Goal: Task Accomplishment & Management: Manage account settings

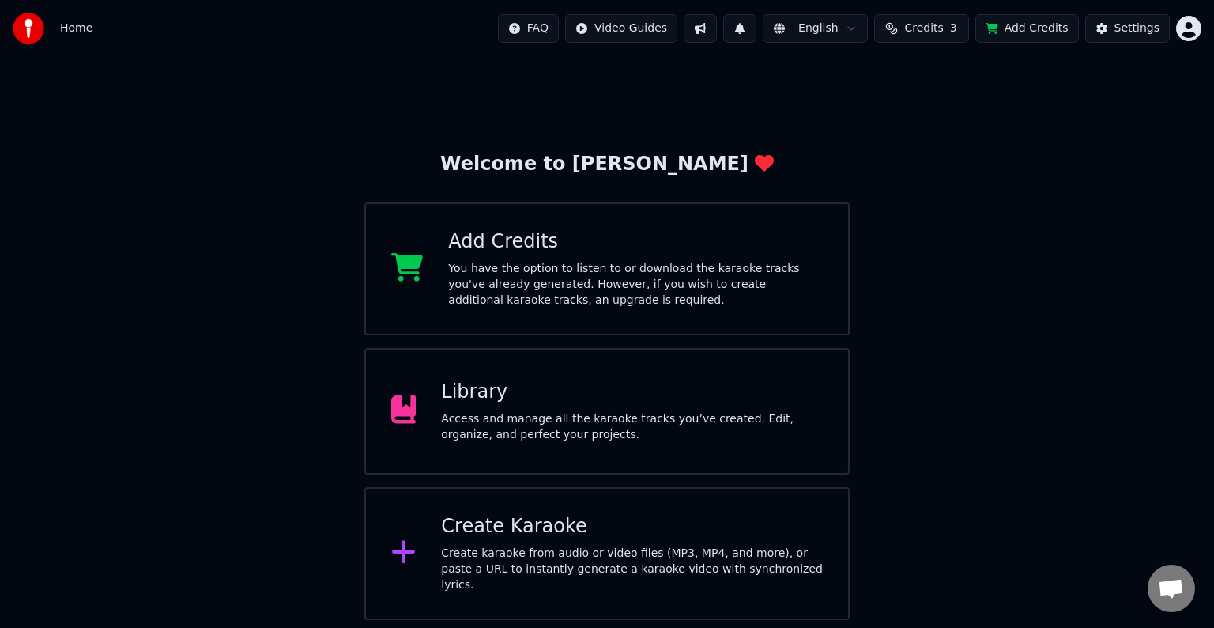
click at [591, 396] on div "Library" at bounding box center [632, 391] width 382 height 25
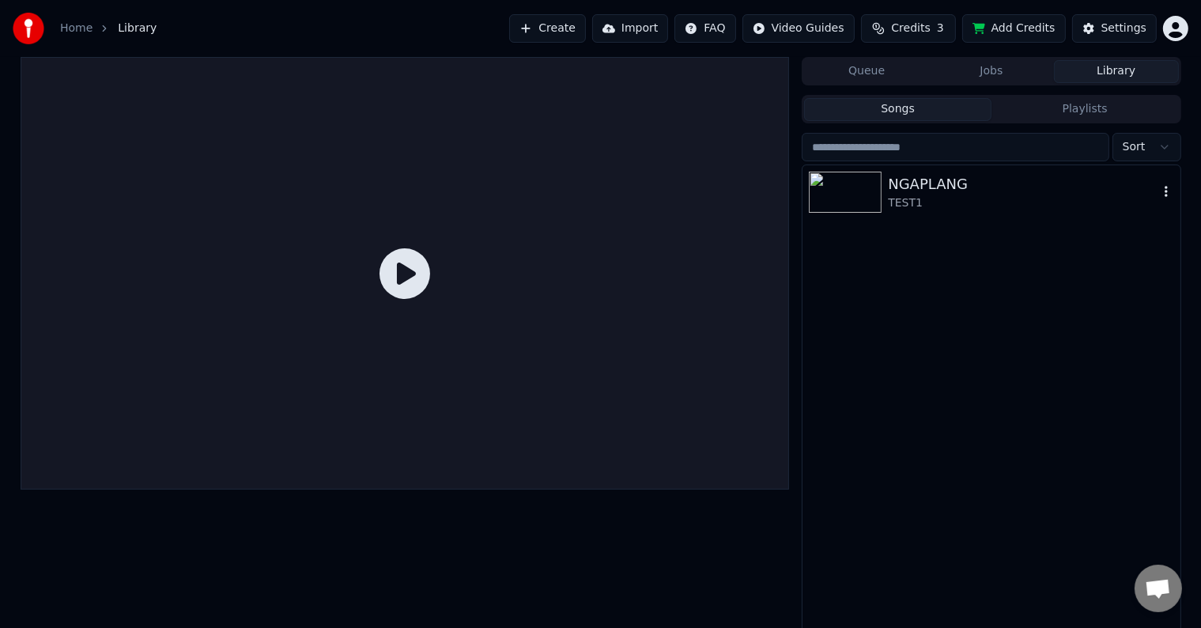
click at [866, 199] on img at bounding box center [845, 192] width 73 height 41
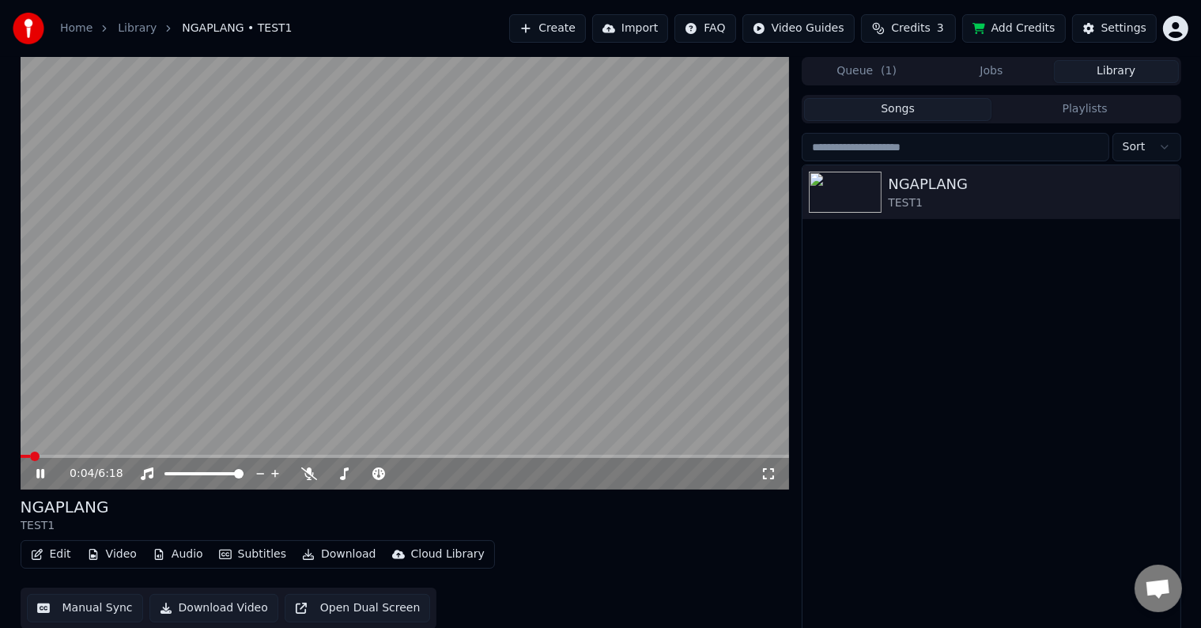
click at [545, 217] on video at bounding box center [405, 273] width 769 height 432
click at [1125, 25] on div "Settings" at bounding box center [1123, 29] width 45 height 16
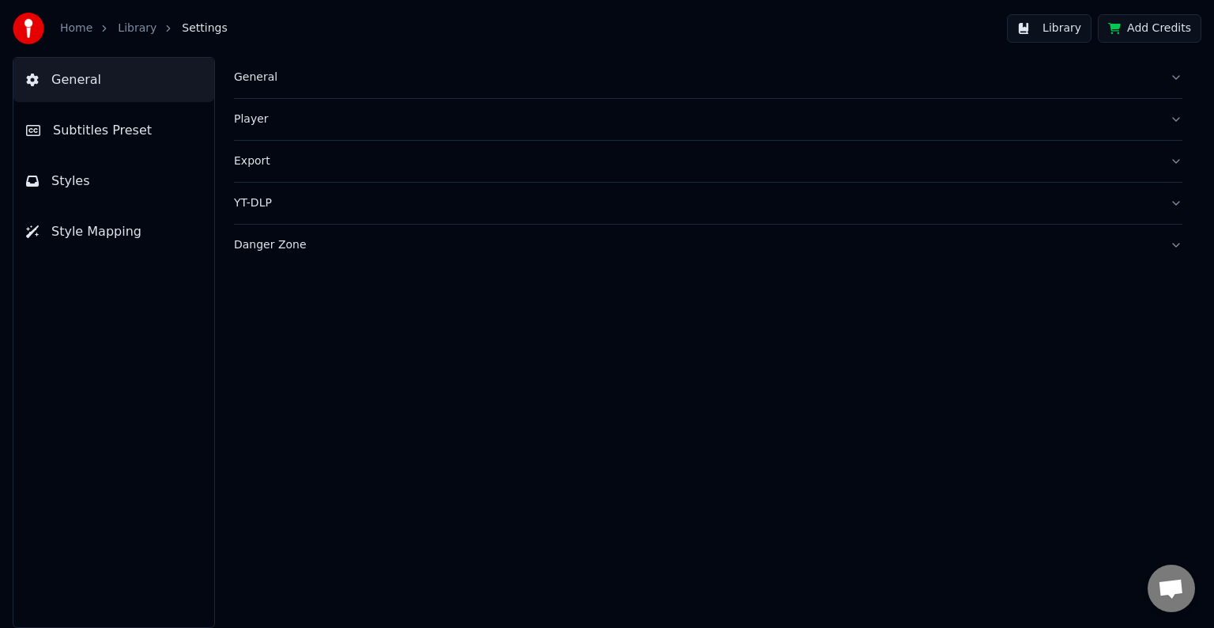
click at [1182, 126] on button "Player" at bounding box center [708, 119] width 948 height 41
click at [1162, 126] on button "Player" at bounding box center [708, 119] width 948 height 41
click at [1151, 71] on div "General" at bounding box center [695, 78] width 923 height 16
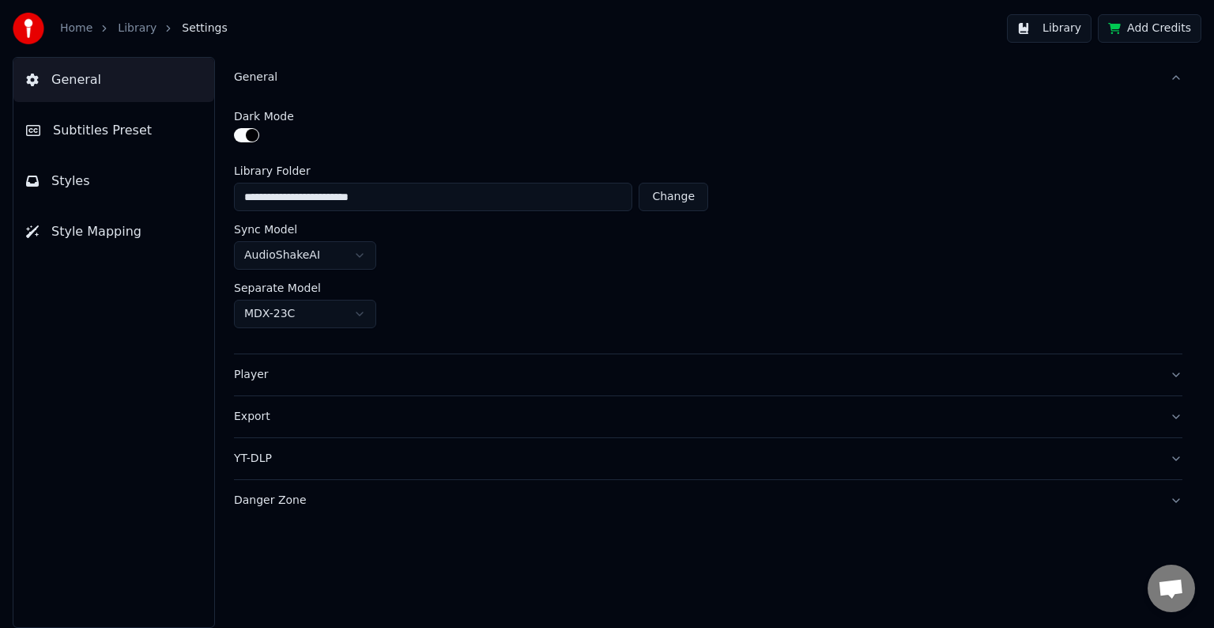
click at [1181, 81] on button "General" at bounding box center [708, 77] width 948 height 41
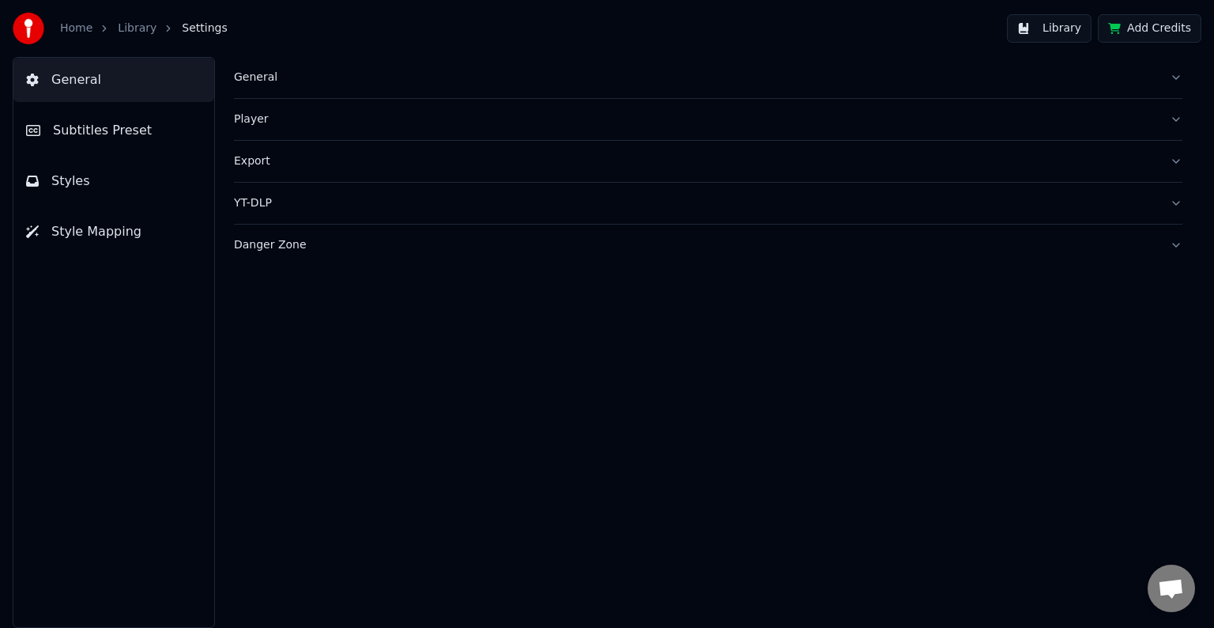
click at [1019, 243] on div "Danger Zone" at bounding box center [695, 245] width 923 height 16
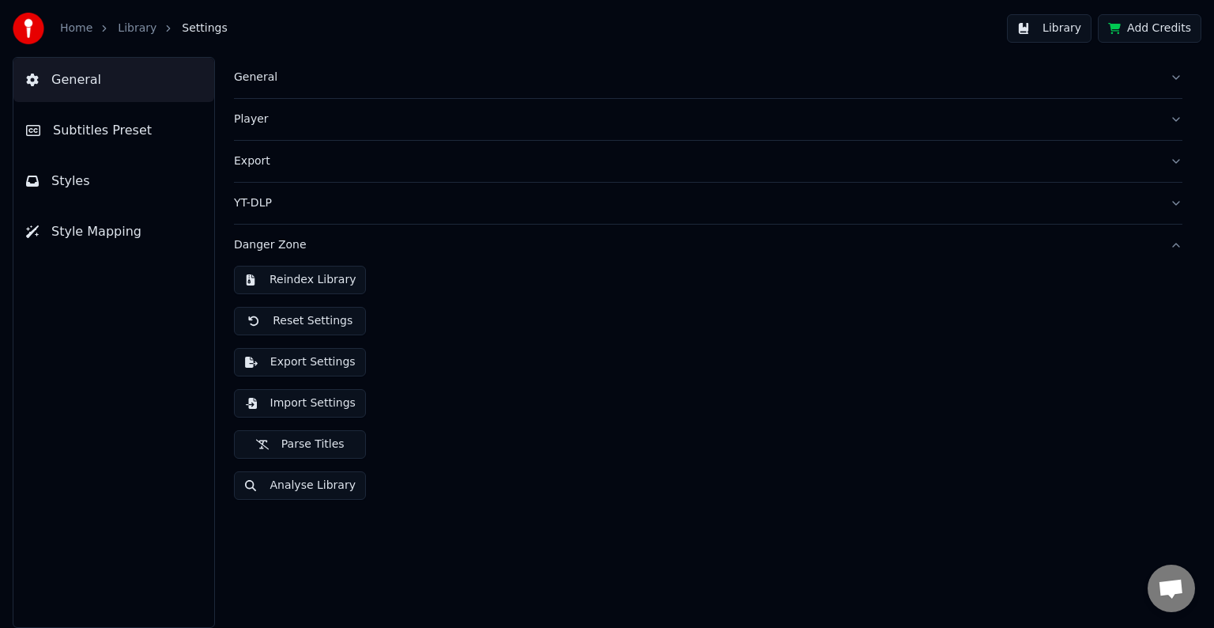
click at [1018, 243] on div "Danger Zone" at bounding box center [695, 245] width 923 height 16
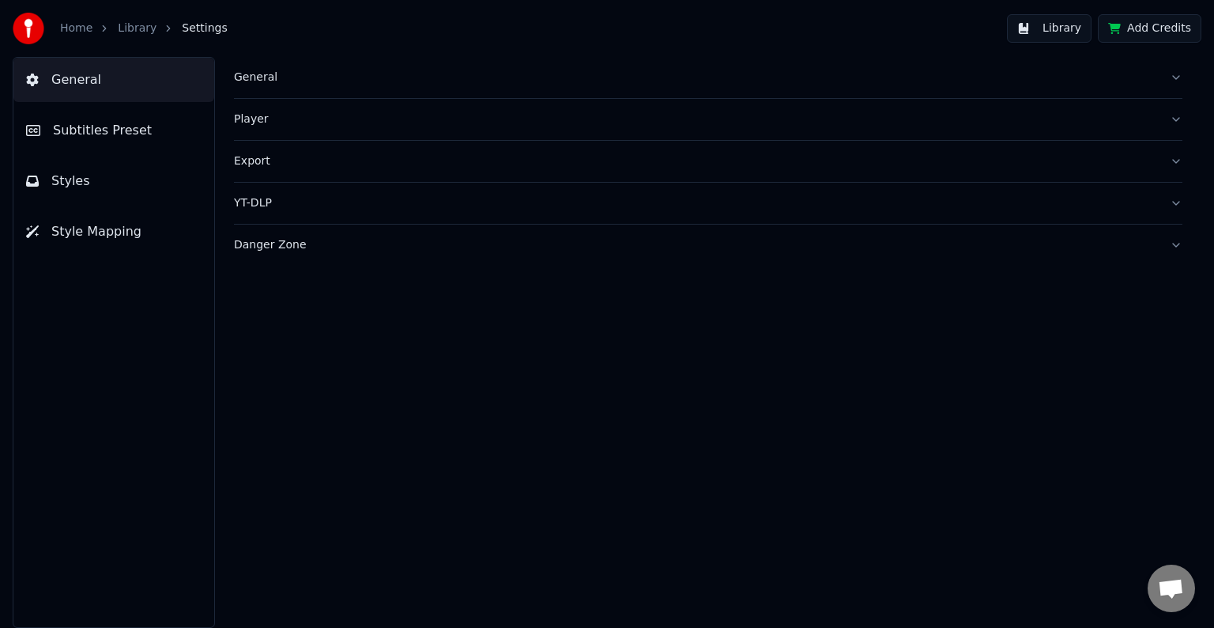
click at [92, 193] on button "Styles" at bounding box center [113, 181] width 201 height 44
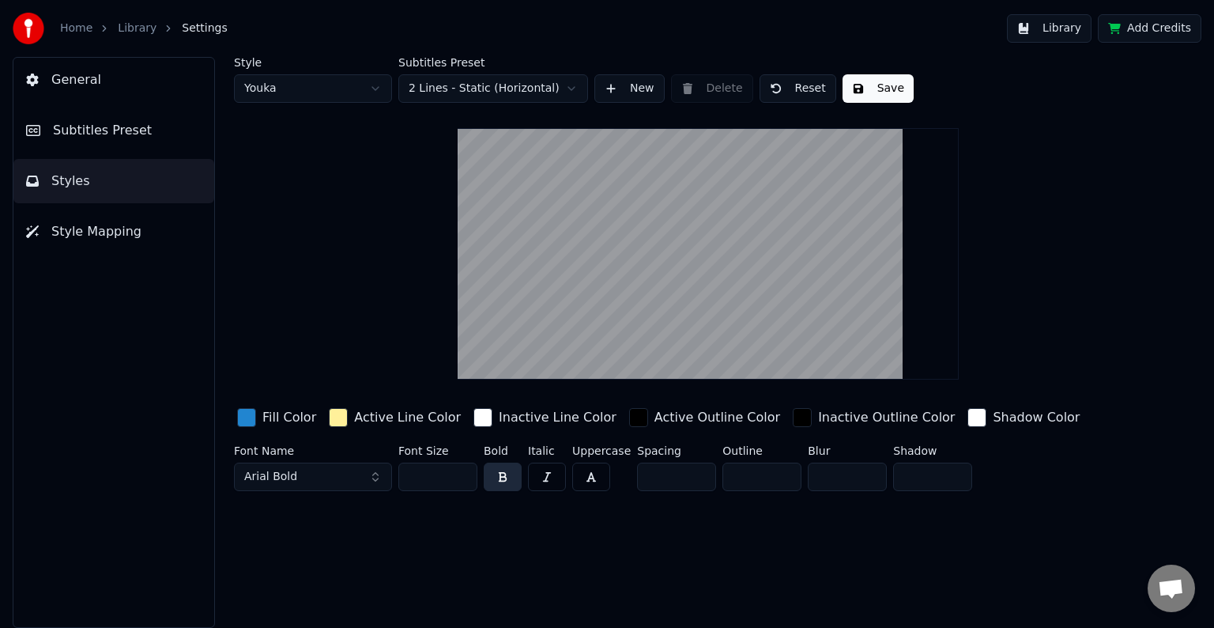
click at [374, 84] on html "Home Library Settings Library Add Credits General Subtitles Preset Styles Style…" at bounding box center [607, 314] width 1214 height 628
click at [382, 89] on html "Home Library Settings Library Add Credits General Subtitles Preset Styles Style…" at bounding box center [607, 314] width 1214 height 628
click at [577, 85] on html "Home Library Settings Library Add Credits General Subtitles Preset Styles Style…" at bounding box center [607, 314] width 1214 height 628
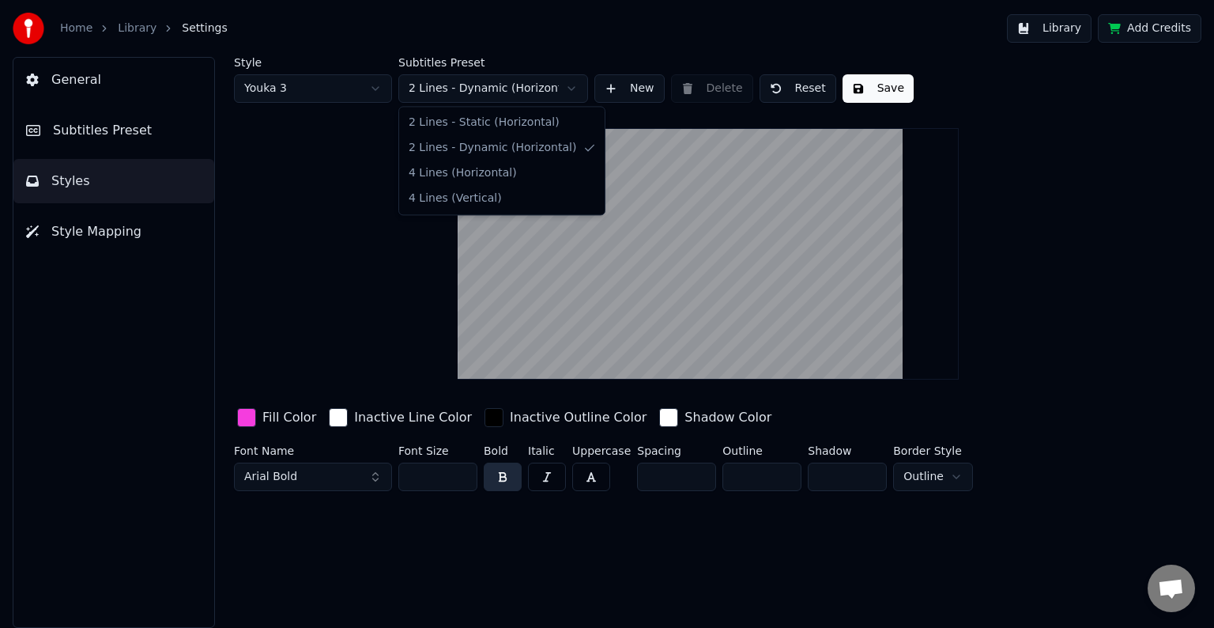
click at [569, 89] on html "Home Library Settings Library Add Credits General Subtitles Preset Styles Style…" at bounding box center [607, 314] width 1214 height 628
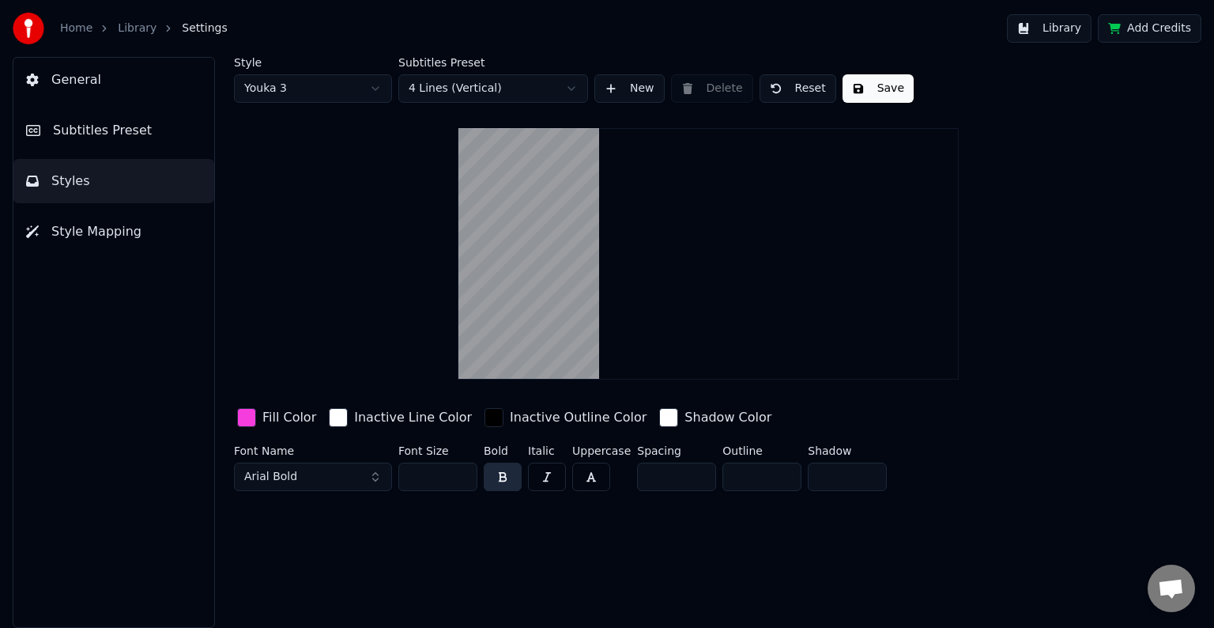
click at [582, 89] on html "Home Library Settings Library Add Credits General Subtitles Preset Styles Style…" at bounding box center [607, 314] width 1214 height 628
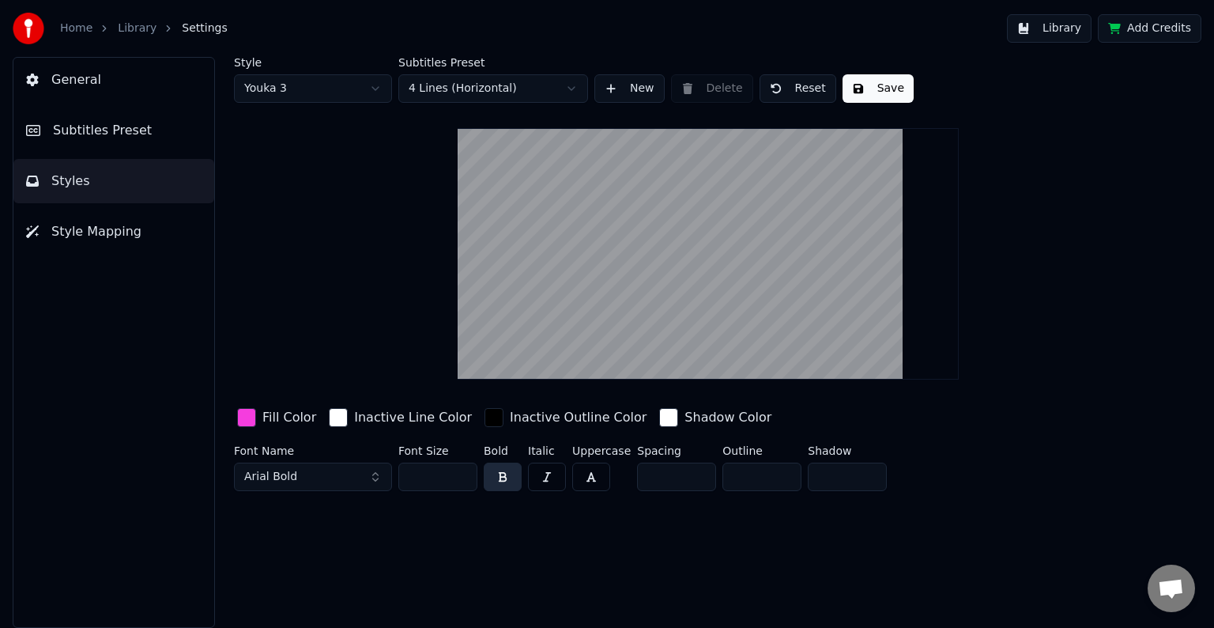
click at [579, 89] on html "Home Library Settings Library Add Credits General Subtitles Preset Styles Style…" at bounding box center [607, 314] width 1214 height 628
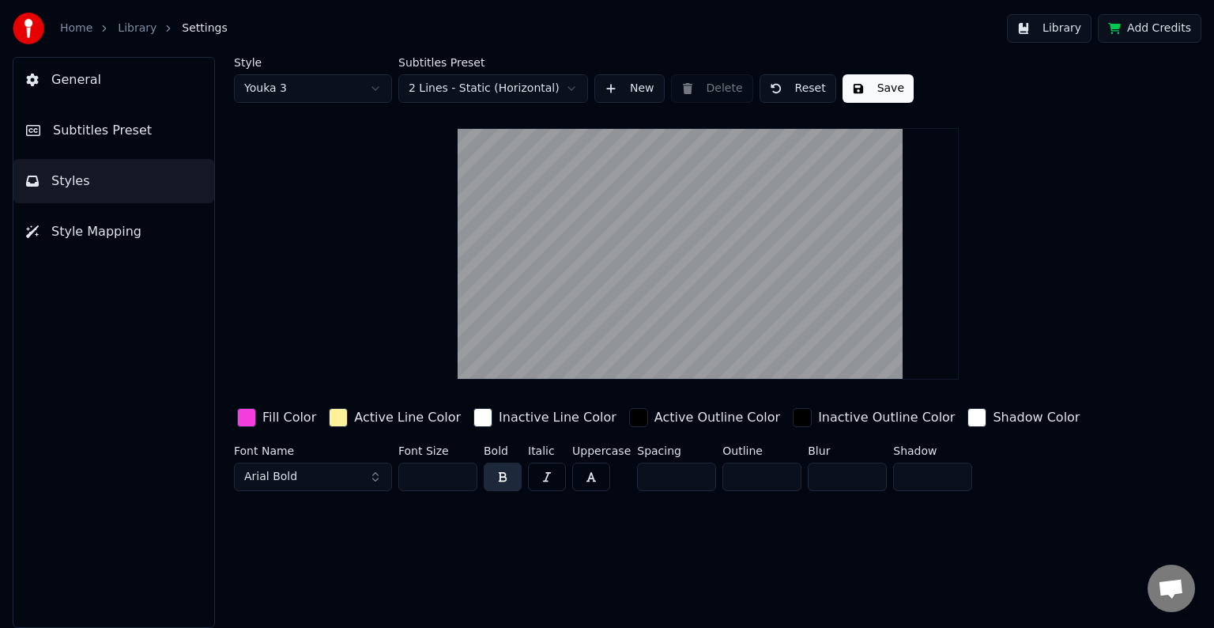
click at [91, 238] on span "Style Mapping" at bounding box center [96, 231] width 90 height 19
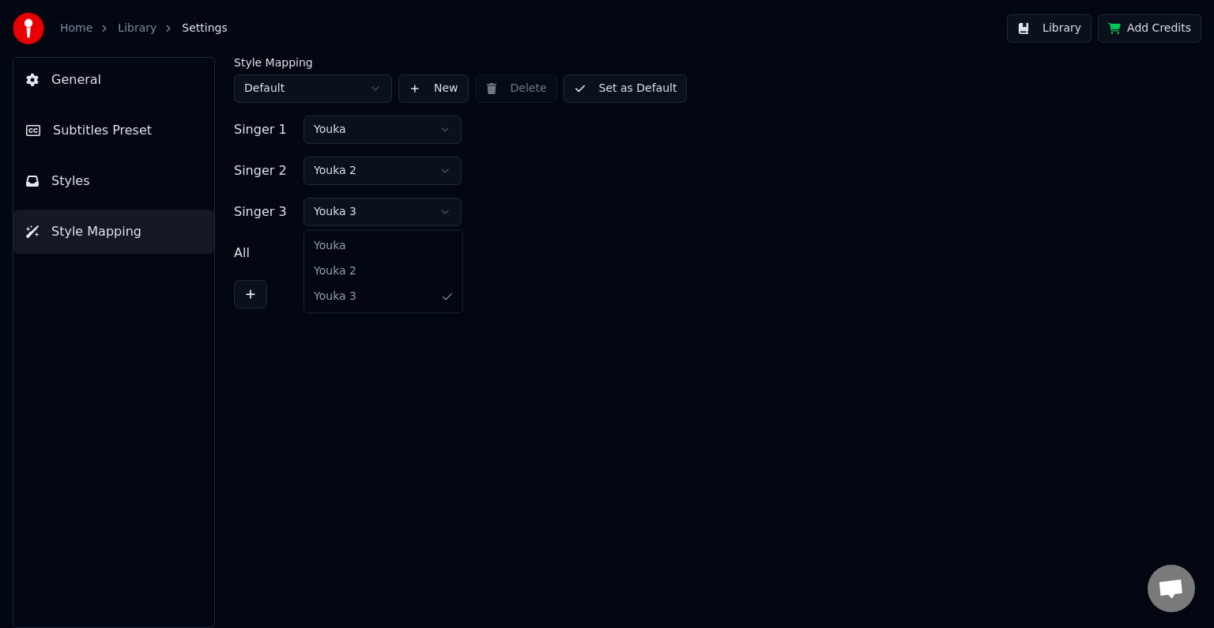
click at [451, 213] on html "Home Library Settings Library Add Credits General Subtitles Preset Styles Style…" at bounding box center [607, 314] width 1214 height 628
click at [443, 251] on html "Home Library Settings Library Add Credits General Subtitles Preset Styles Style…" at bounding box center [607, 314] width 1214 height 628
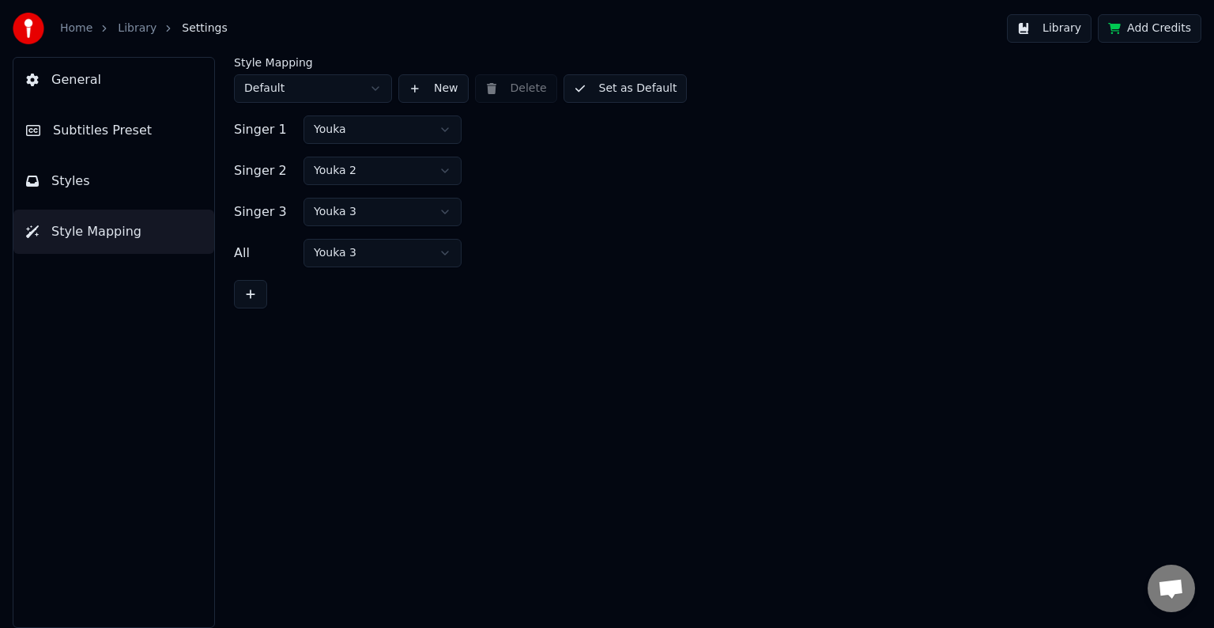
click at [443, 251] on html "Home Library Settings Library Add Credits General Subtitles Preset Styles Style…" at bounding box center [607, 314] width 1214 height 628
click at [381, 95] on html "Home Library Settings Library Add Credits General Subtitles Preset Styles Style…" at bounding box center [607, 314] width 1214 height 628
click at [82, 81] on span "General" at bounding box center [76, 79] width 50 height 19
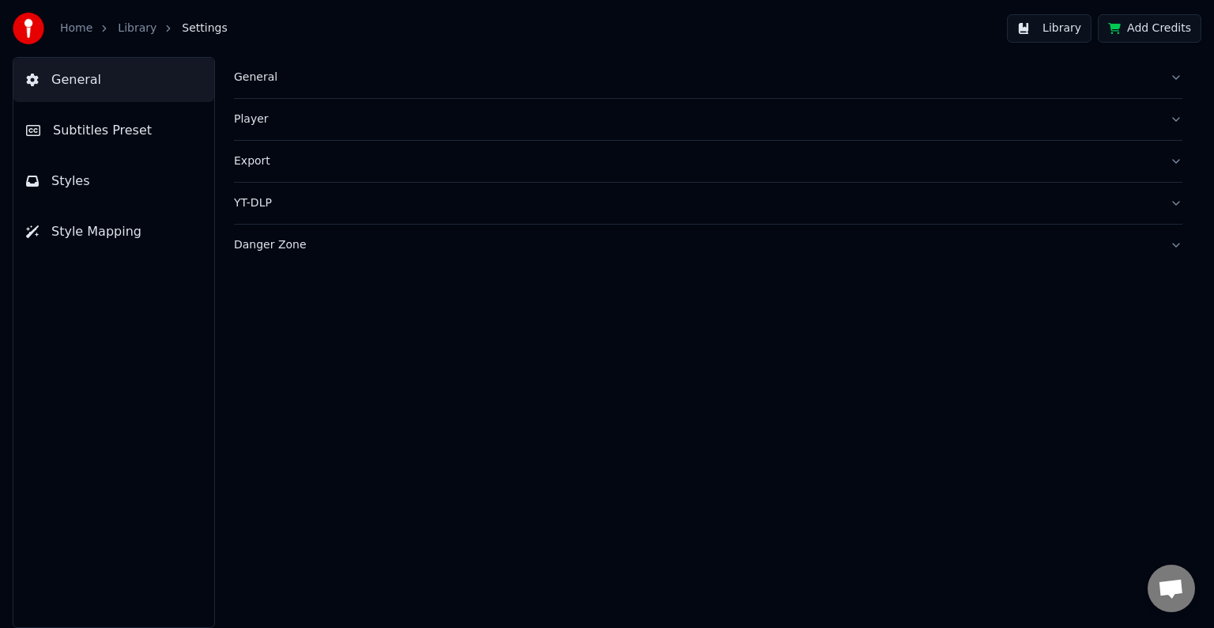
click at [153, 129] on button "Subtitles Preset" at bounding box center [113, 130] width 201 height 44
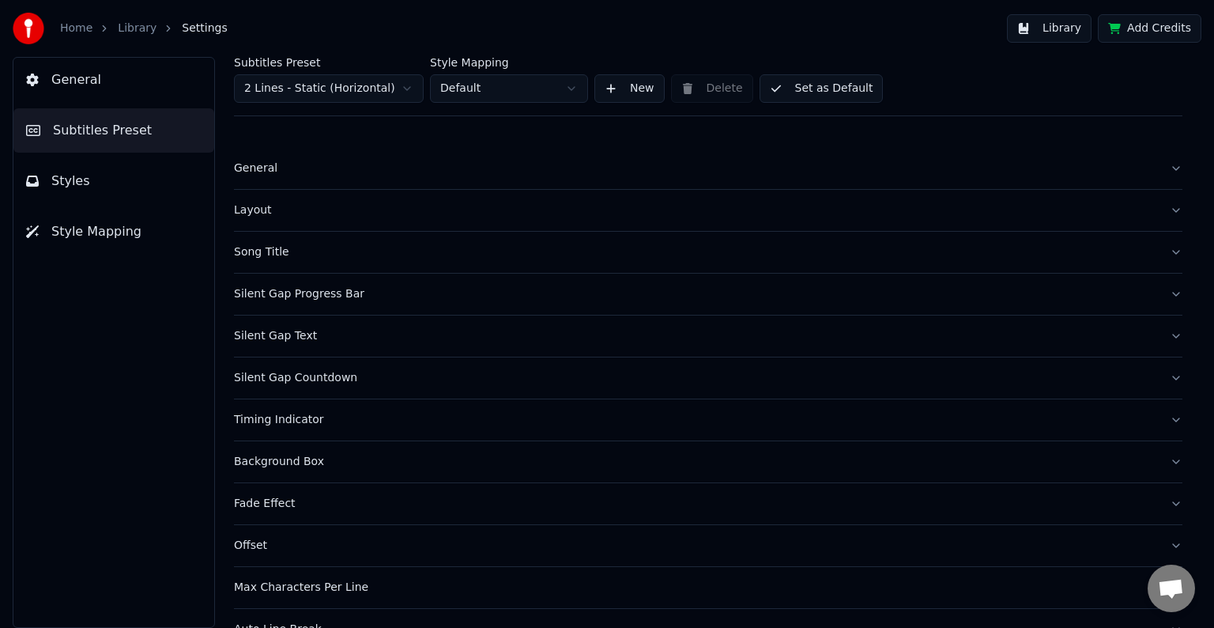
click at [1158, 213] on button "Layout" at bounding box center [708, 210] width 948 height 41
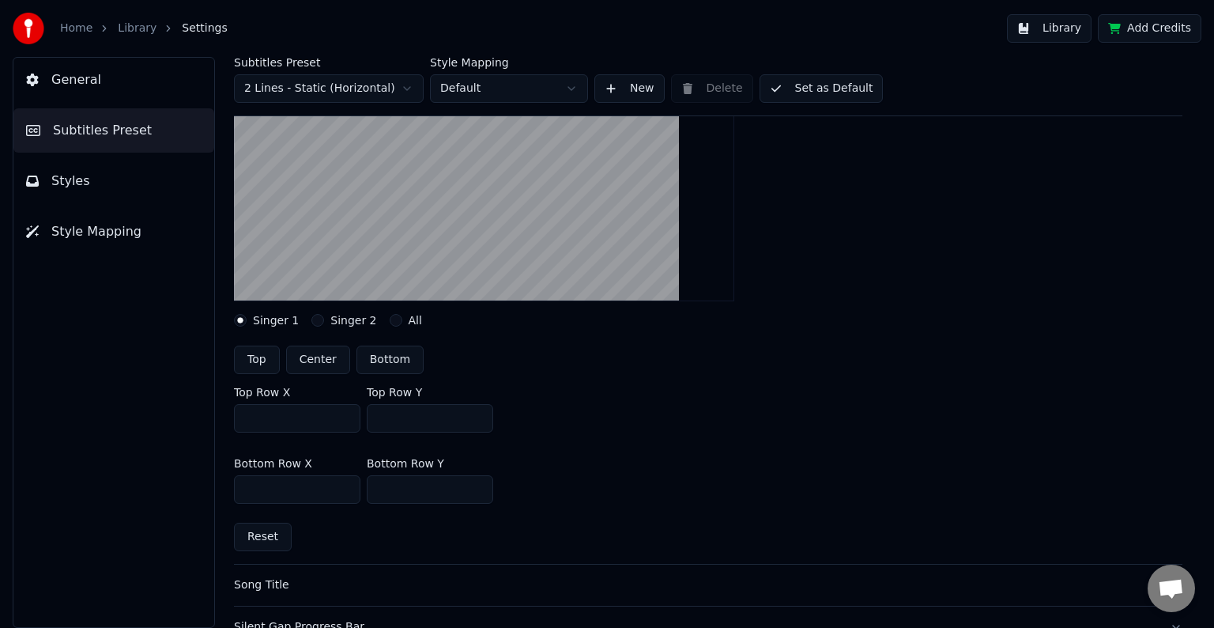
scroll to position [237, 0]
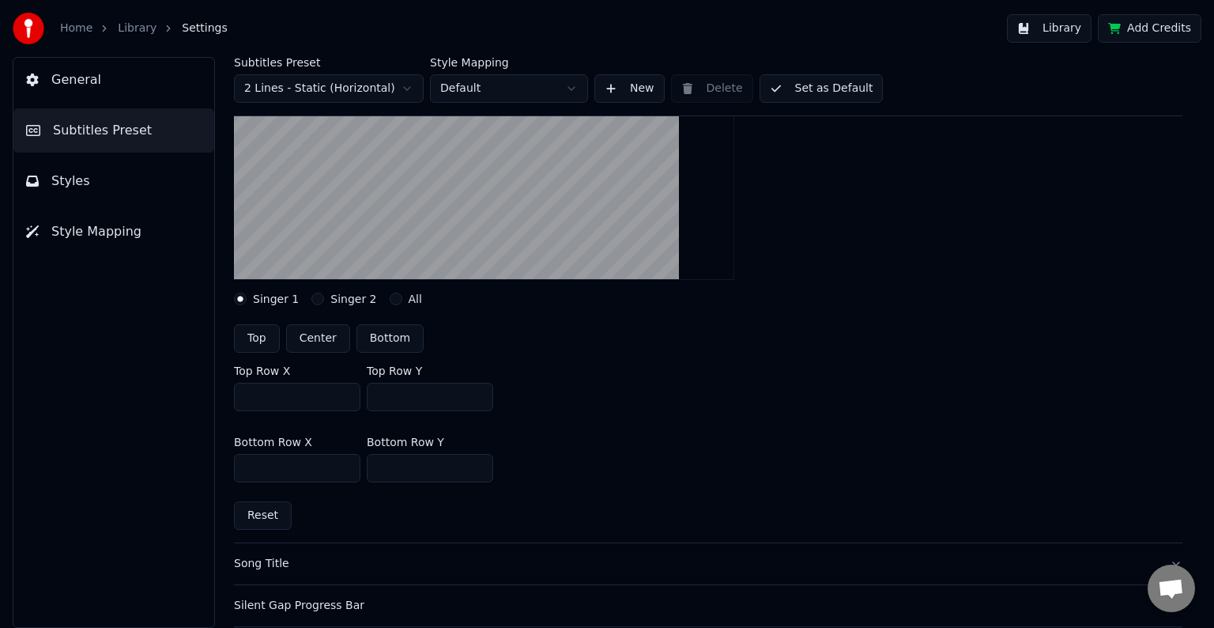
click at [315, 301] on button "Singer 2" at bounding box center [317, 298] width 13 height 13
click at [390, 338] on button "Bottom" at bounding box center [389, 338] width 67 height 28
type input "***"
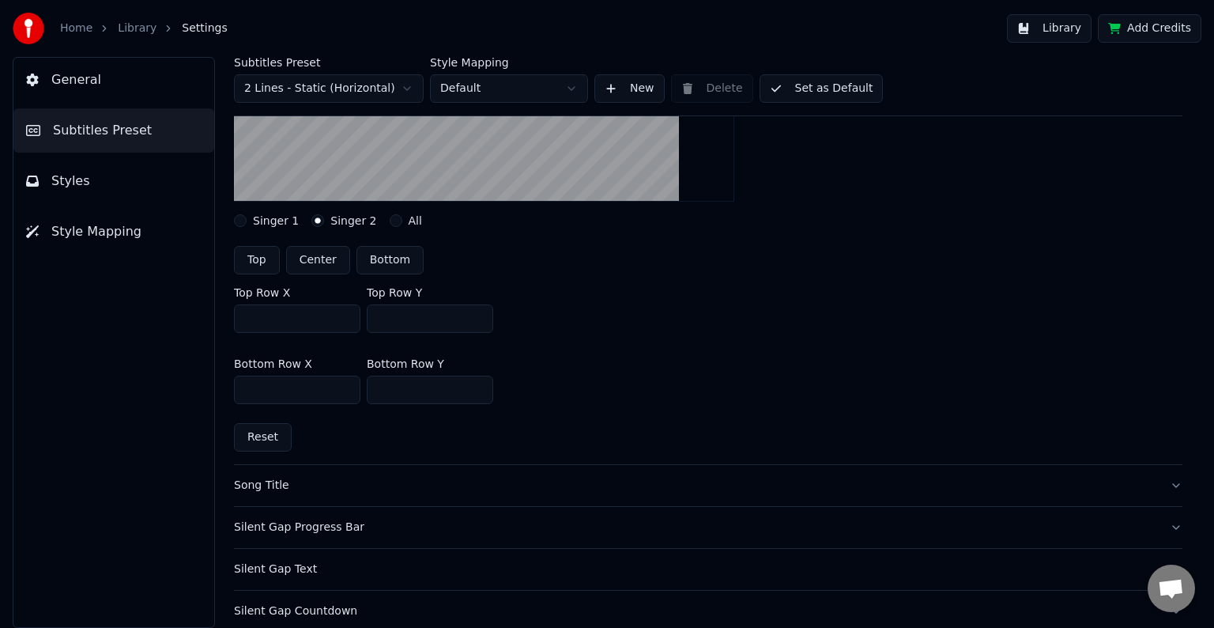
scroll to position [316, 0]
click at [258, 218] on label "Singer 1" at bounding box center [276, 219] width 46 height 11
click at [247, 218] on button "Singer 1" at bounding box center [240, 219] width 13 height 13
click at [391, 221] on div "All" at bounding box center [406, 219] width 32 height 13
click at [390, 221] on button "All" at bounding box center [396, 219] width 13 height 13
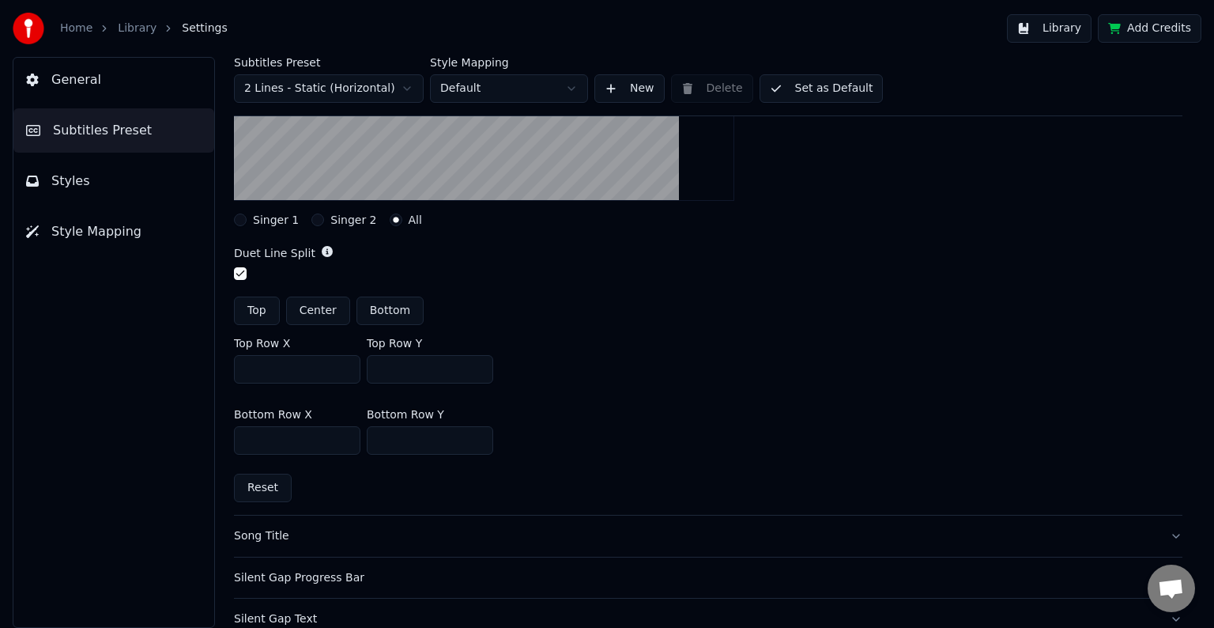
click at [390, 308] on button "Bottom" at bounding box center [389, 310] width 67 height 28
type input "***"
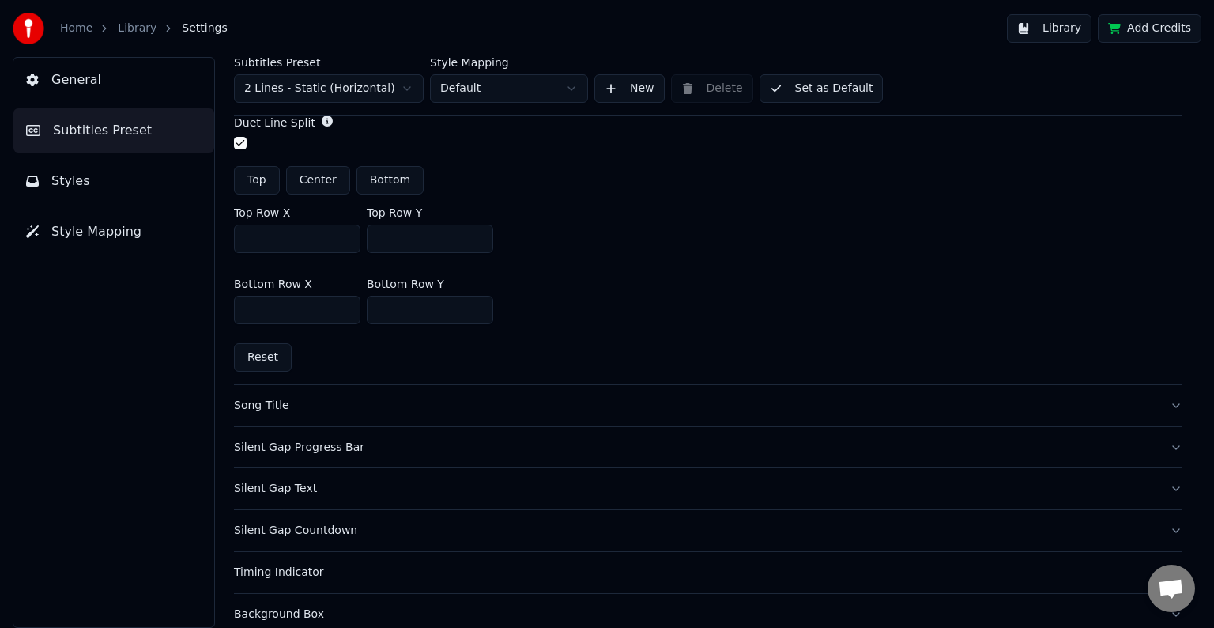
scroll to position [474, 0]
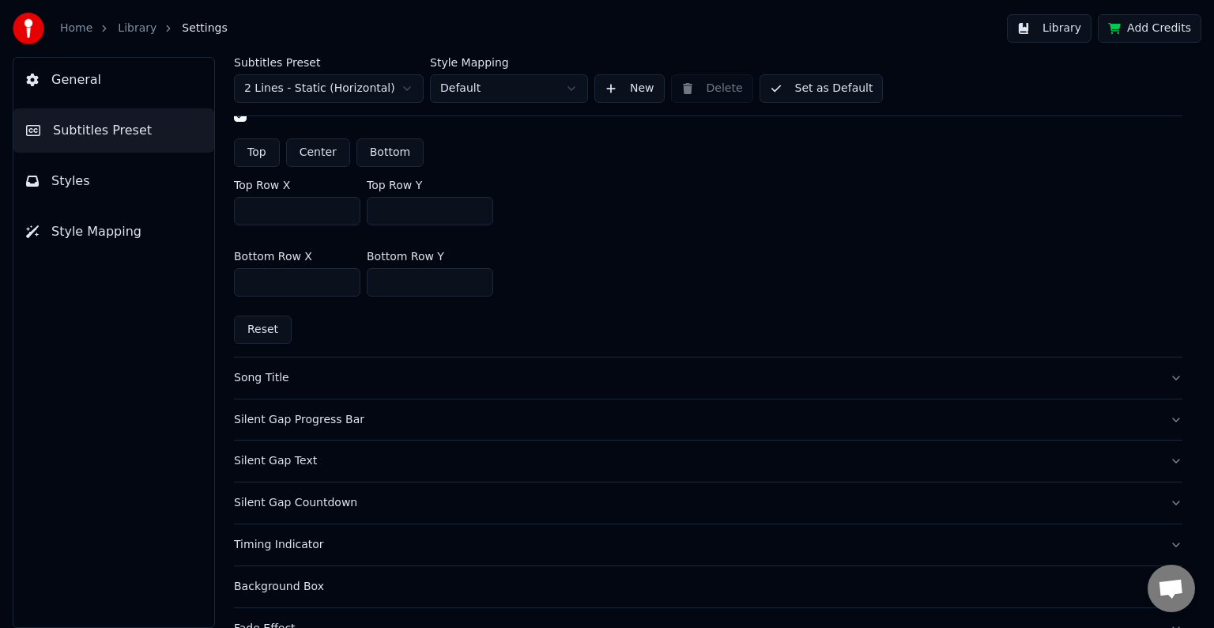
click at [550, 382] on div "Song Title" at bounding box center [695, 378] width 923 height 16
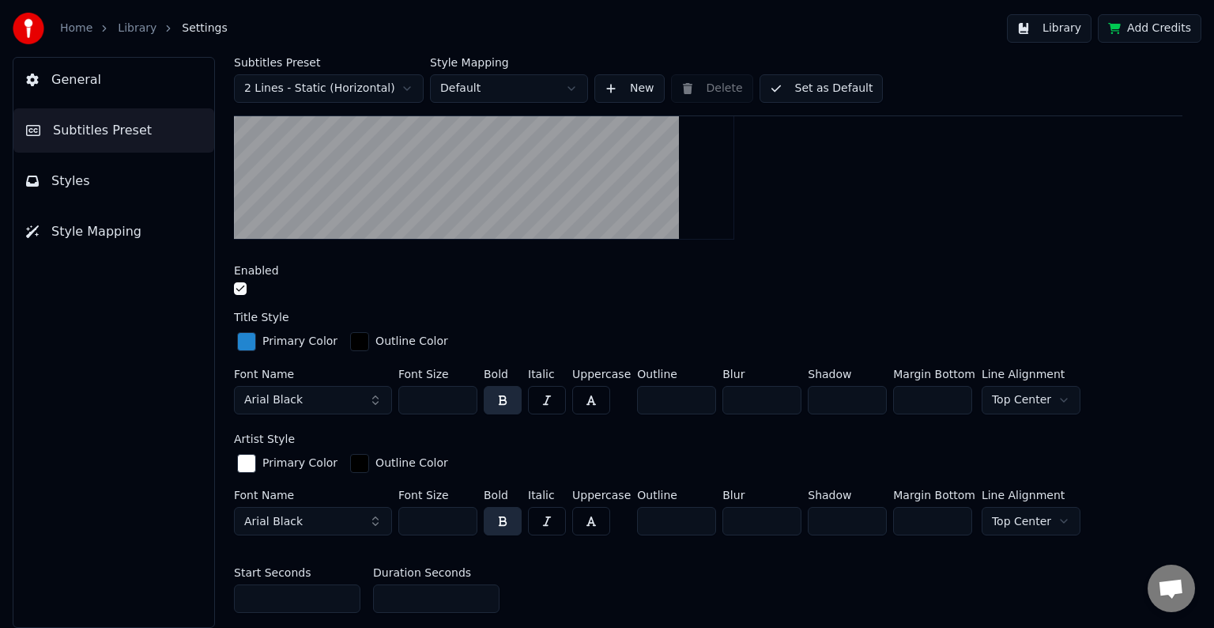
scroll to position [316, 0]
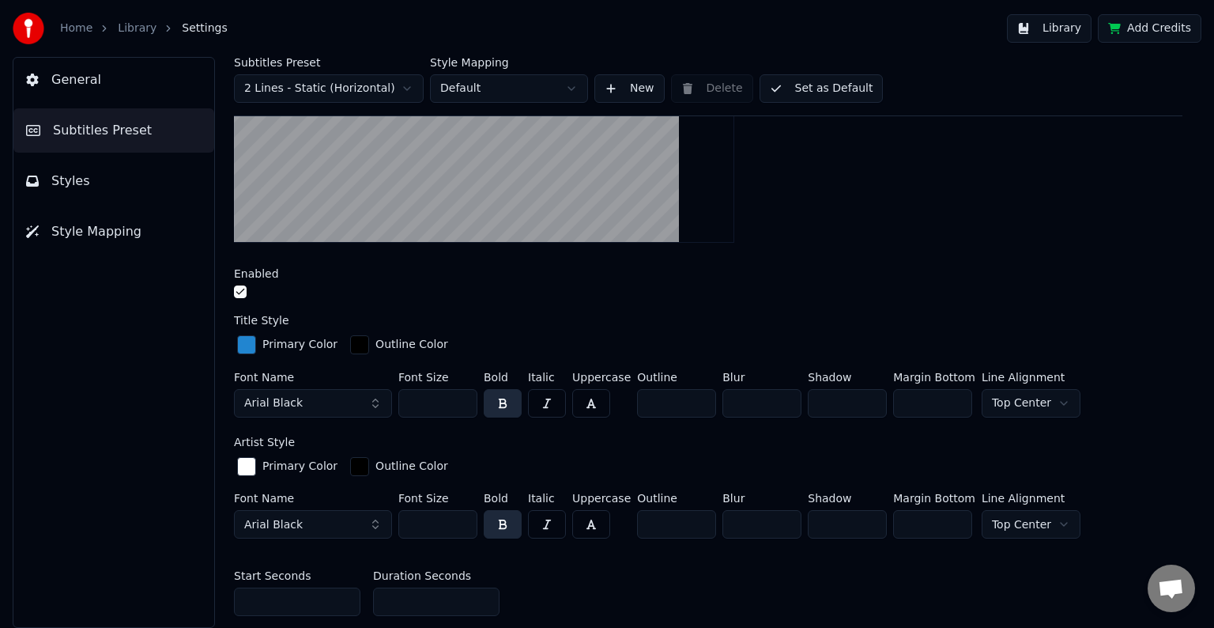
click at [242, 287] on button "button" at bounding box center [240, 291] width 13 height 13
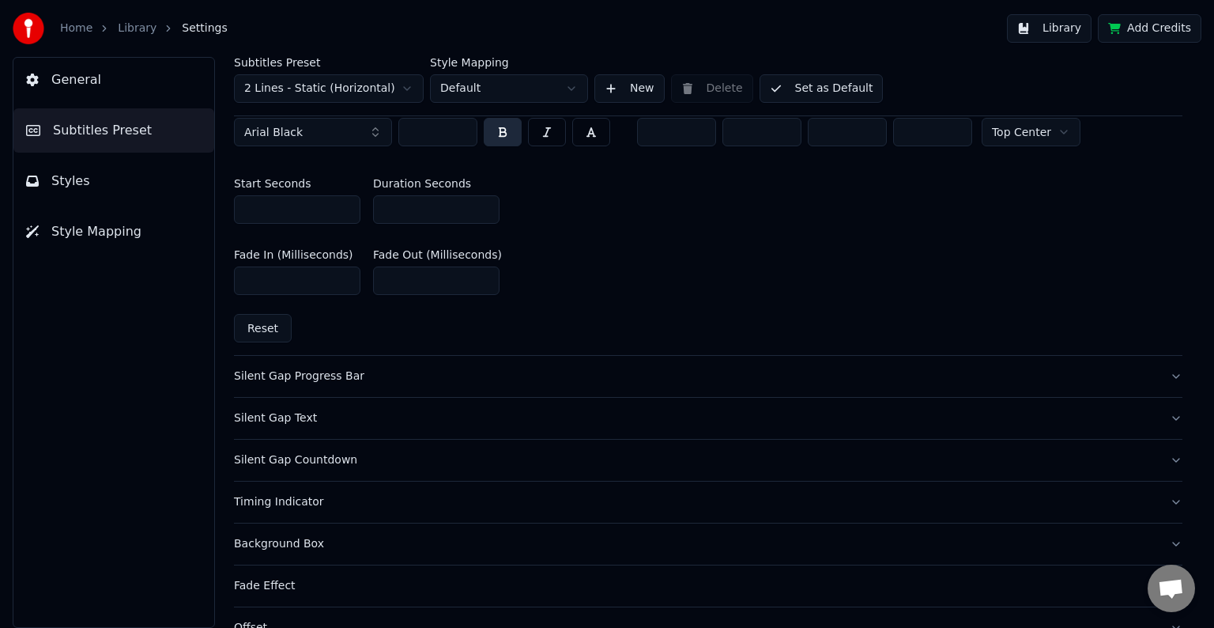
scroll to position [711, 0]
click at [452, 360] on button "Silent Gap Progress Bar" at bounding box center [708, 373] width 948 height 41
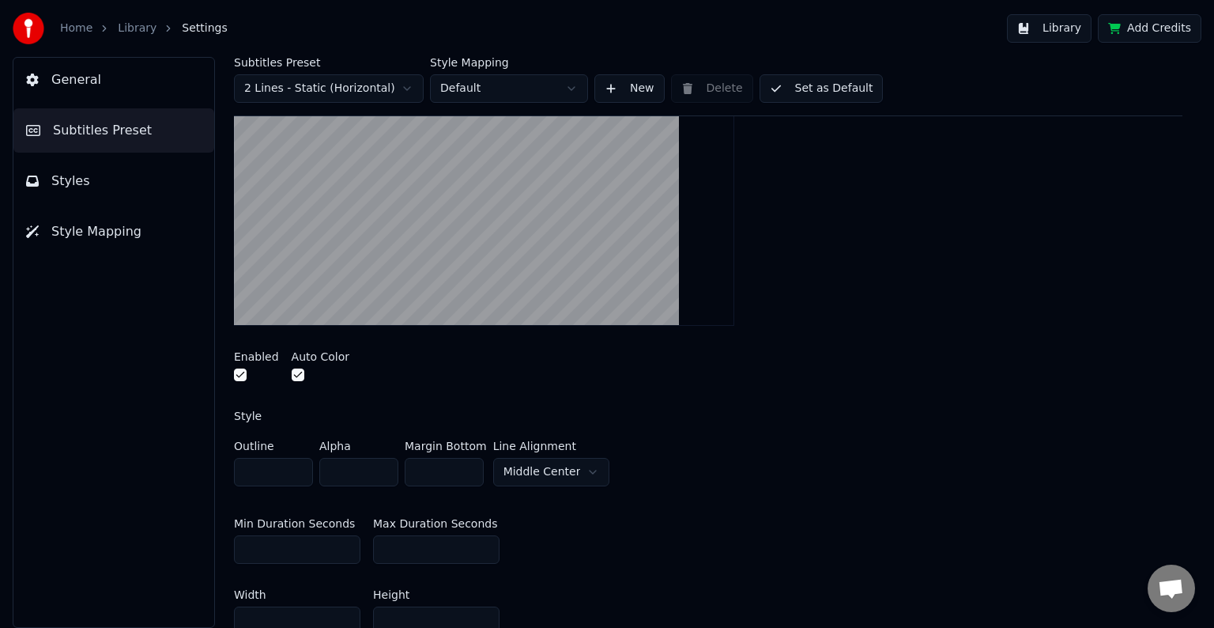
scroll to position [316, 0]
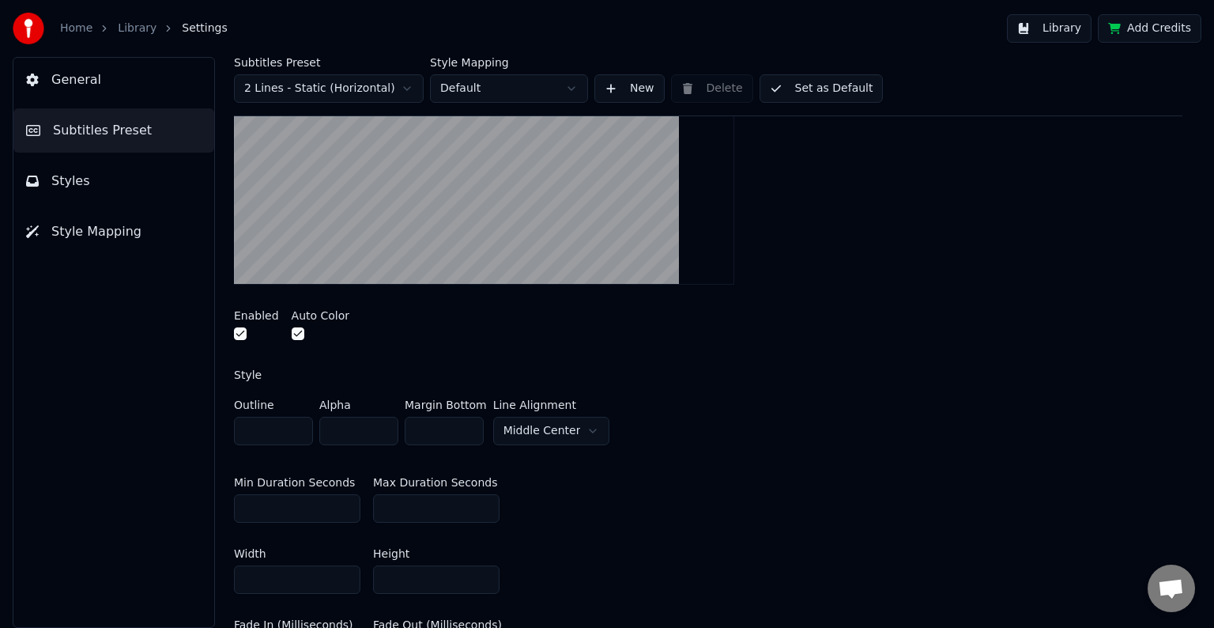
click at [242, 335] on button "button" at bounding box center [240, 333] width 13 height 13
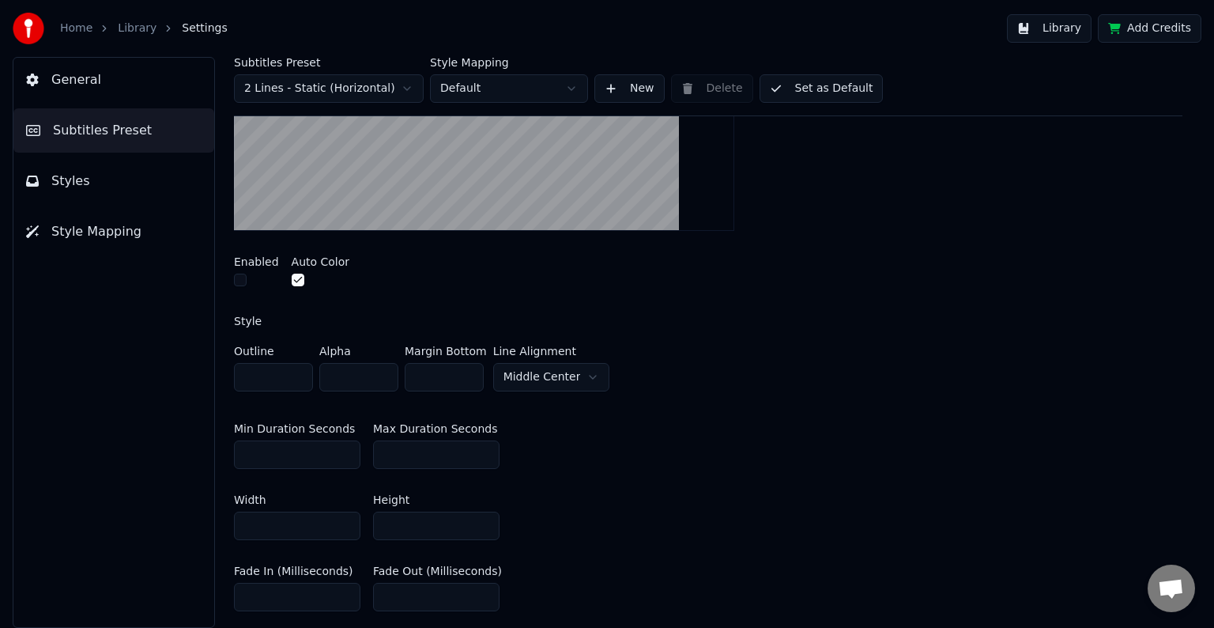
scroll to position [237, 0]
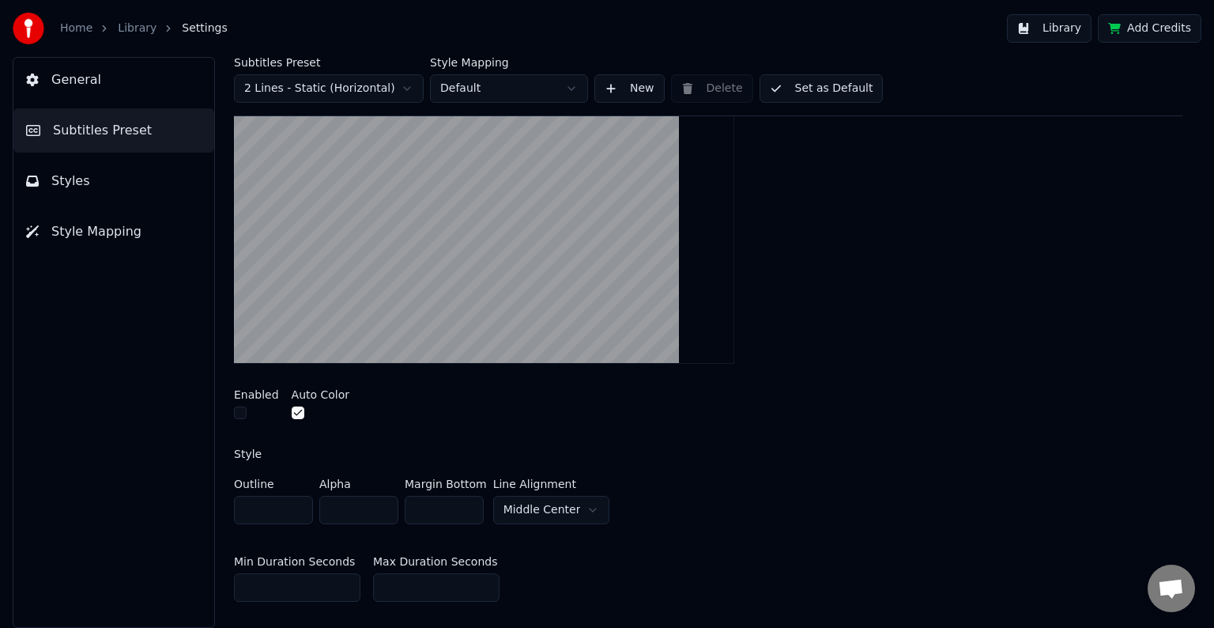
click at [311, 392] on label "Auto Color" at bounding box center [321, 394] width 58 height 11
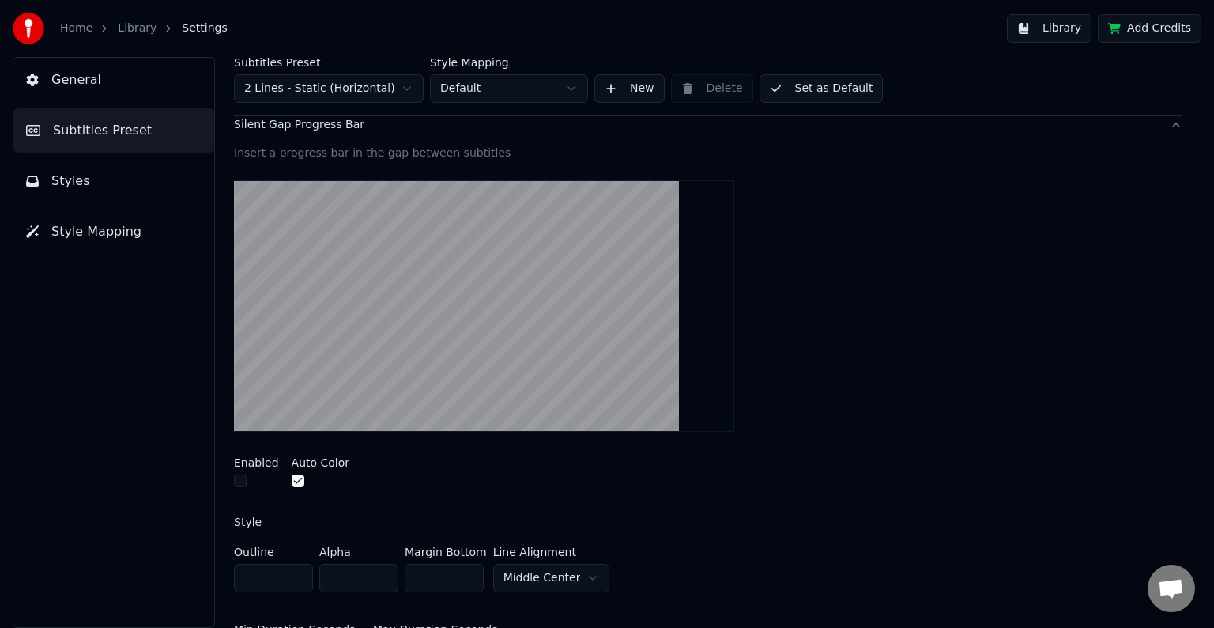
scroll to position [79, 0]
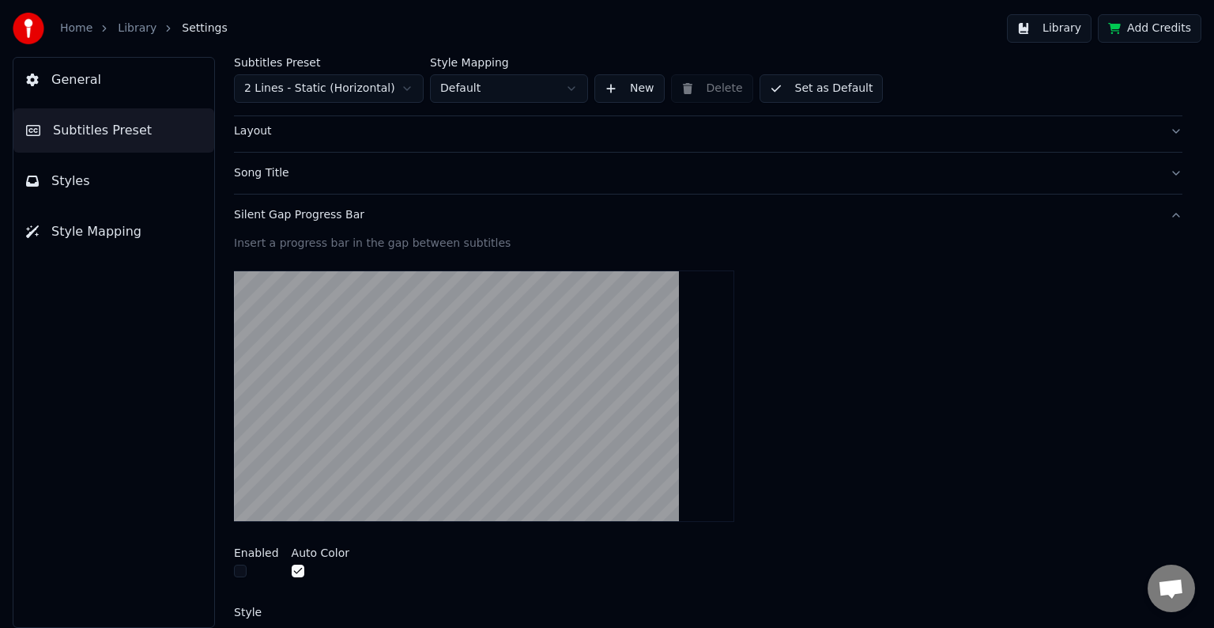
click at [1163, 218] on button "Silent Gap Progress Bar" at bounding box center [708, 214] width 948 height 41
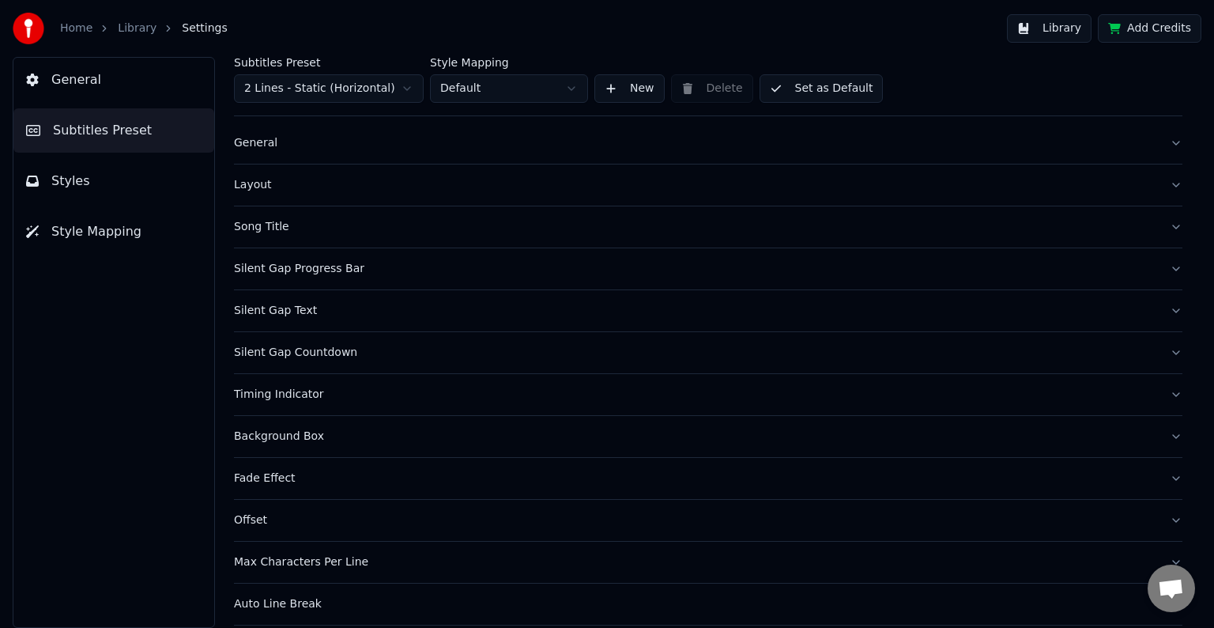
scroll to position [0, 0]
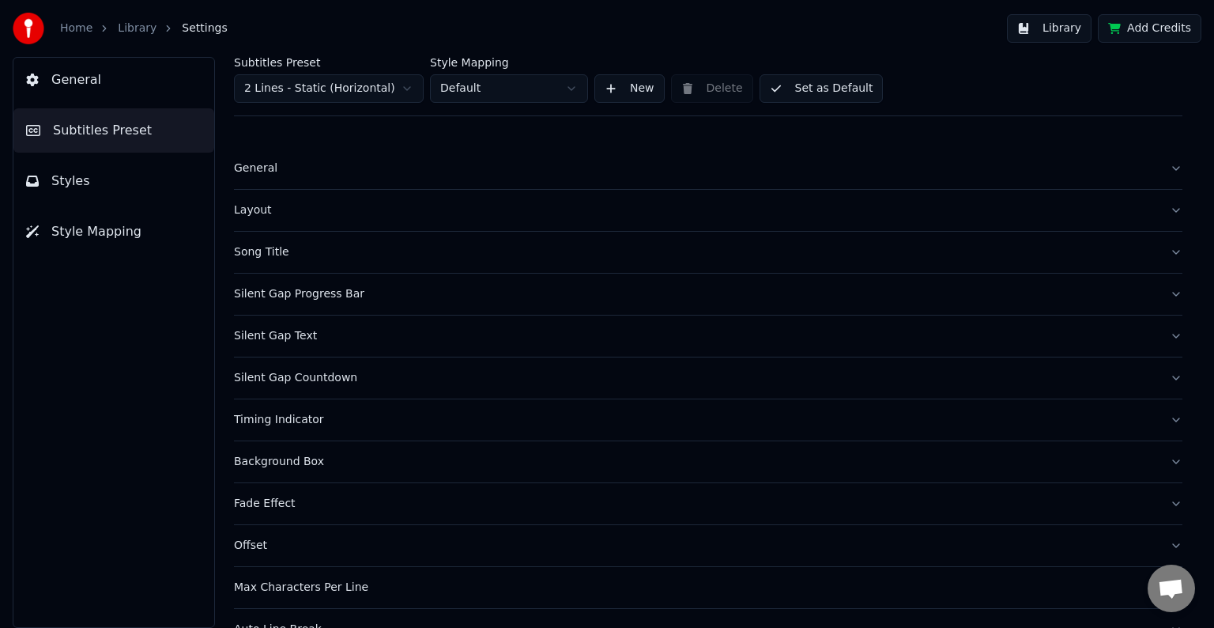
click at [383, 202] on div "Layout" at bounding box center [695, 210] width 923 height 16
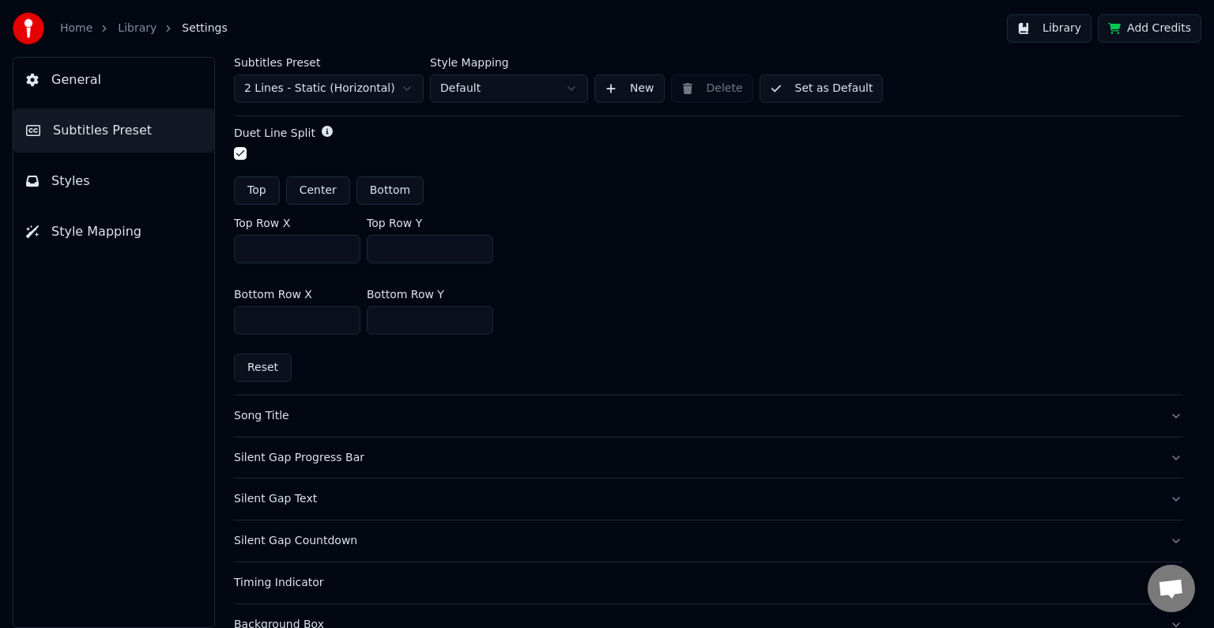
scroll to position [515, 0]
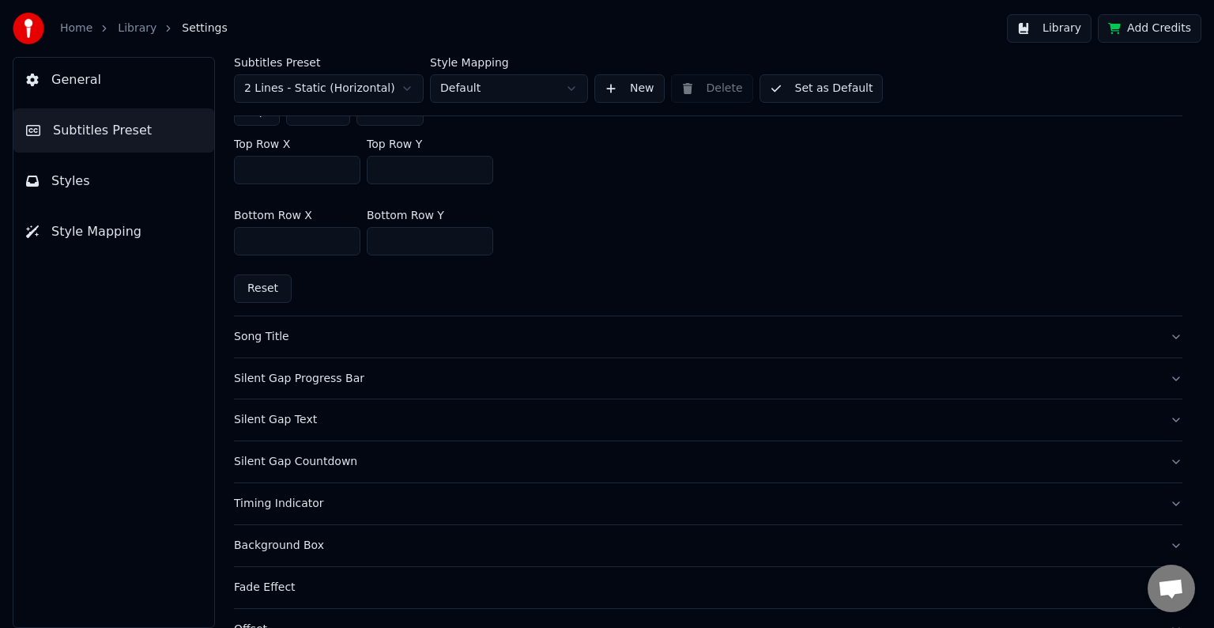
click at [1146, 418] on button "Silent Gap Text" at bounding box center [708, 419] width 948 height 41
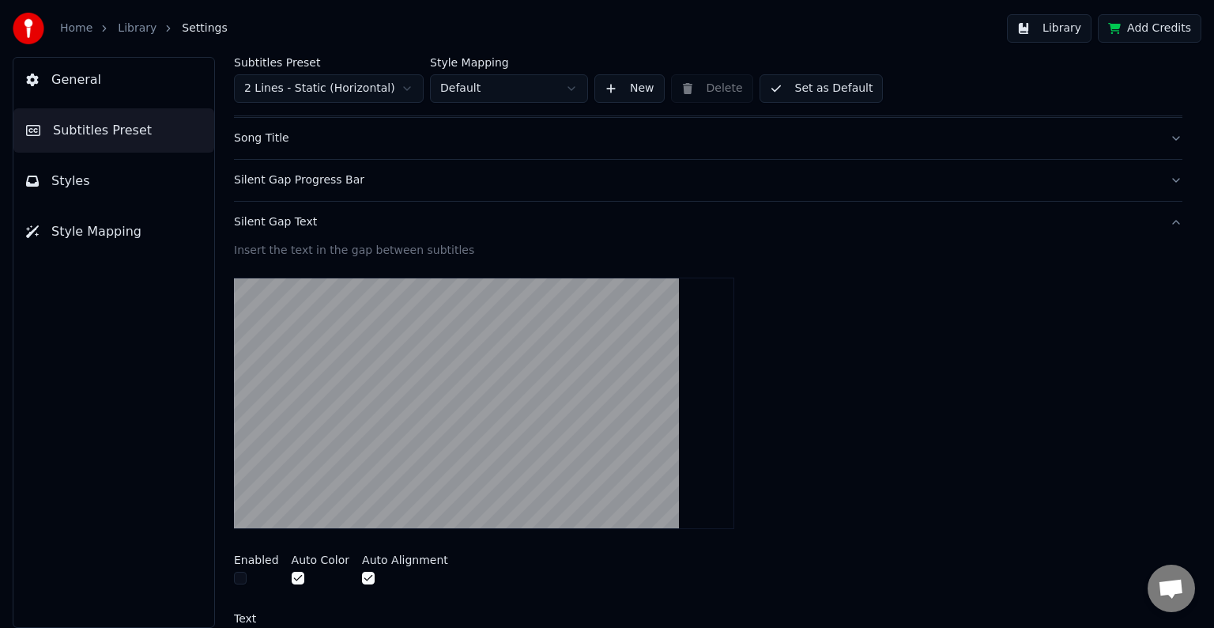
scroll to position [316, 0]
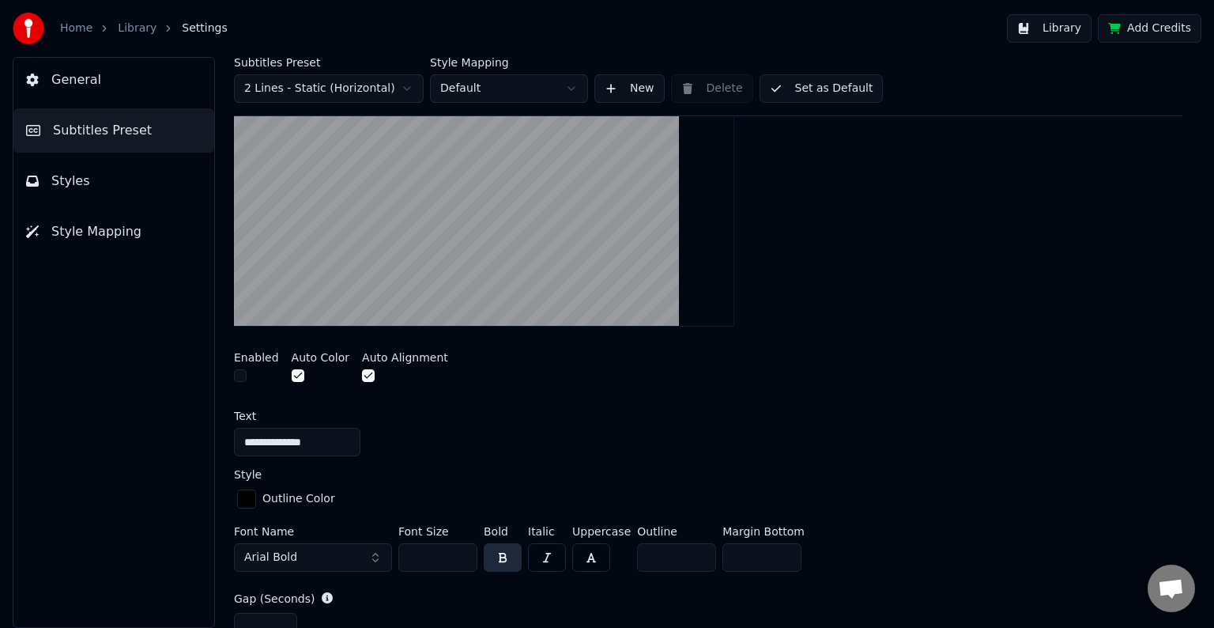
click at [235, 378] on button "button" at bounding box center [240, 375] width 13 height 13
click at [241, 376] on button "button" at bounding box center [240, 375] width 13 height 13
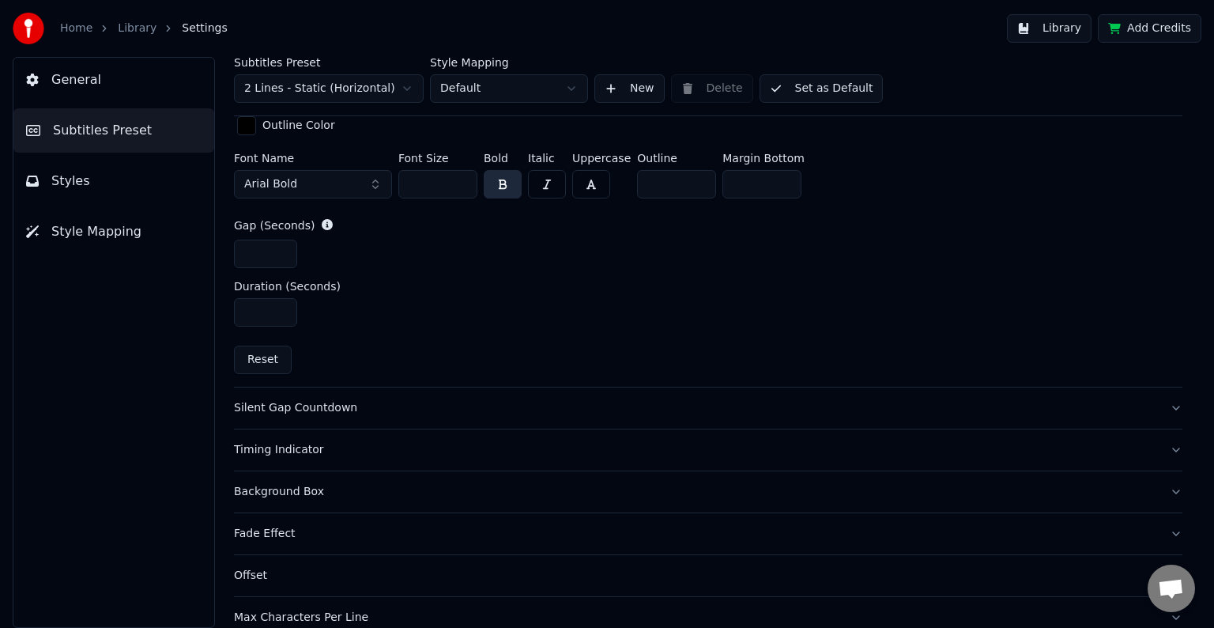
scroll to position [711, 0]
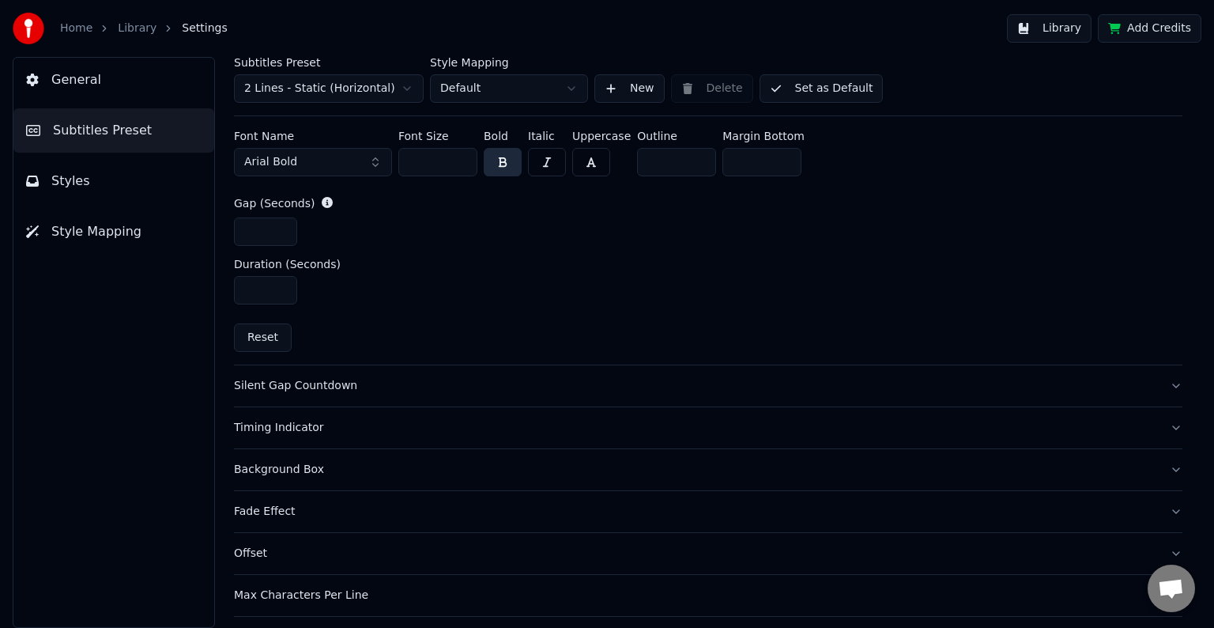
click at [481, 379] on div "Silent Gap Countdown" at bounding box center [695, 386] width 923 height 16
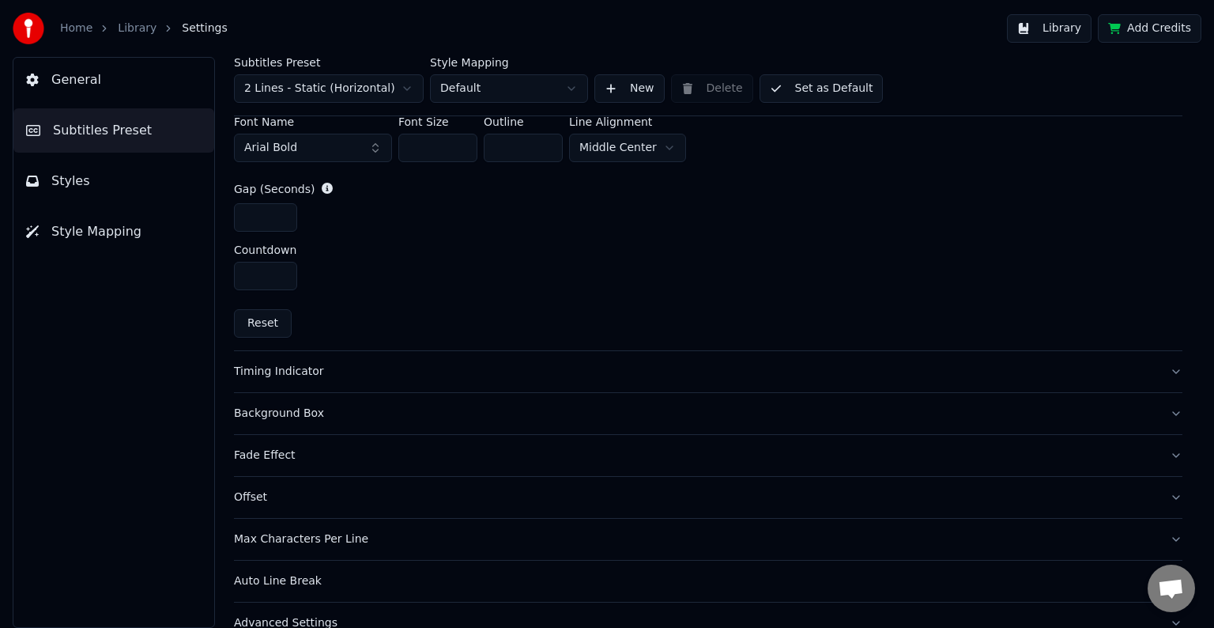
scroll to position [733, 0]
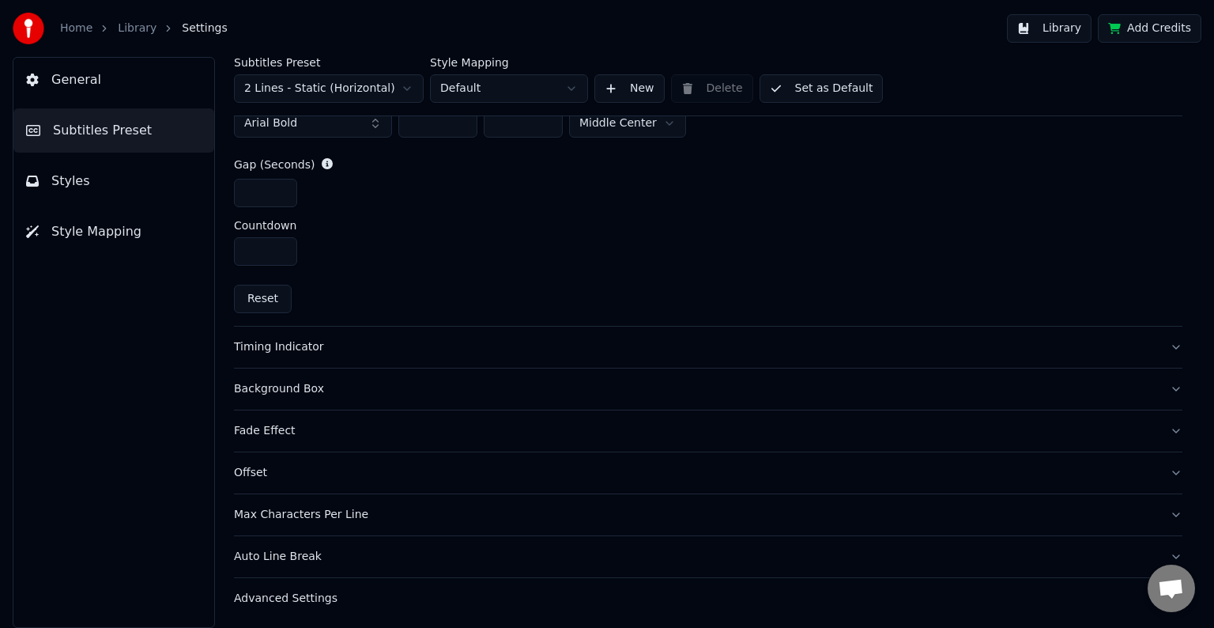
click at [430, 348] on div "Timing Indicator" at bounding box center [695, 347] width 923 height 16
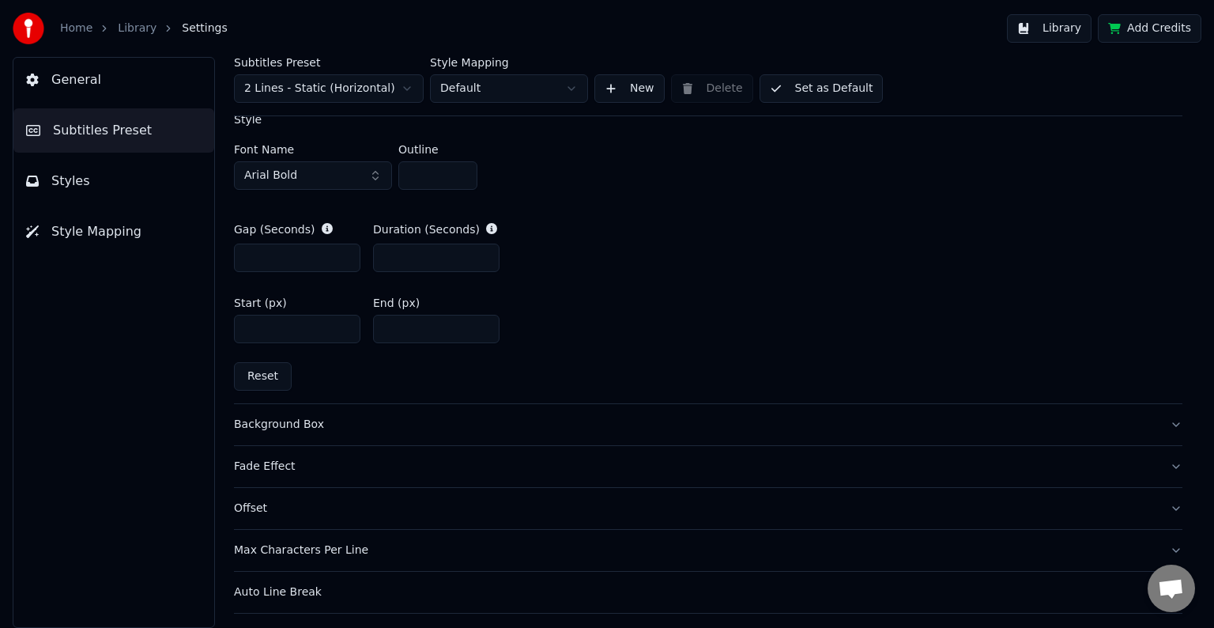
scroll to position [792, 0]
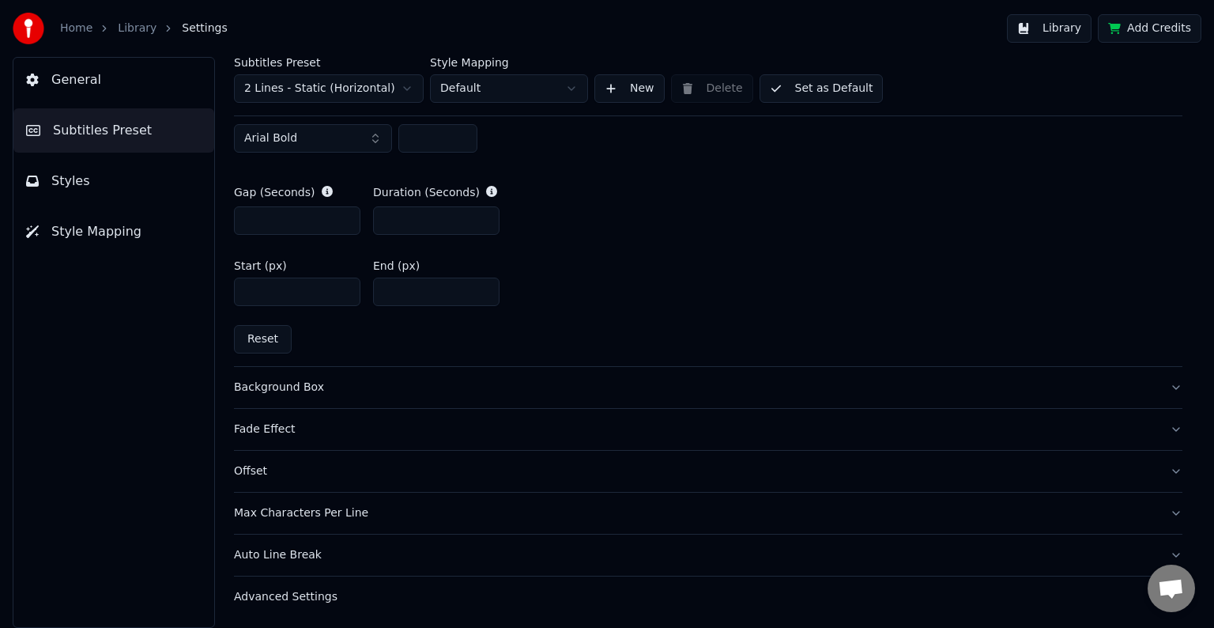
click at [495, 379] on div "Background Box" at bounding box center [695, 387] width 923 height 16
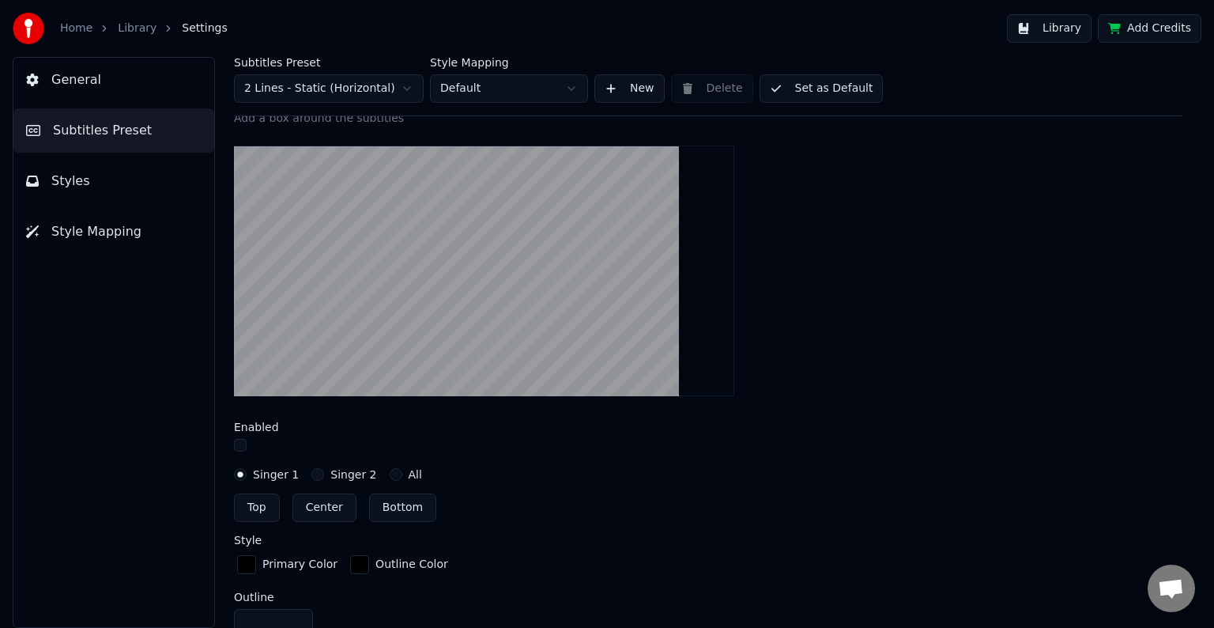
scroll to position [451, 0]
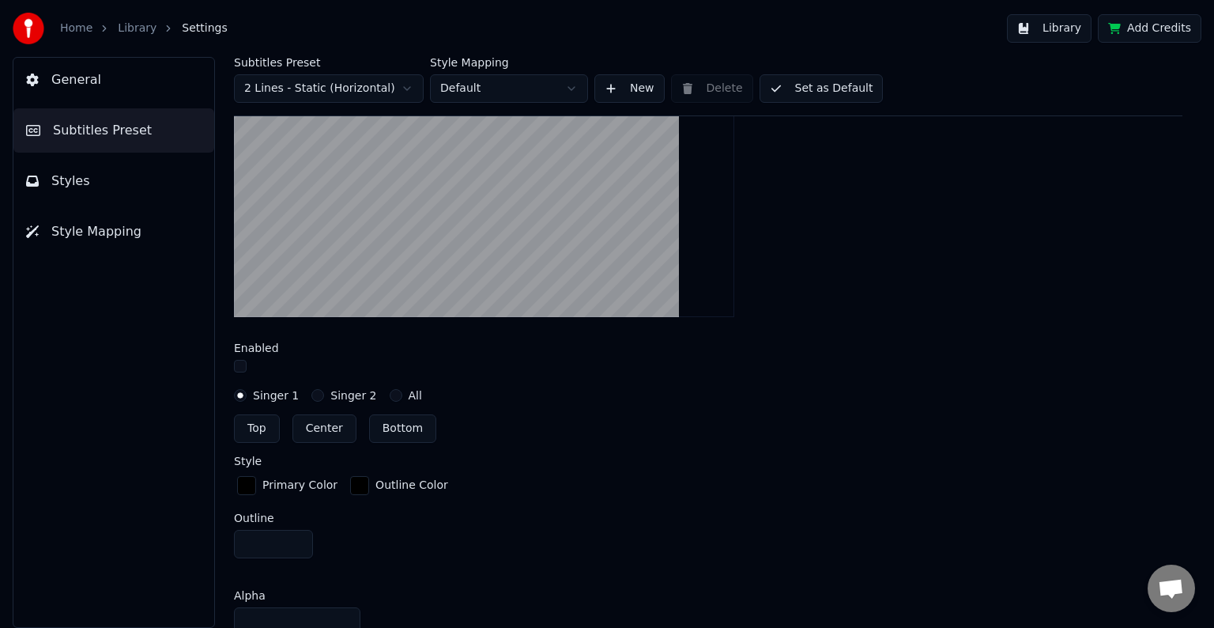
click at [390, 397] on button "All" at bounding box center [396, 395] width 13 height 13
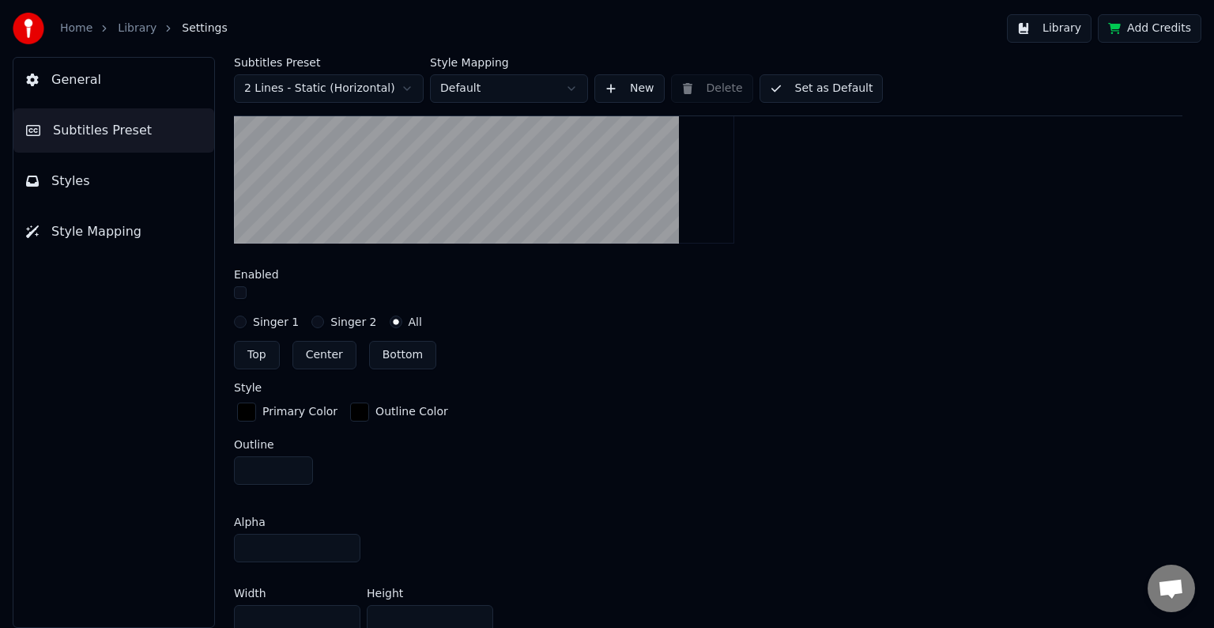
scroll to position [530, 0]
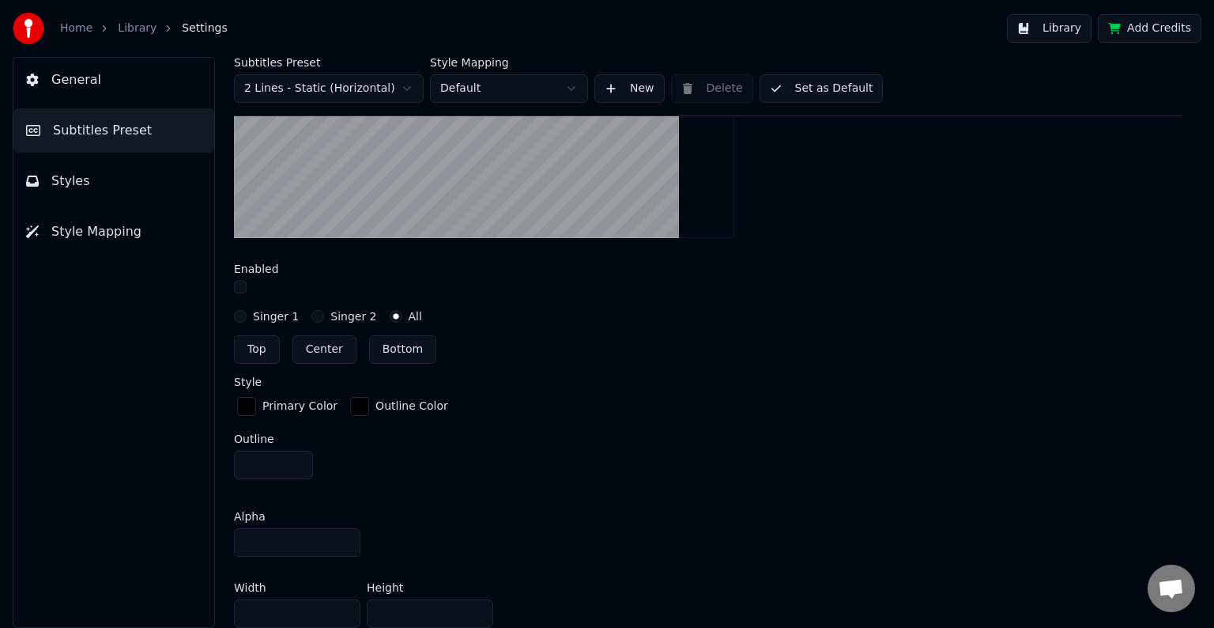
click at [247, 311] on div "Singer 1" at bounding box center [266, 316] width 65 height 13
click at [234, 315] on button "Singer 1" at bounding box center [240, 316] width 13 height 13
click at [390, 318] on button "All" at bounding box center [396, 316] width 13 height 13
click at [243, 316] on button "Singer 1" at bounding box center [240, 316] width 13 height 13
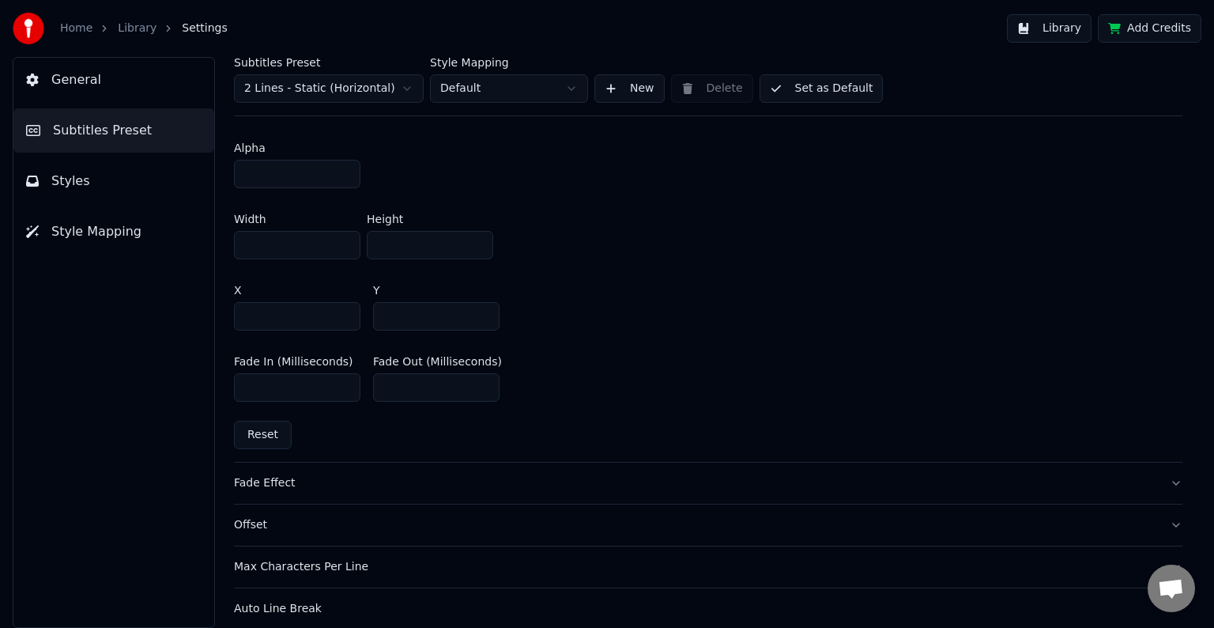
scroll to position [951, 0]
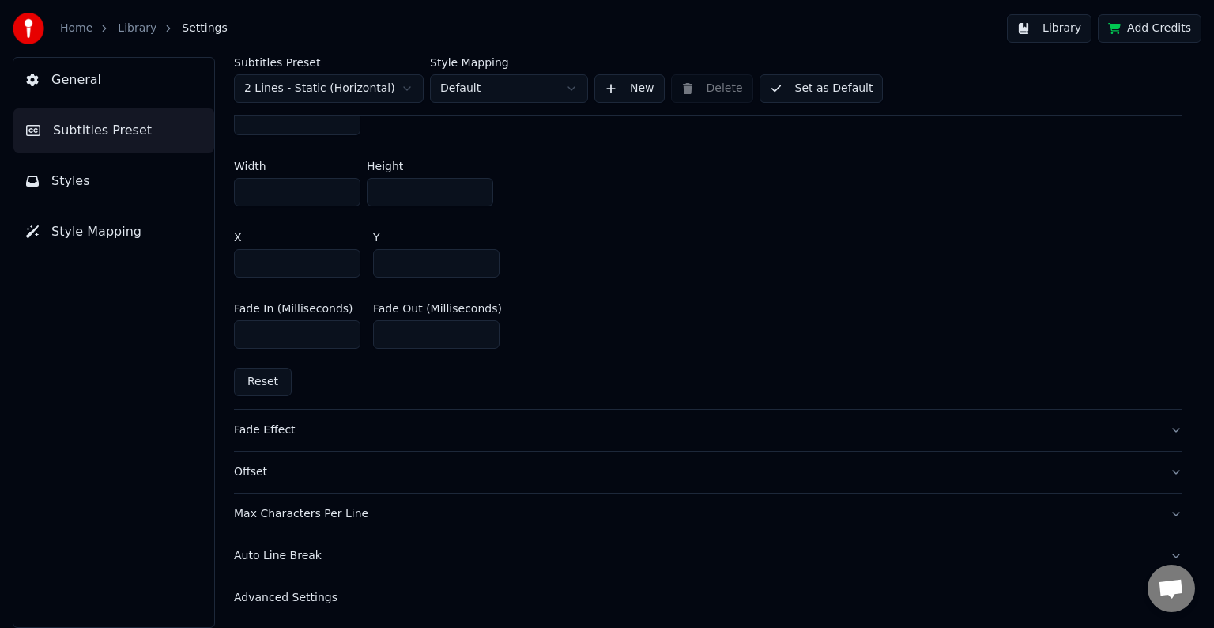
click at [511, 507] on div "Max Characters Per Line" at bounding box center [695, 514] width 923 height 16
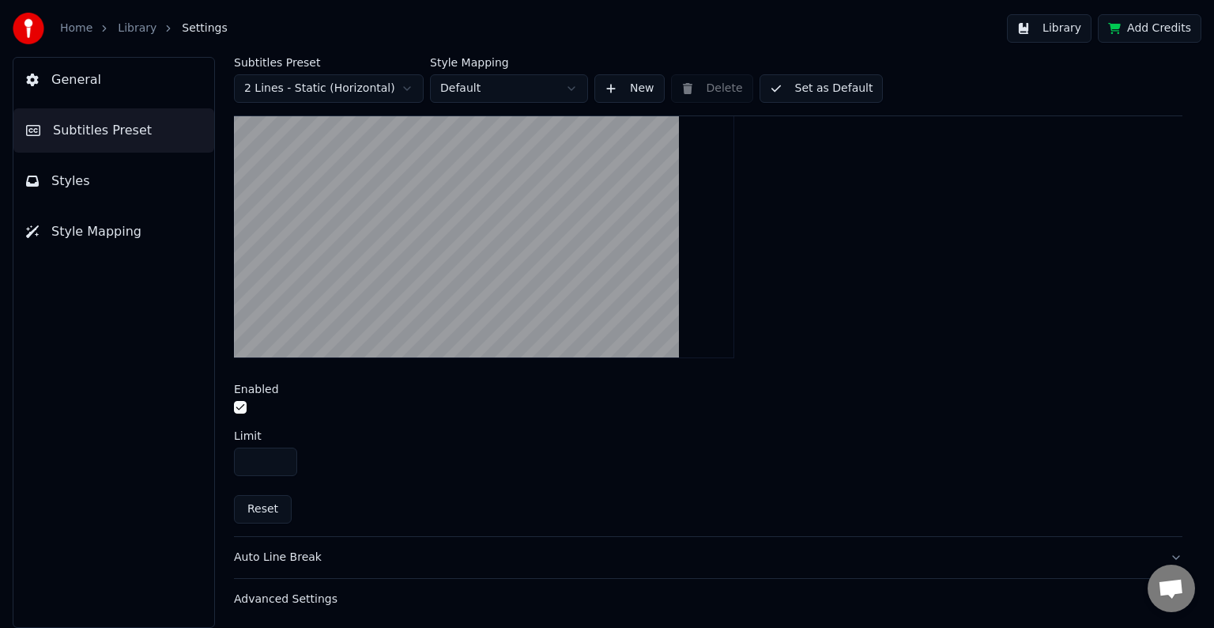
scroll to position [537, 0]
click at [500, 547] on div "Auto Line Break" at bounding box center [695, 555] width 923 height 16
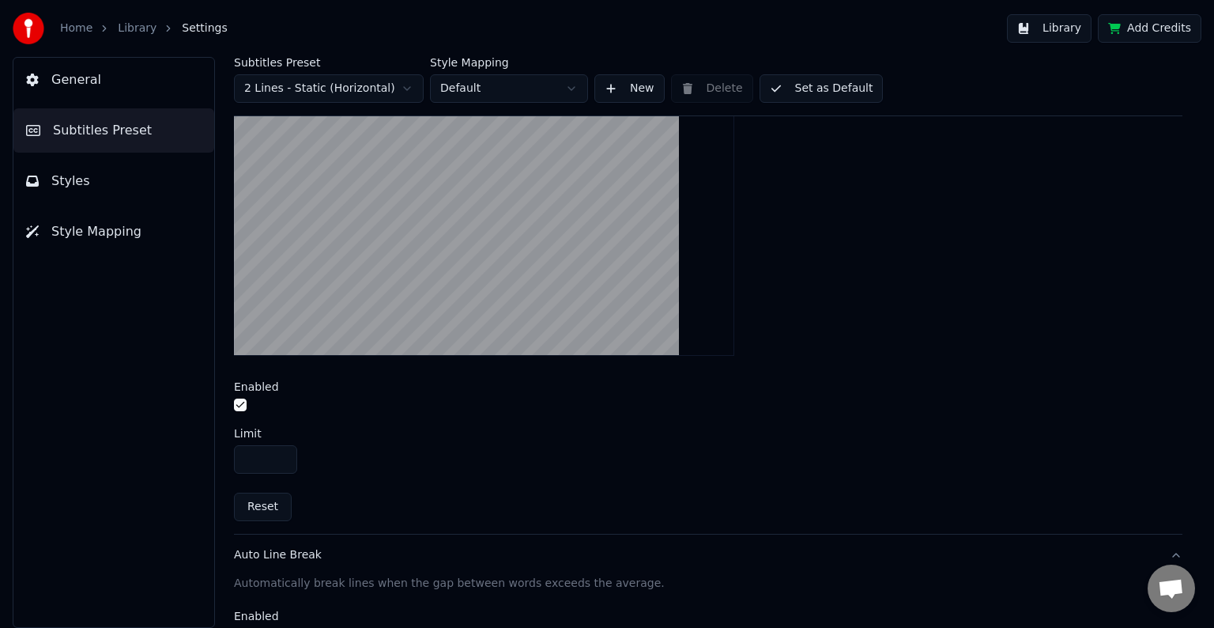
scroll to position [261, 0]
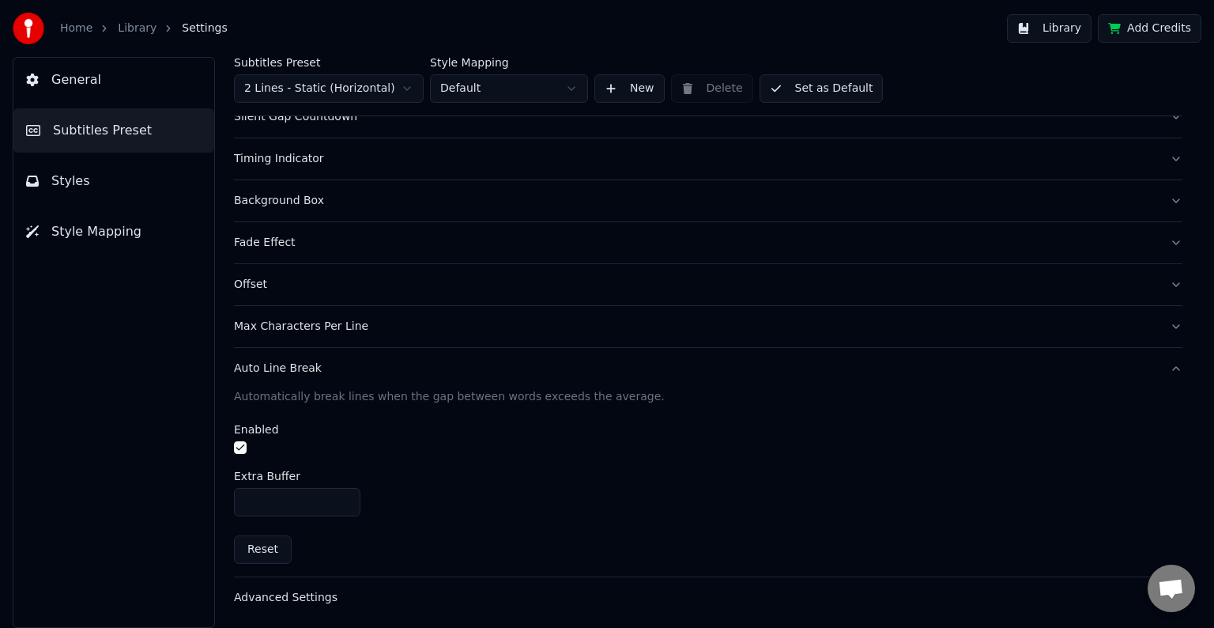
click at [480, 595] on div "Advanced Settings" at bounding box center [695, 598] width 923 height 16
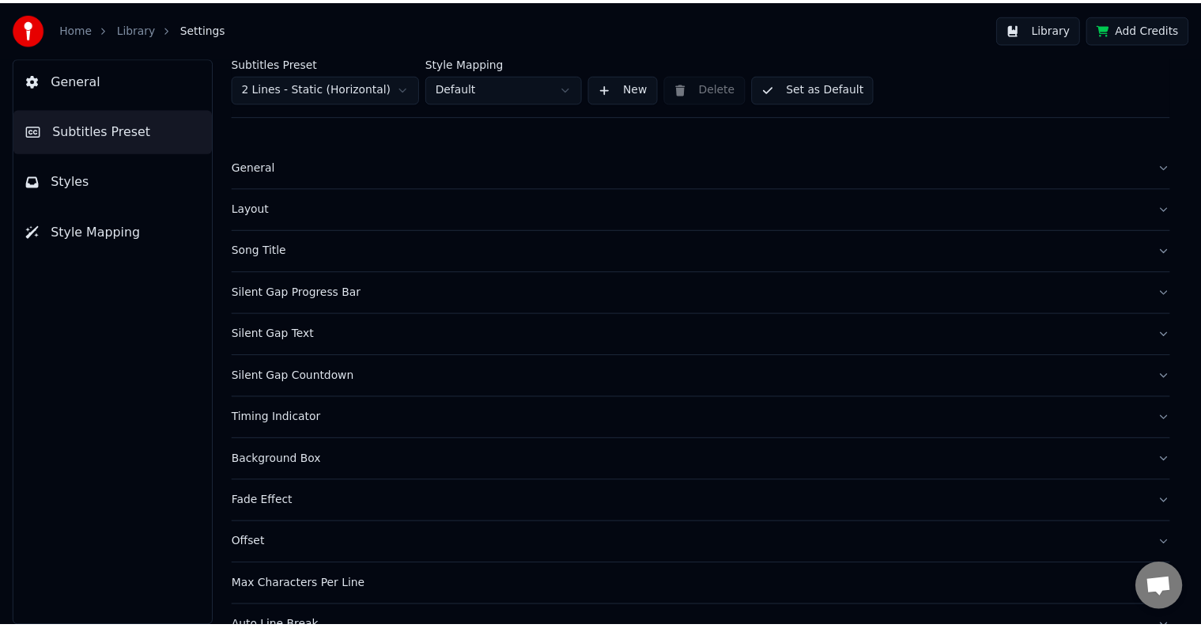
scroll to position [0, 0]
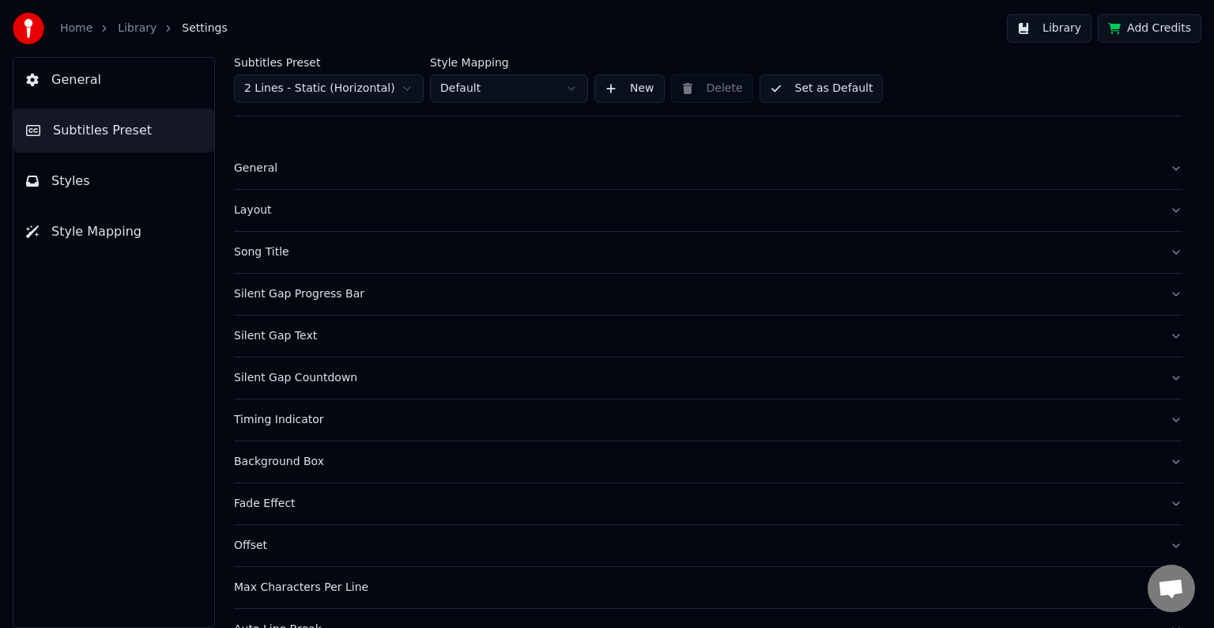
click at [119, 230] on span "Style Mapping" at bounding box center [96, 231] width 90 height 19
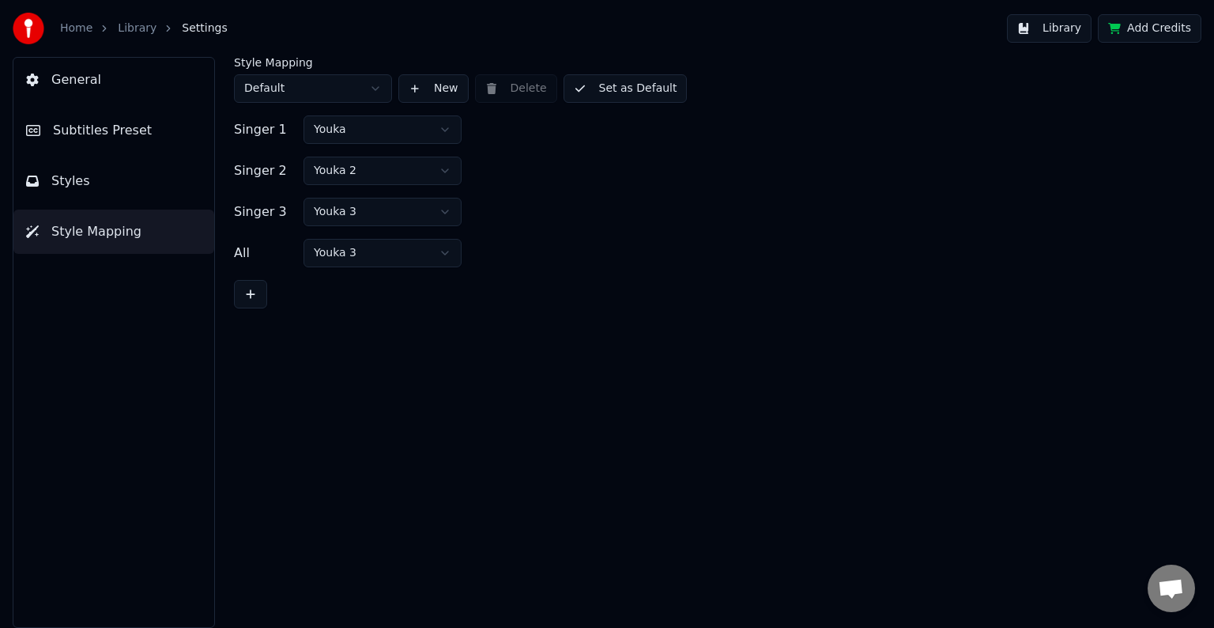
click at [262, 299] on button at bounding box center [250, 294] width 33 height 28
click at [418, 259] on button at bounding box center [421, 253] width 32 height 28
click at [77, 81] on span "General" at bounding box center [76, 79] width 50 height 19
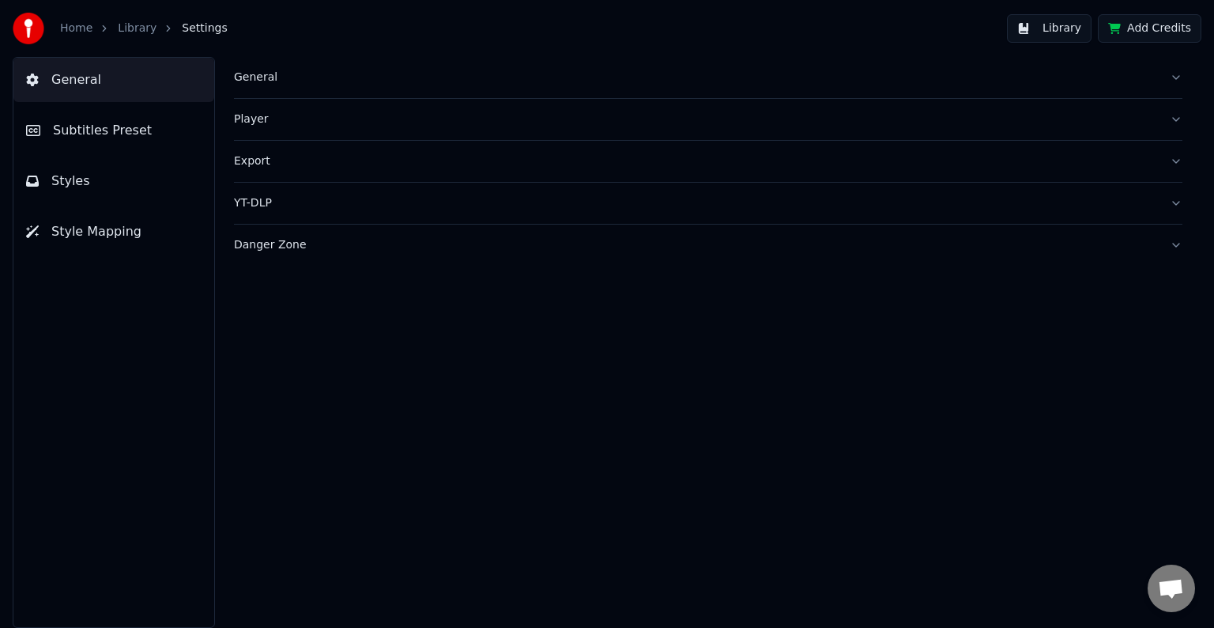
click at [118, 32] on link "Library" at bounding box center [137, 29] width 39 height 16
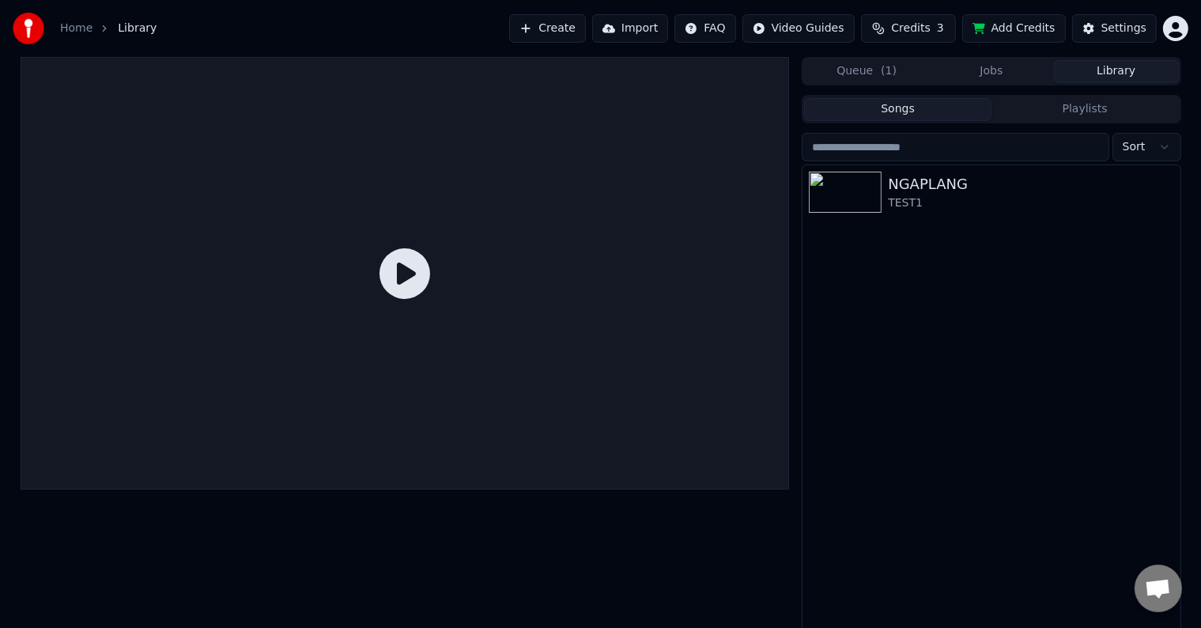
click at [406, 285] on icon at bounding box center [404, 273] width 51 height 51
click at [893, 190] on div "NGAPLANG" at bounding box center [1023, 184] width 270 height 22
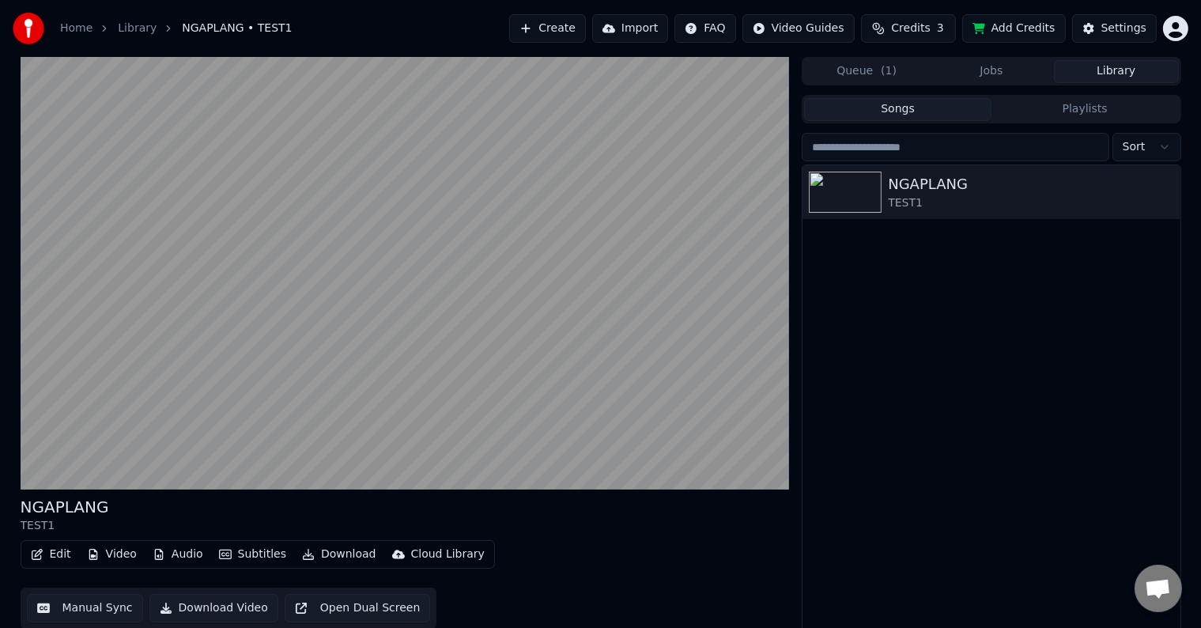
scroll to position [7, 0]
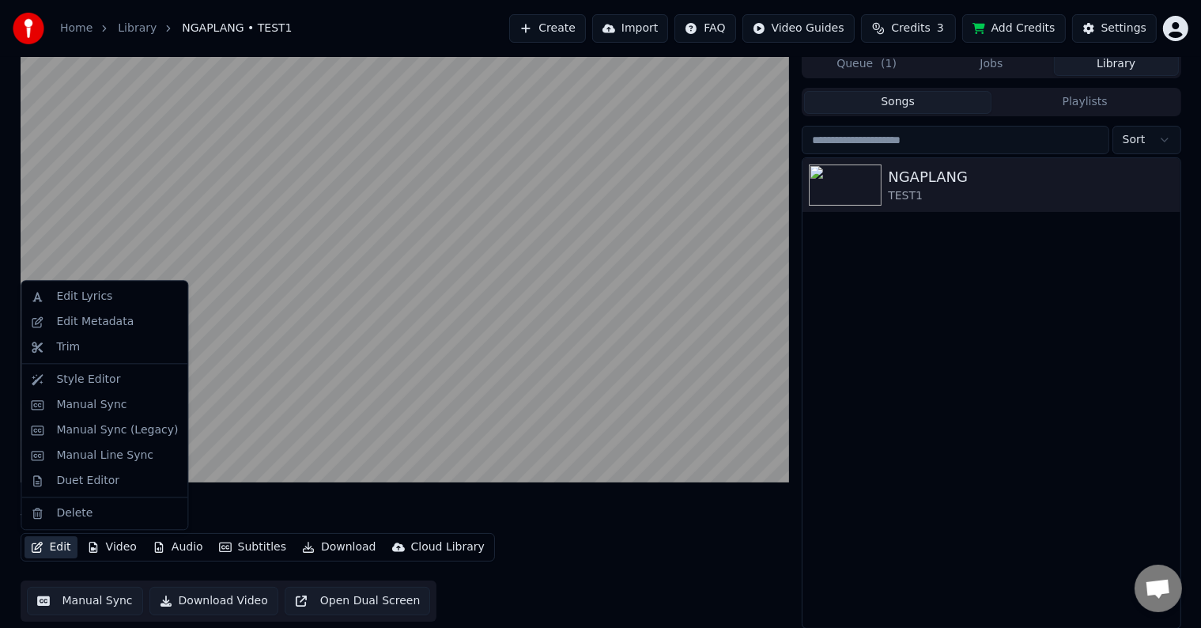
click at [64, 545] on button "Edit" at bounding box center [51, 547] width 53 height 22
click at [70, 485] on div "Duet Editor" at bounding box center [87, 481] width 63 height 16
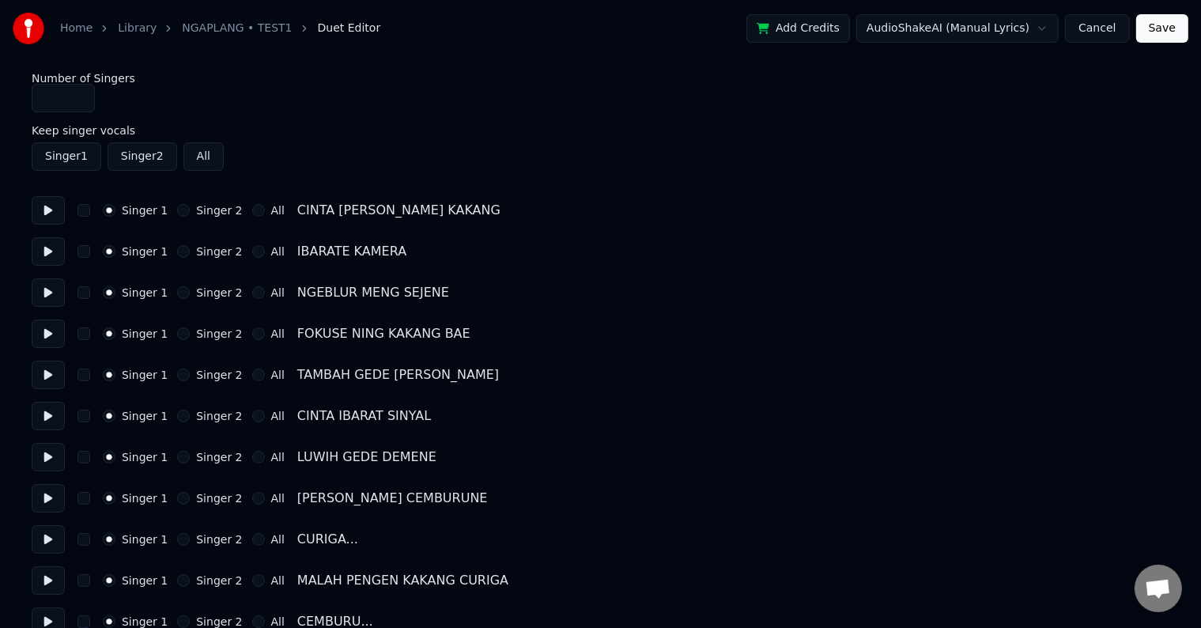
click at [179, 253] on button "Singer 2" at bounding box center [183, 251] width 13 height 13
click at [252, 298] on button "All" at bounding box center [258, 292] width 13 height 13
click at [1163, 25] on button "Save" at bounding box center [1162, 28] width 52 height 28
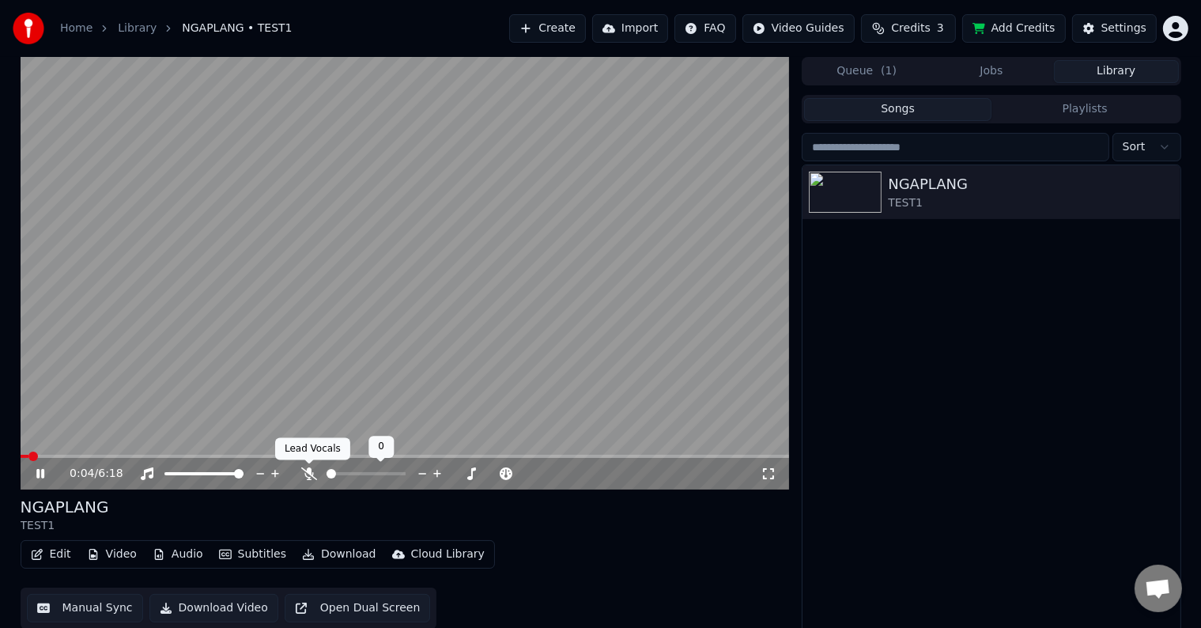
click at [307, 463] on span at bounding box center [309, 464] width 8 height 8
click at [307, 473] on icon at bounding box center [309, 473] width 16 height 13
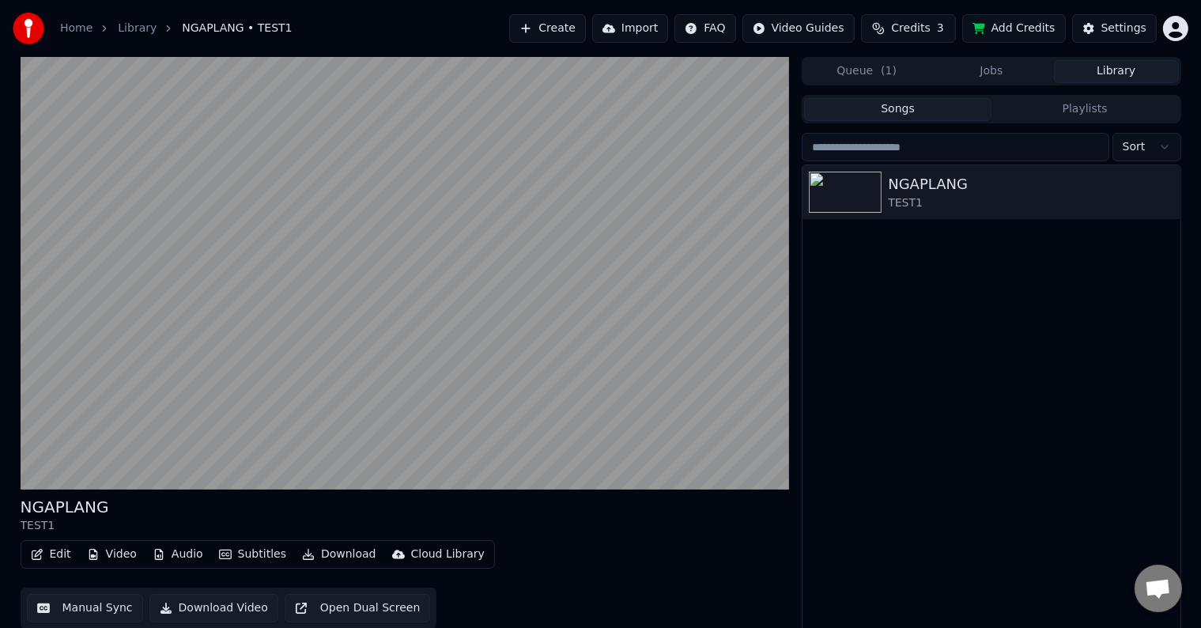
click at [43, 550] on button "Edit" at bounding box center [51, 554] width 53 height 22
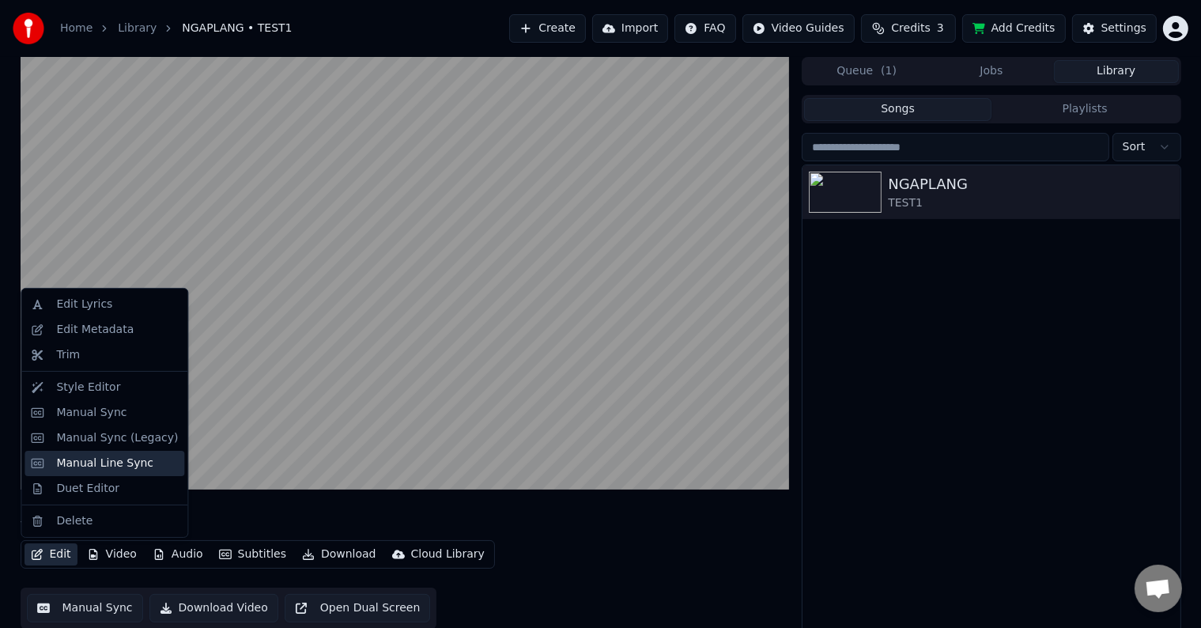
click at [77, 457] on div "Manual Line Sync" at bounding box center [104, 463] width 97 height 16
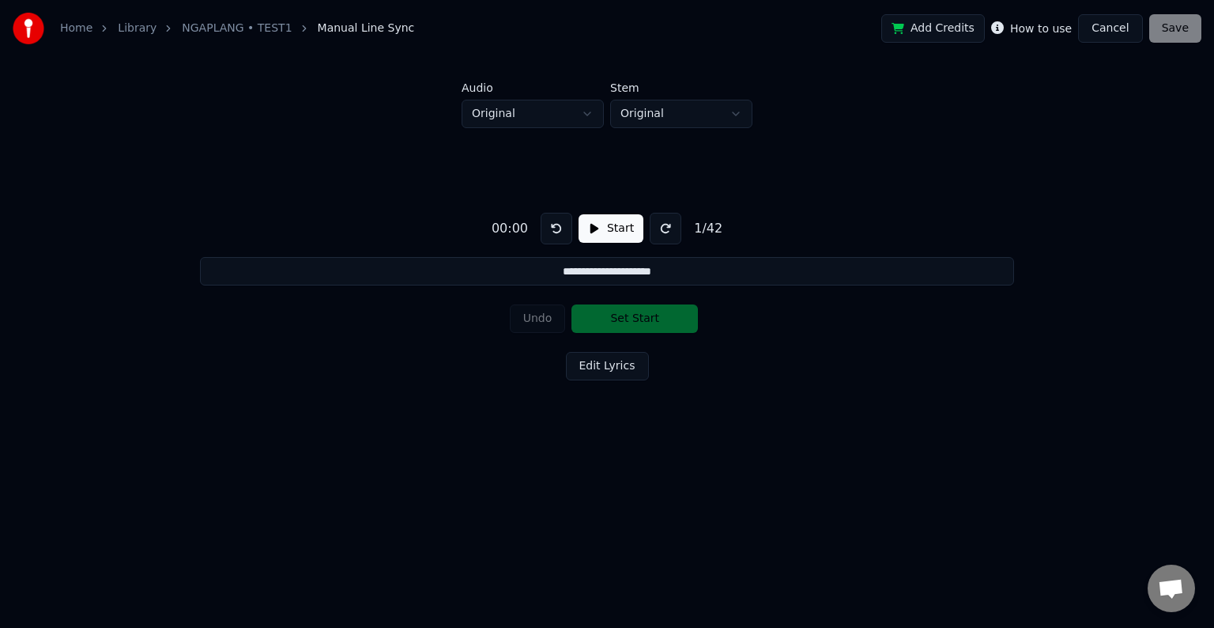
click at [1109, 29] on button "Cancel" at bounding box center [1110, 28] width 64 height 28
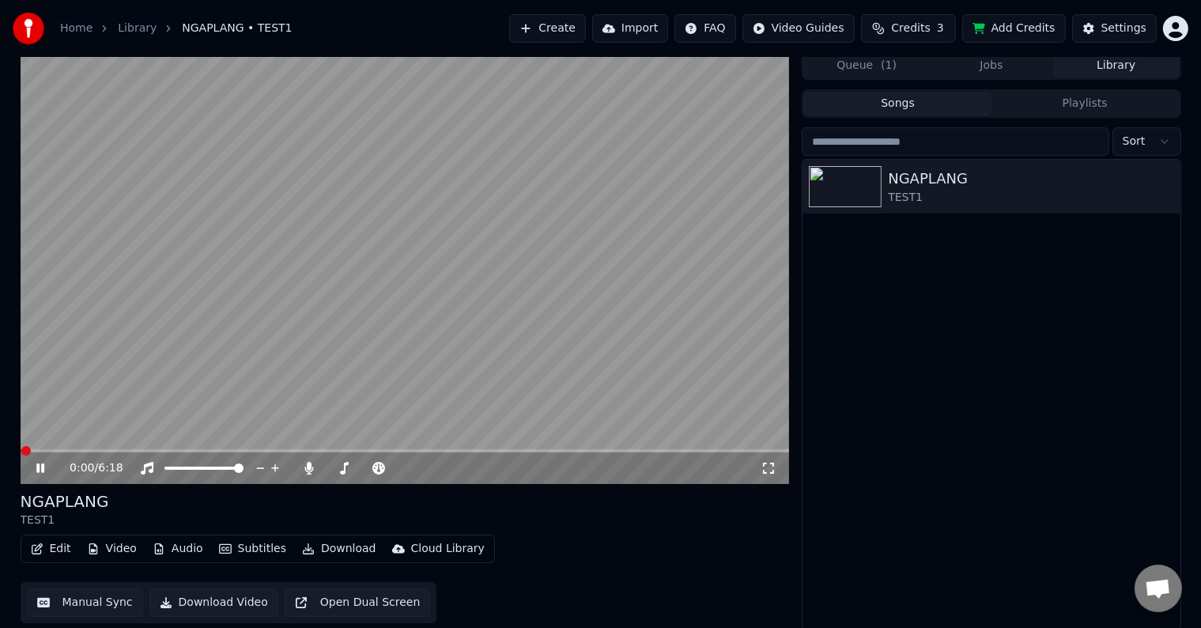
scroll to position [7, 0]
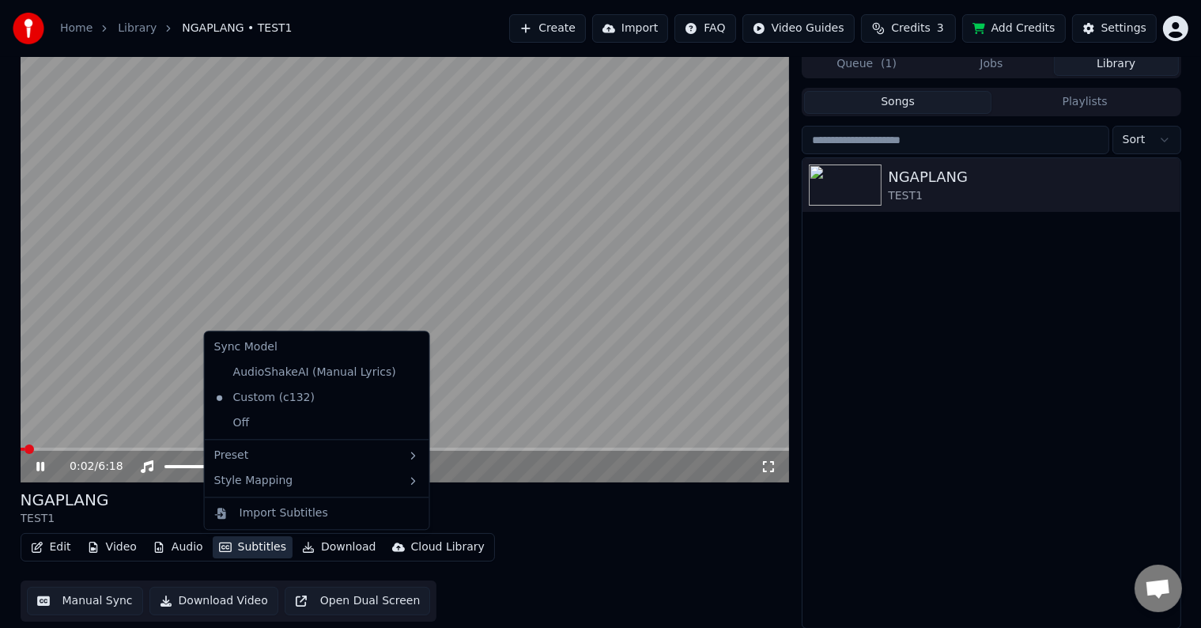
click at [256, 538] on button "Subtitles" at bounding box center [253, 547] width 80 height 22
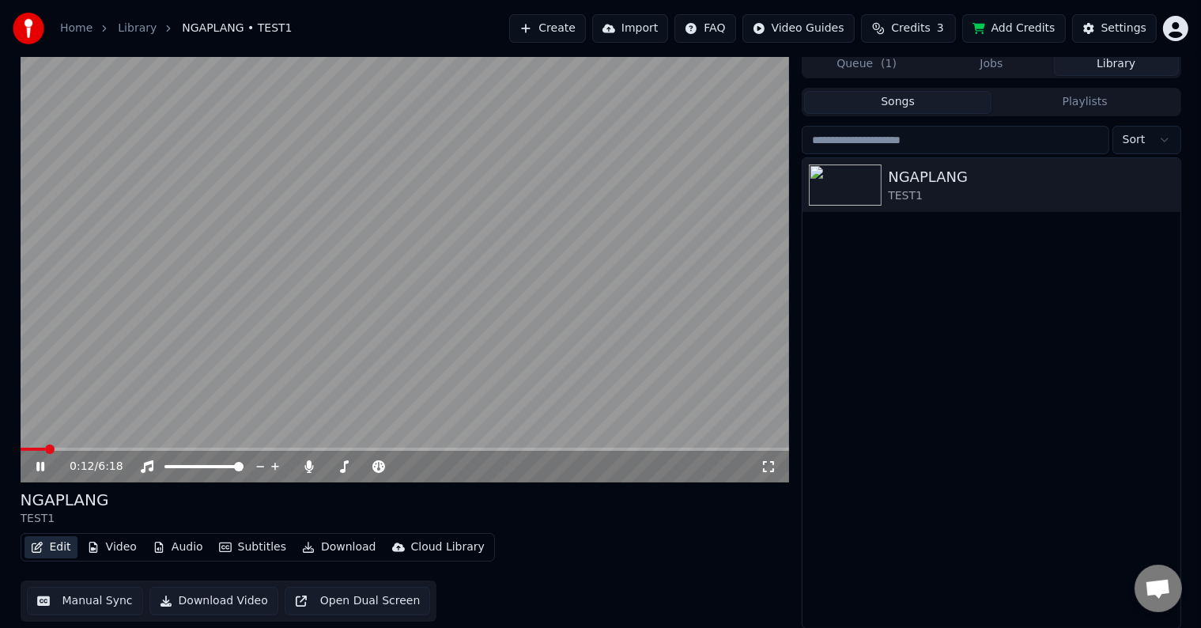
click at [44, 541] on button "Edit" at bounding box center [51, 547] width 53 height 22
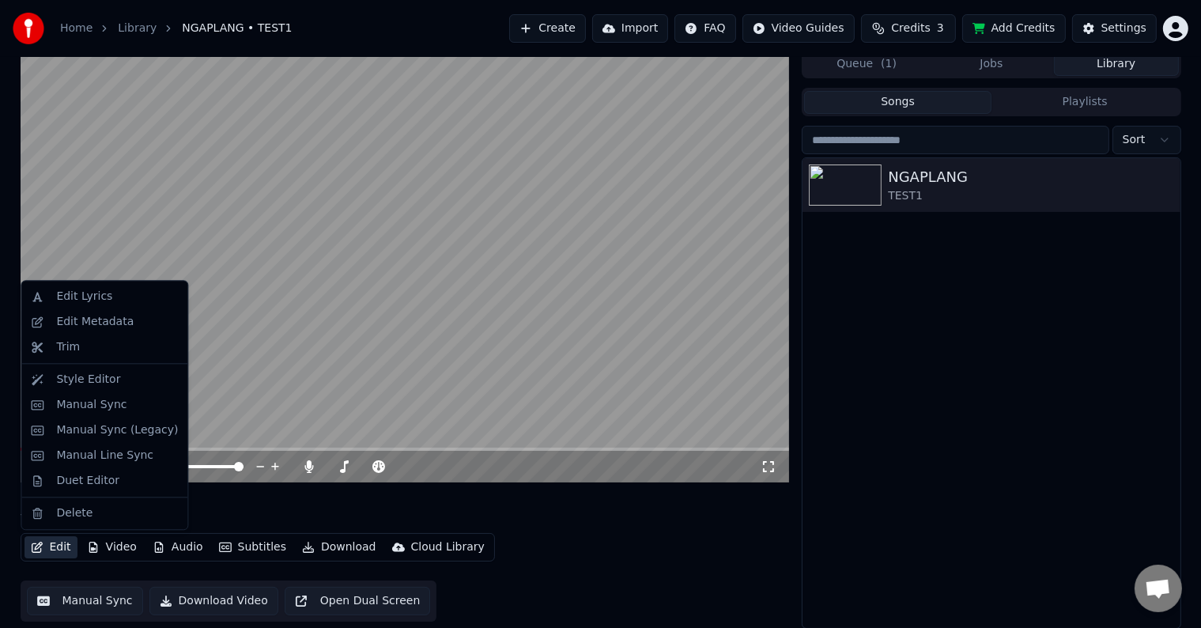
click at [44, 542] on button "Edit" at bounding box center [51, 547] width 53 height 22
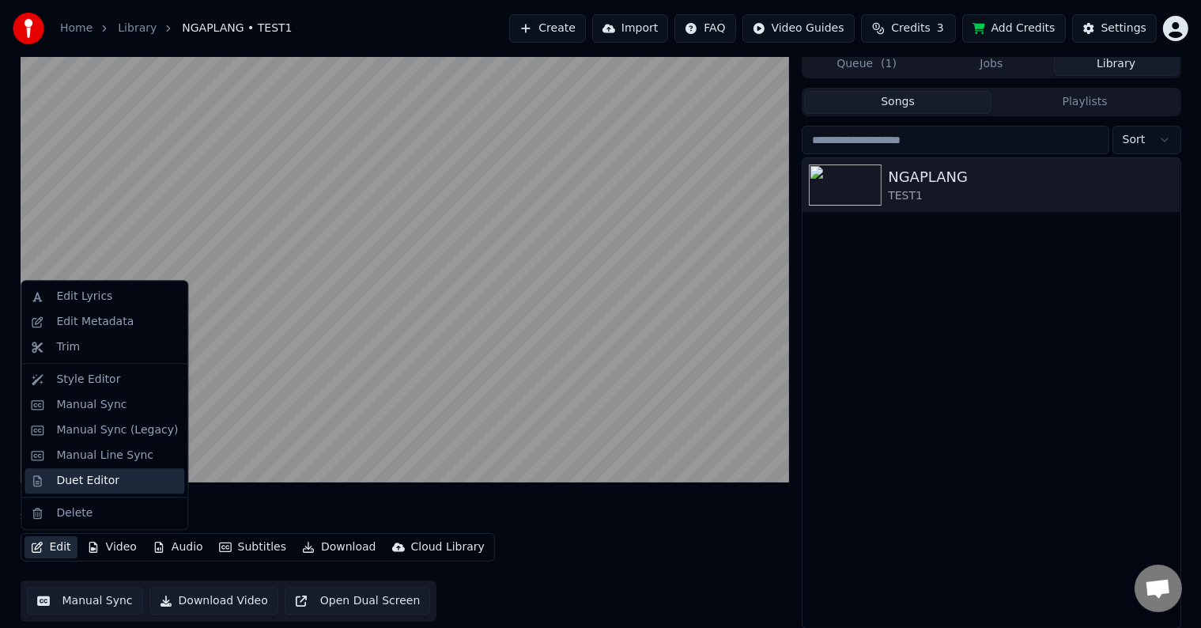
click at [71, 473] on div "Duet Editor" at bounding box center [87, 481] width 63 height 16
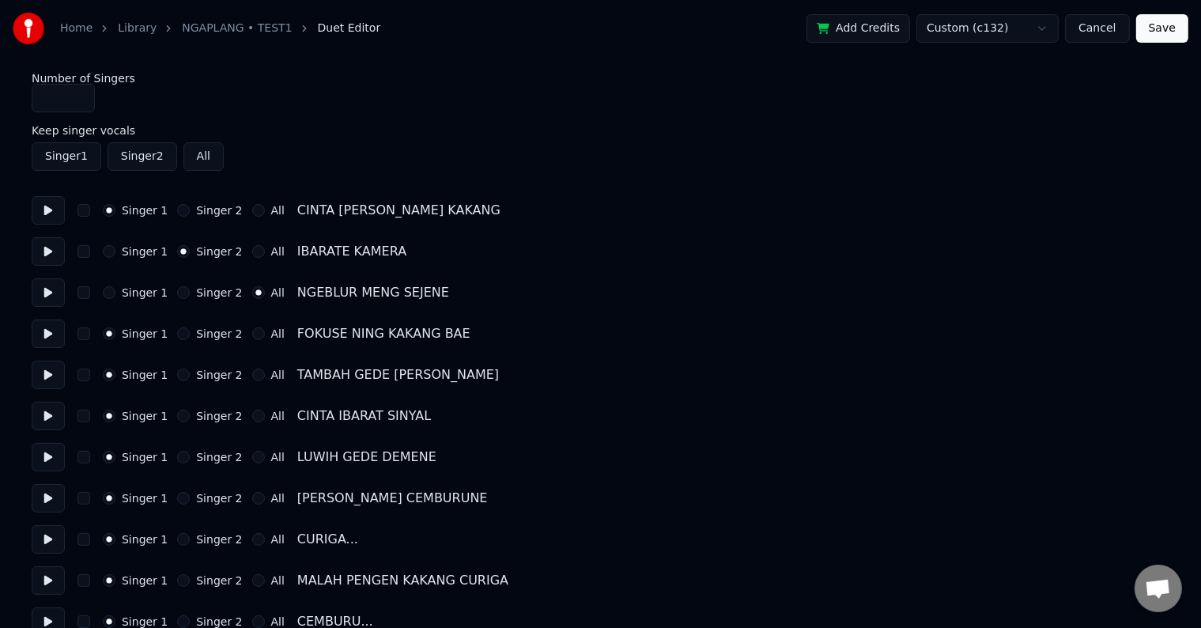
click at [137, 160] on button "Singer 2" at bounding box center [142, 156] width 70 height 28
click at [210, 156] on button "All" at bounding box center [203, 156] width 40 height 28
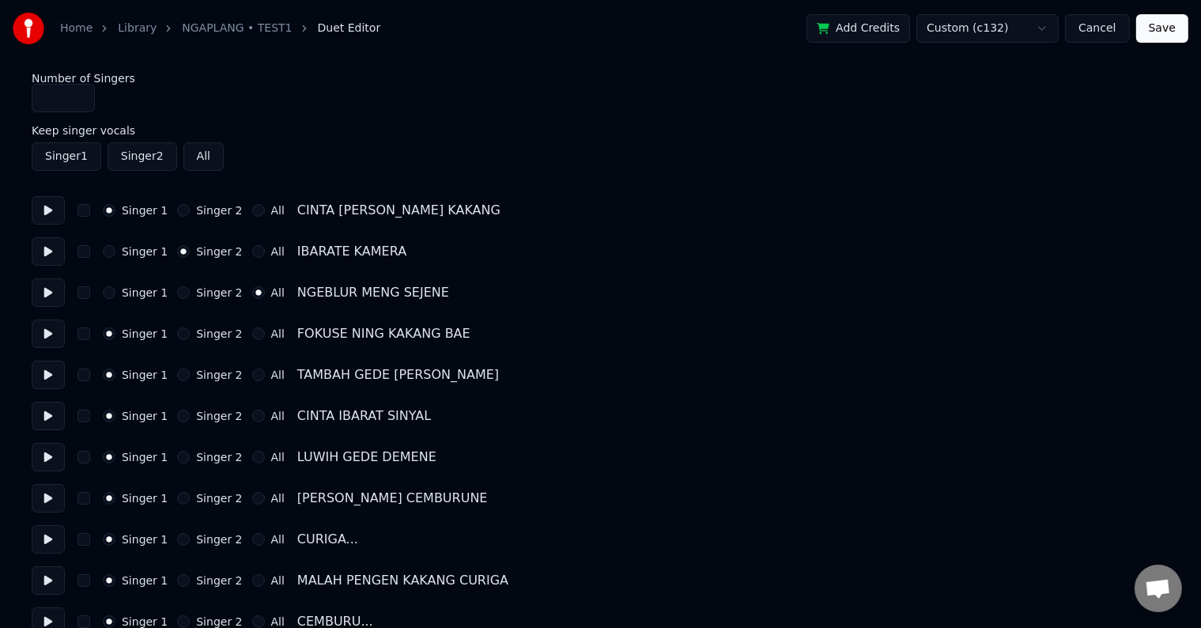
click at [155, 157] on button "Singer 2" at bounding box center [142, 156] width 70 height 28
click at [84, 292] on button "button" at bounding box center [83, 292] width 13 height 13
click at [80, 211] on button "button" at bounding box center [83, 210] width 13 height 13
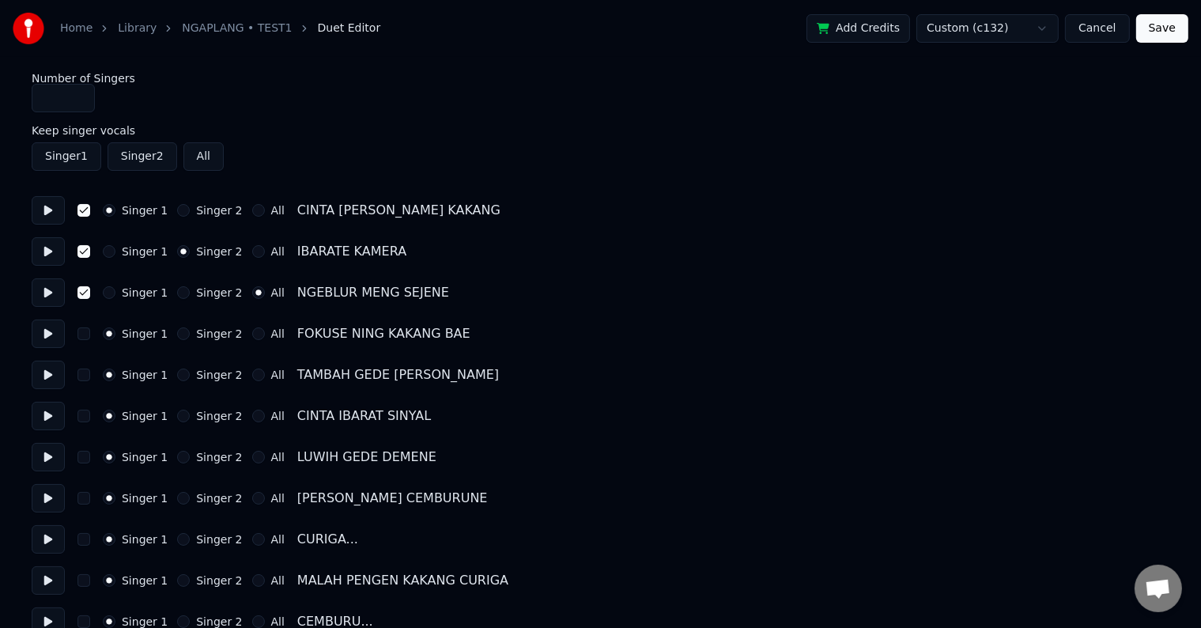
click at [45, 217] on button at bounding box center [48, 210] width 33 height 28
click at [41, 253] on button at bounding box center [48, 251] width 33 height 28
click at [55, 297] on button at bounding box center [48, 292] width 33 height 28
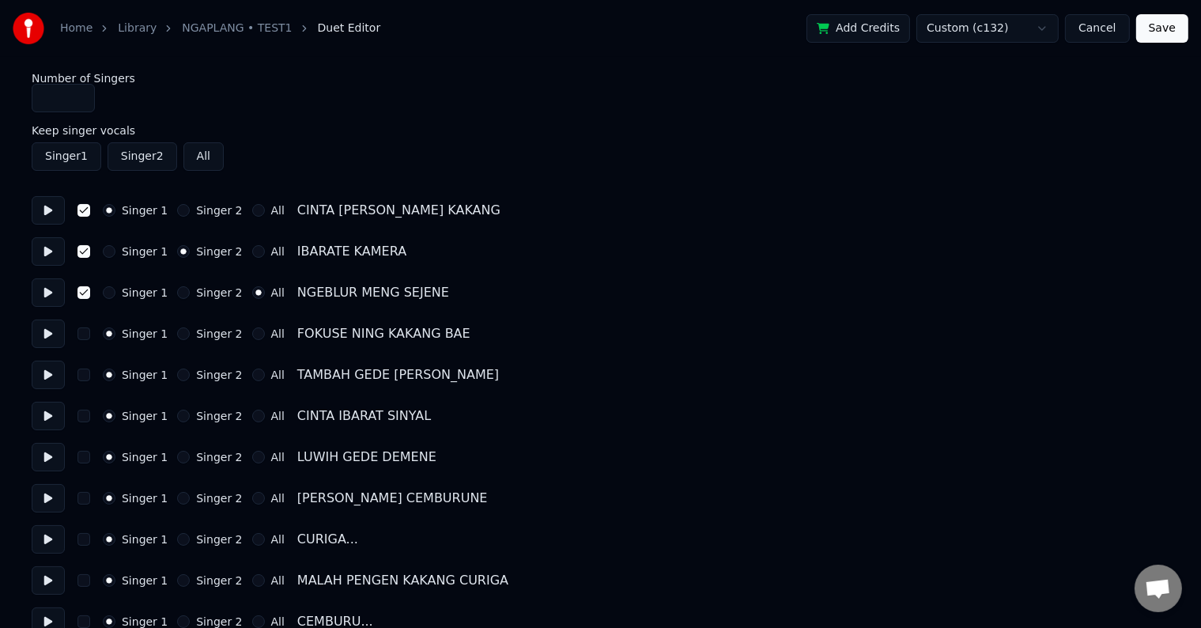
click at [1163, 35] on button "Save" at bounding box center [1162, 28] width 52 height 28
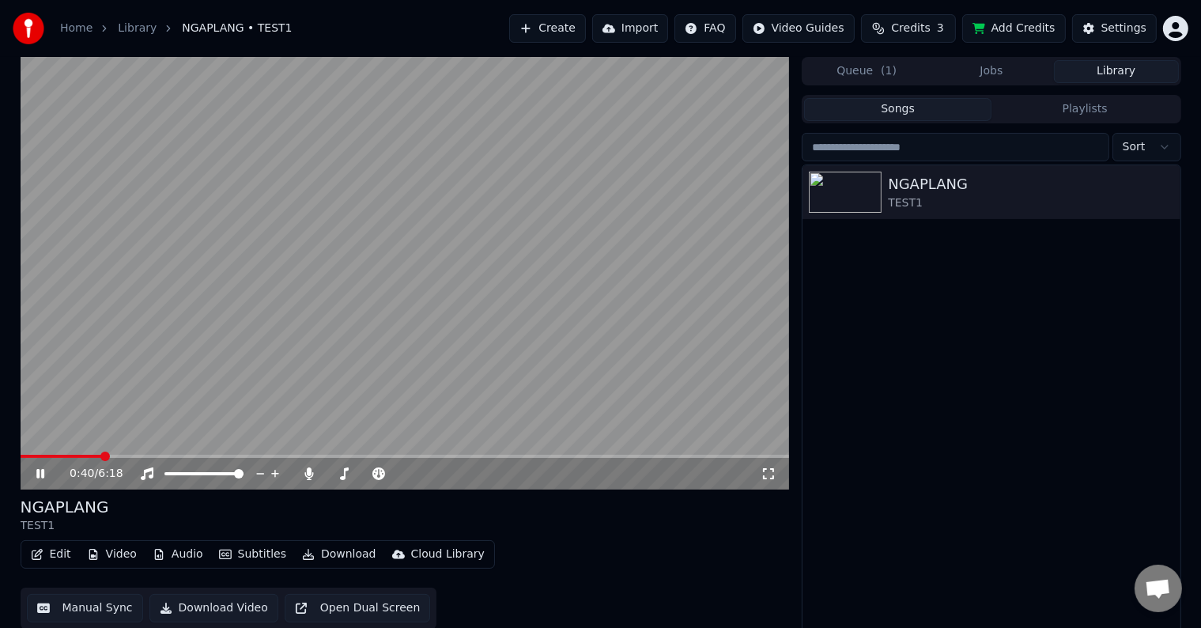
click at [101, 454] on span at bounding box center [405, 455] width 769 height 3
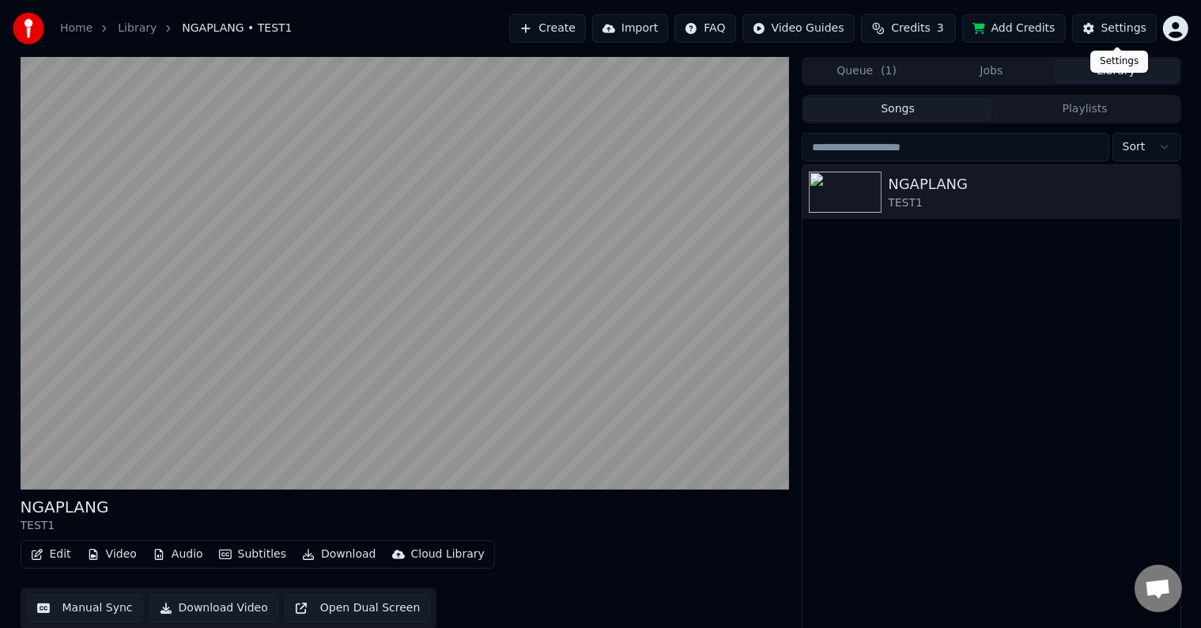
click at [1118, 21] on div "Settings" at bounding box center [1123, 29] width 45 height 16
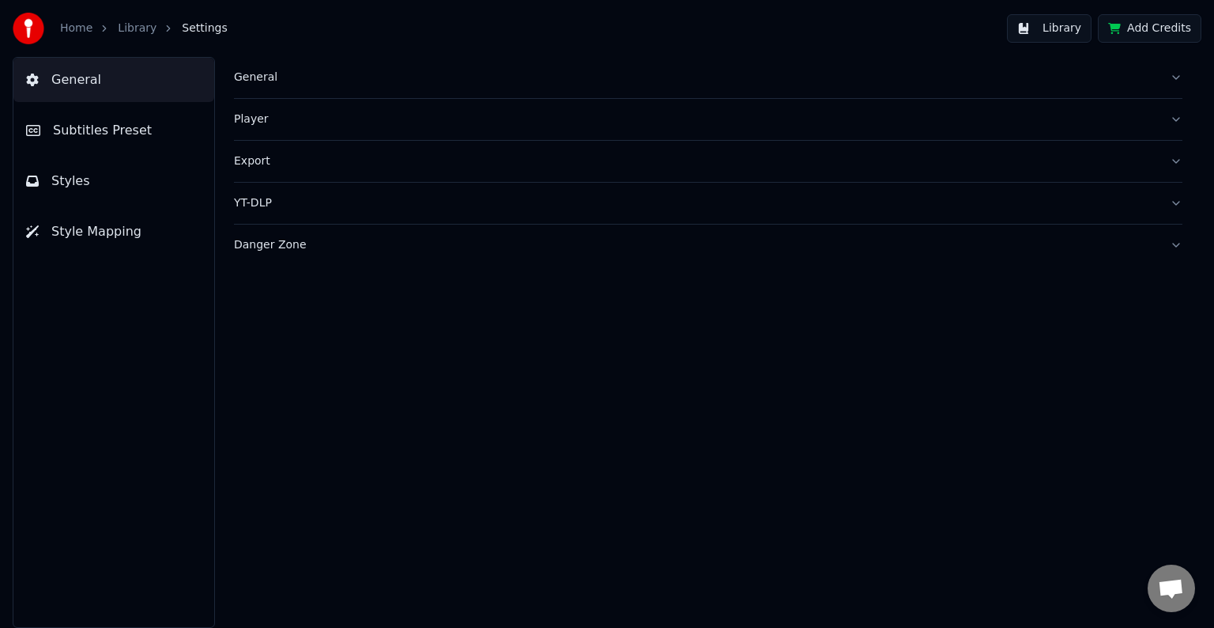
click at [97, 179] on button "Styles" at bounding box center [113, 181] width 201 height 44
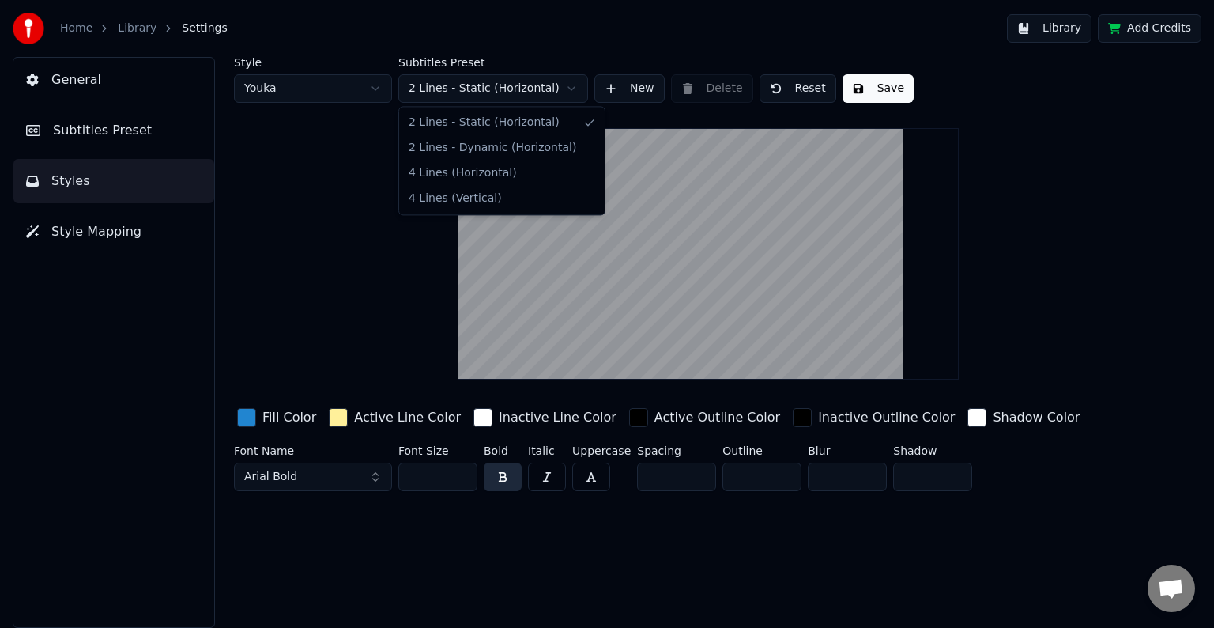
click at [574, 92] on html "Home Library Settings Library Add Credits General Subtitles Preset Styles Style…" at bounding box center [607, 314] width 1214 height 628
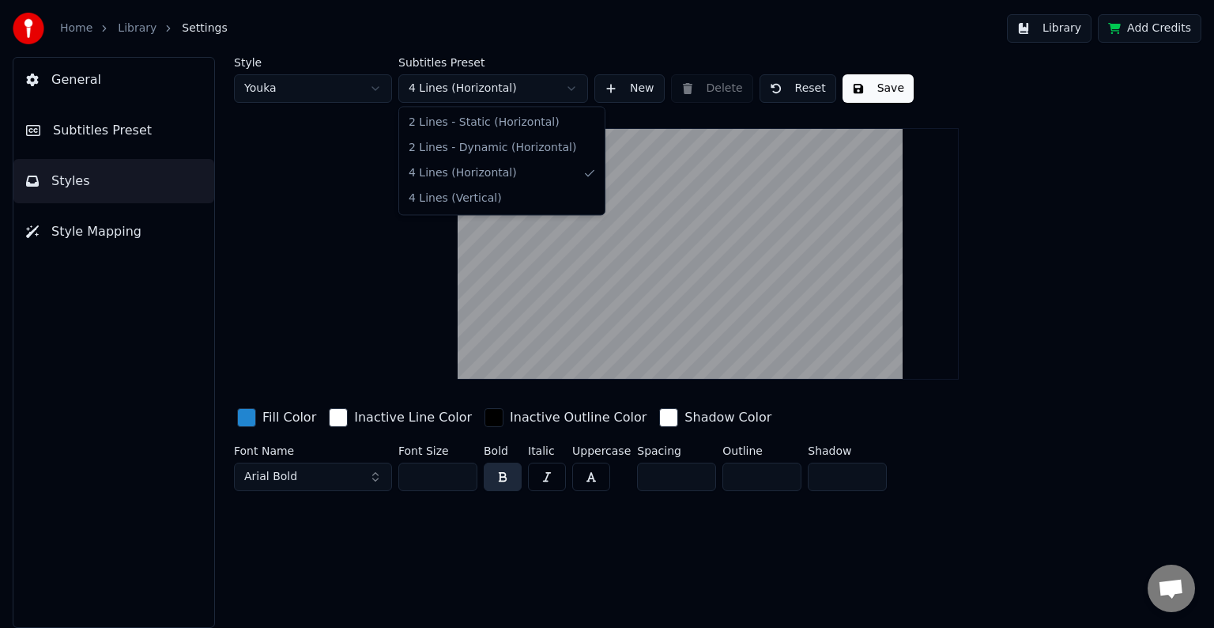
click at [575, 82] on html "Home Library Settings Library Add Credits General Subtitles Preset Styles Style…" at bounding box center [607, 314] width 1214 height 628
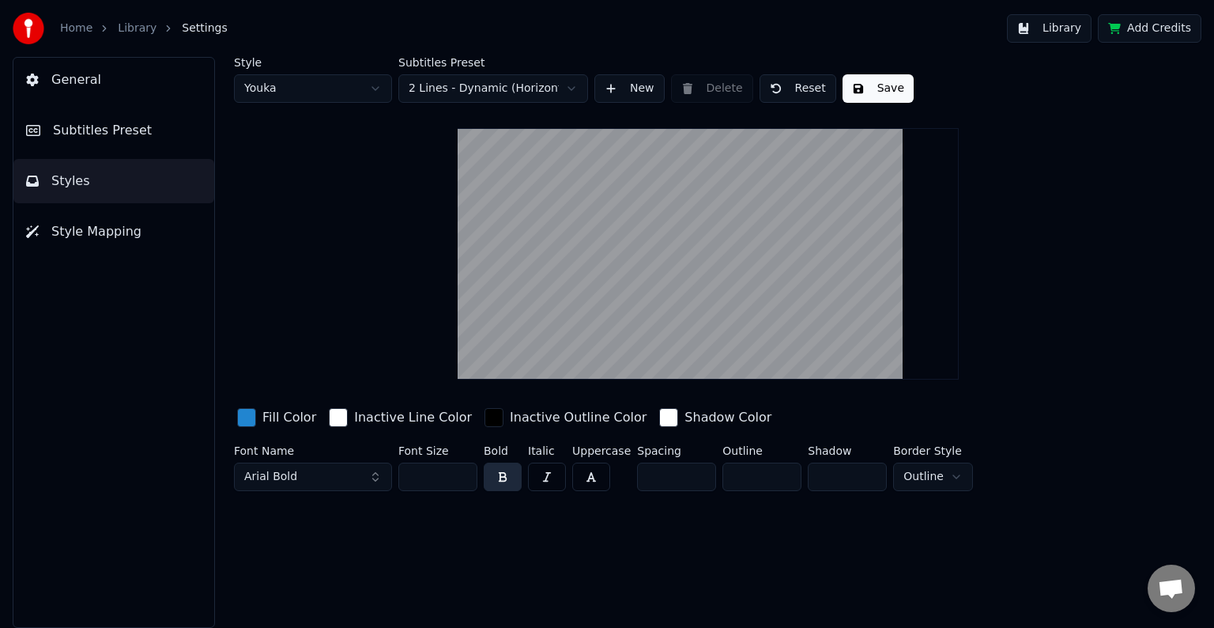
click at [98, 227] on span "Style Mapping" at bounding box center [96, 231] width 90 height 19
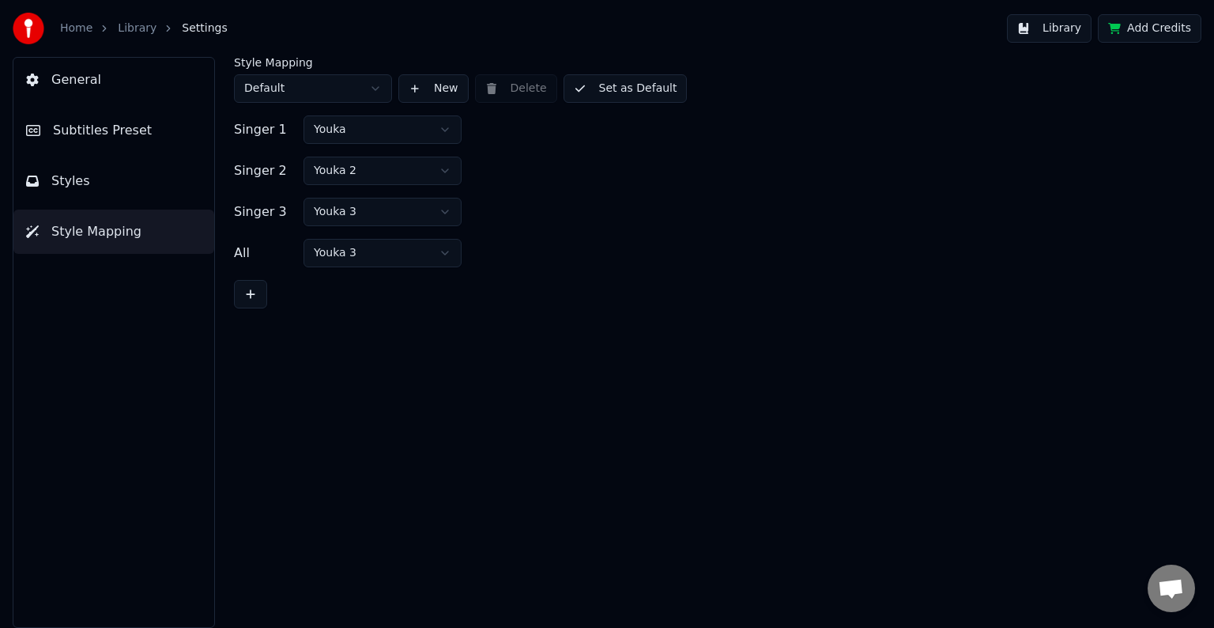
click at [431, 161] on html "Home Library Settings Library Add Credits General Subtitles Preset Styles Style…" at bounding box center [607, 314] width 1214 height 628
click at [105, 141] on button "Subtitles Preset" at bounding box center [113, 130] width 201 height 44
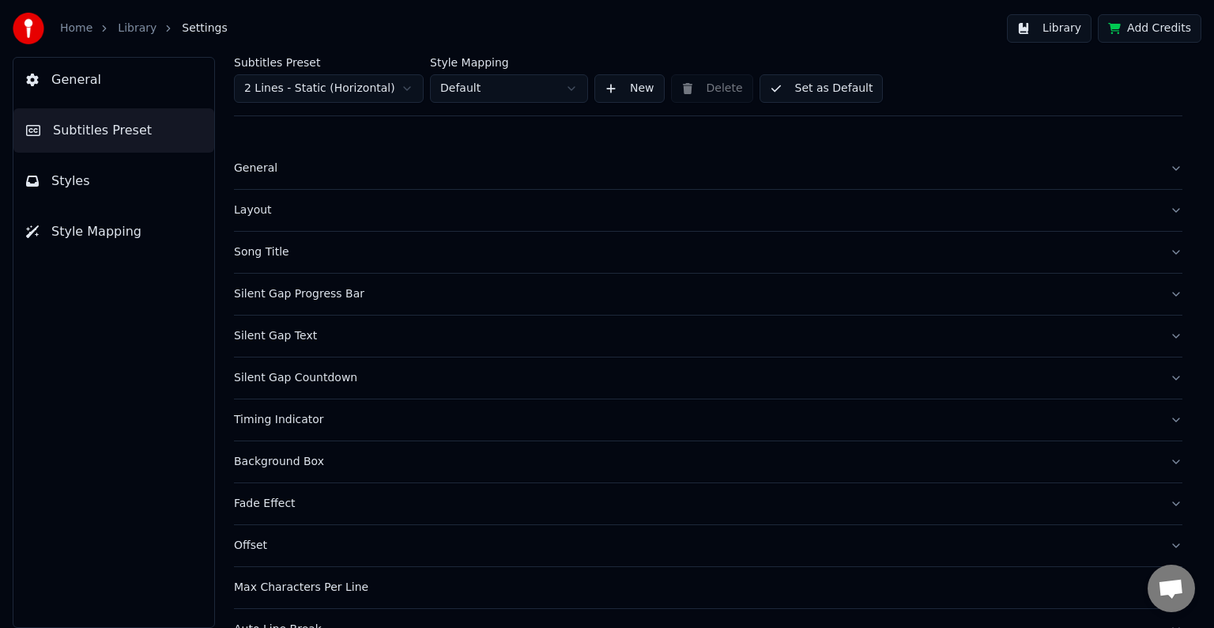
click at [420, 205] on div "Layout" at bounding box center [695, 210] width 923 height 16
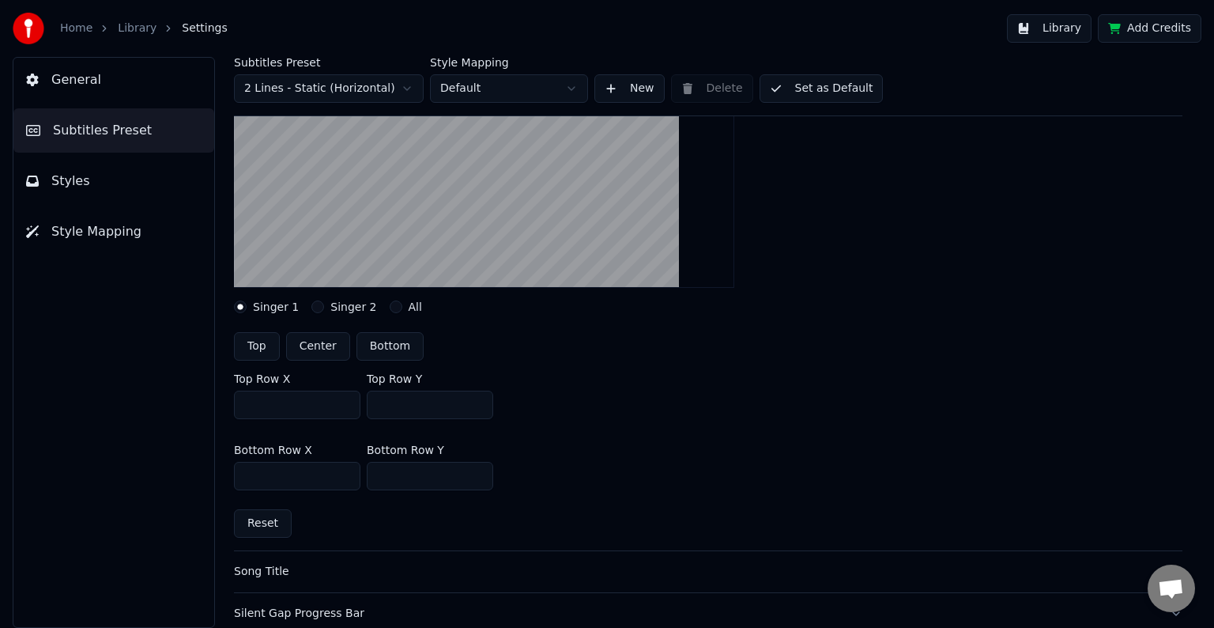
scroll to position [237, 0]
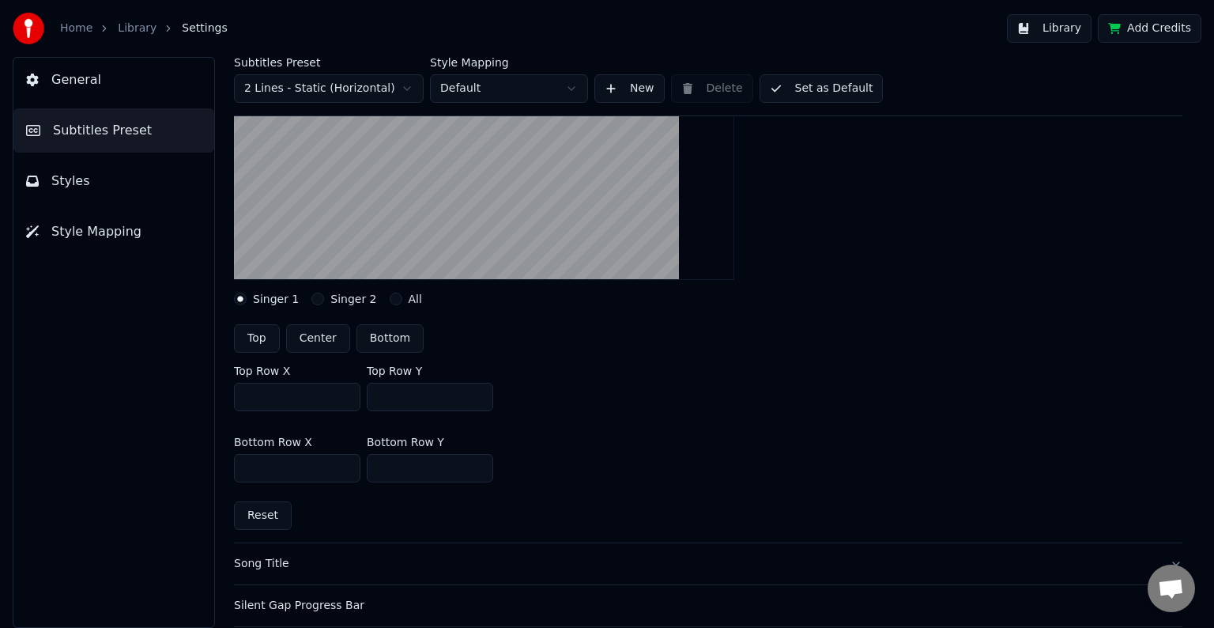
click at [347, 306] on div "Layout settings for subtitles Singer 1 Singer 2 All Top Center Bottom Top Row X…" at bounding box center [708, 268] width 948 height 549
click at [311, 292] on button "Singer 2" at bounding box center [317, 298] width 13 height 13
click at [390, 297] on button "All" at bounding box center [396, 298] width 13 height 13
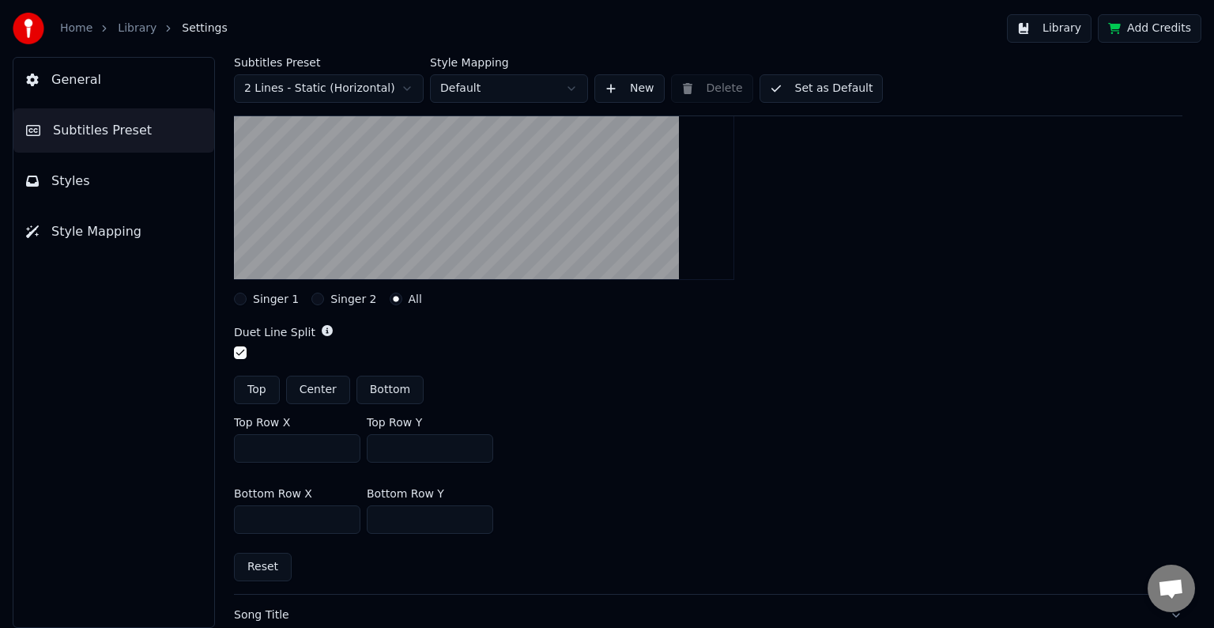
click at [318, 297] on div "Singer 2" at bounding box center [343, 298] width 65 height 13
click at [311, 297] on button "Singer 2" at bounding box center [317, 298] width 13 height 13
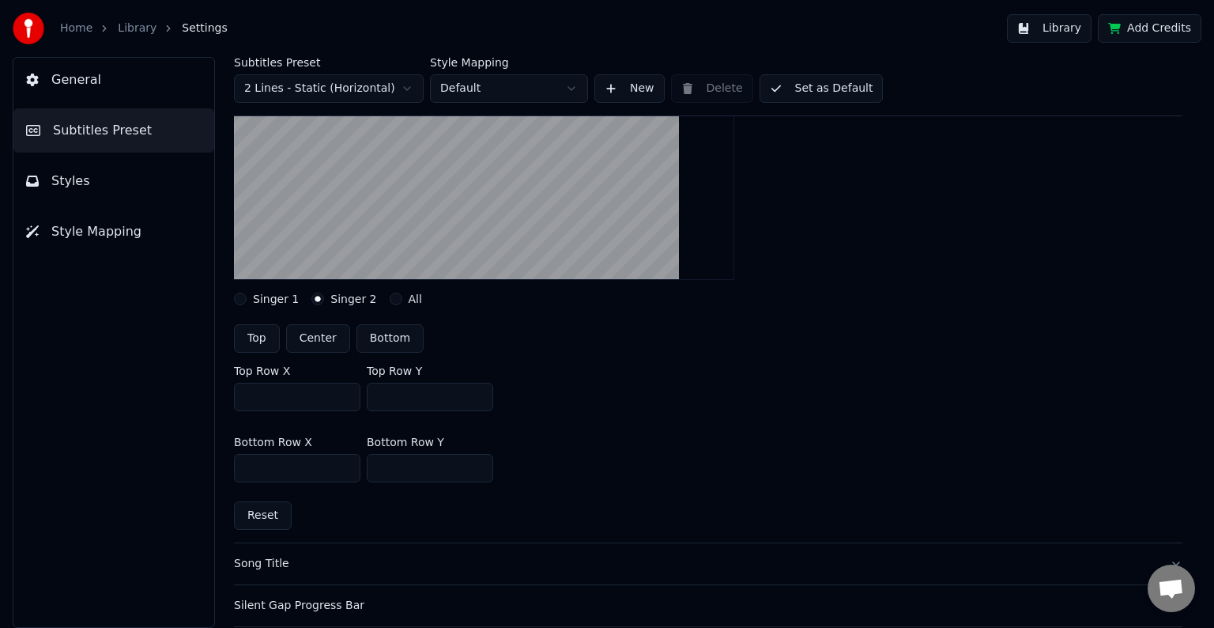
click at [390, 300] on button "All" at bounding box center [396, 298] width 13 height 13
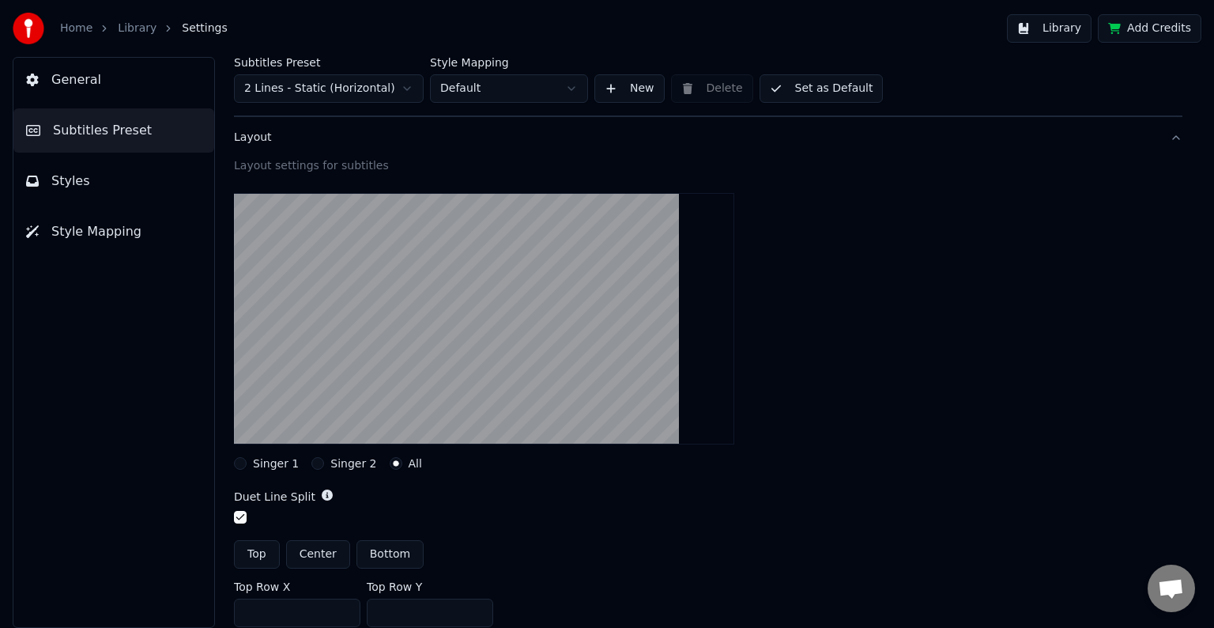
scroll to position [0, 0]
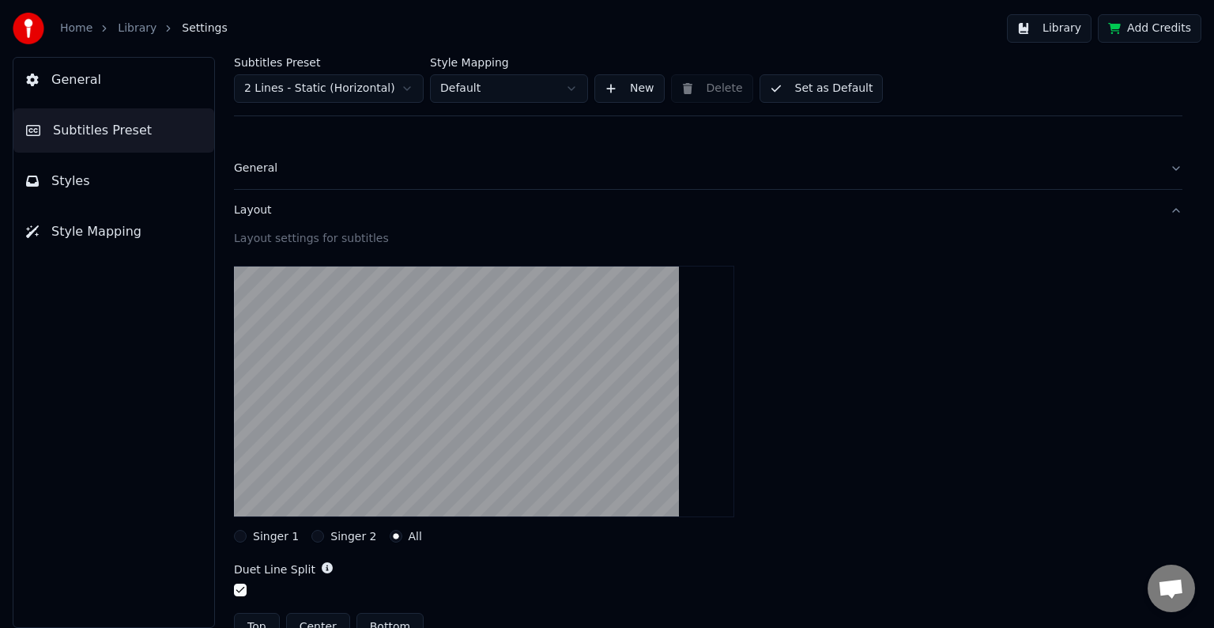
click at [1156, 215] on button "Layout" at bounding box center [708, 210] width 948 height 41
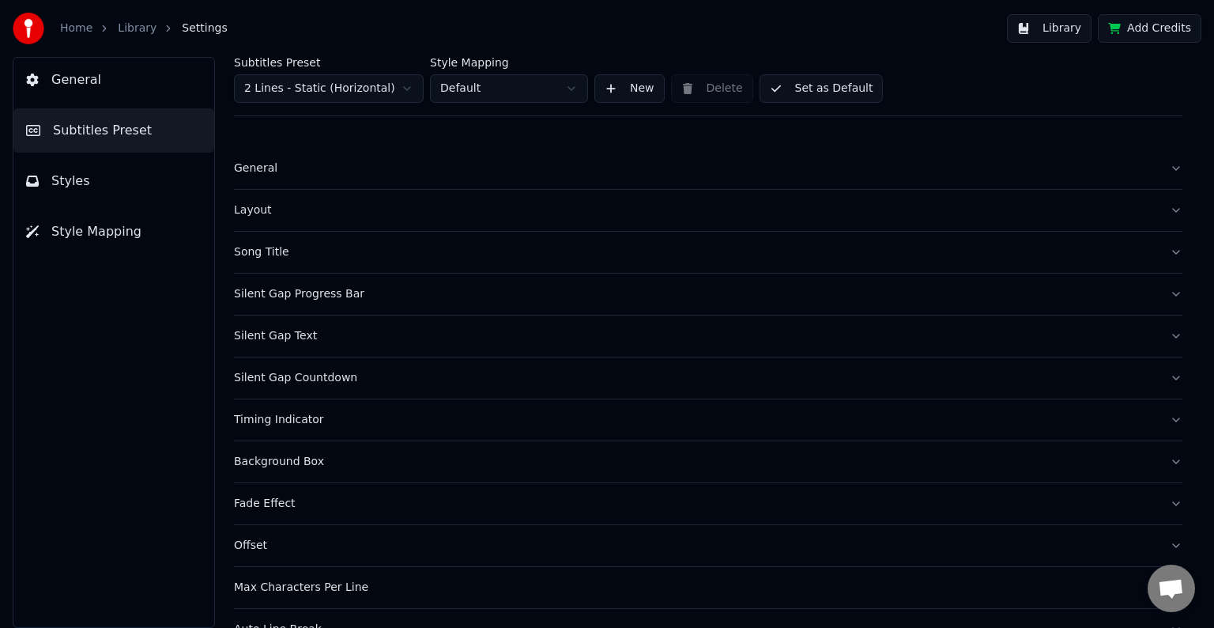
click at [666, 172] on div "General" at bounding box center [695, 168] width 923 height 16
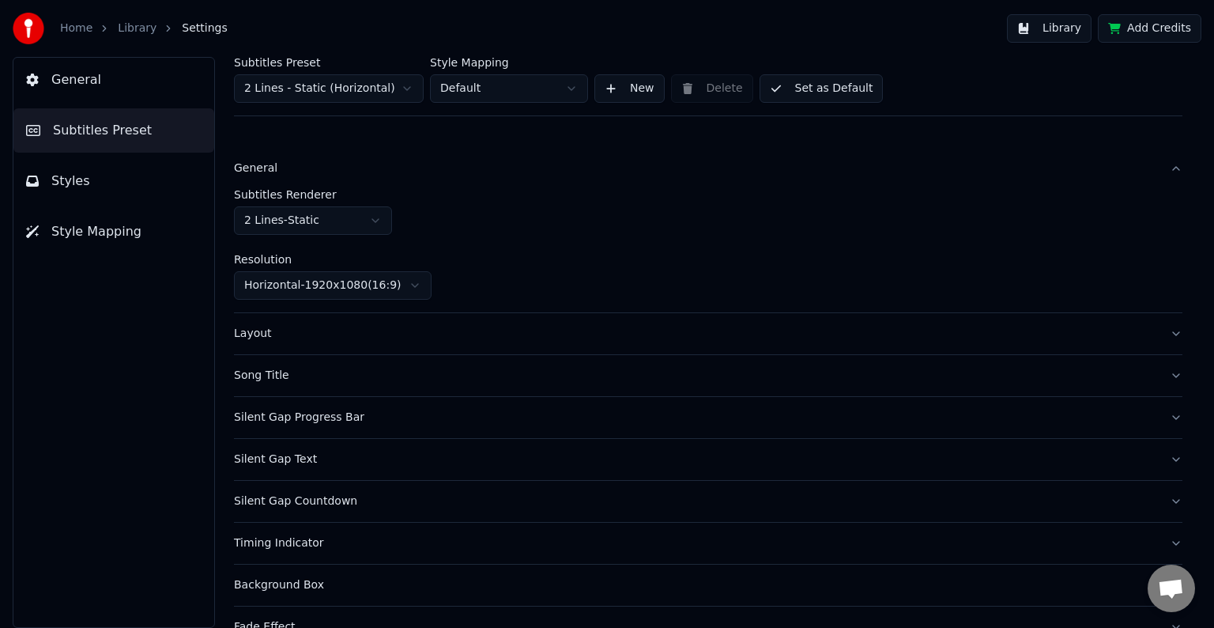
click at [1157, 168] on button "General" at bounding box center [708, 168] width 948 height 41
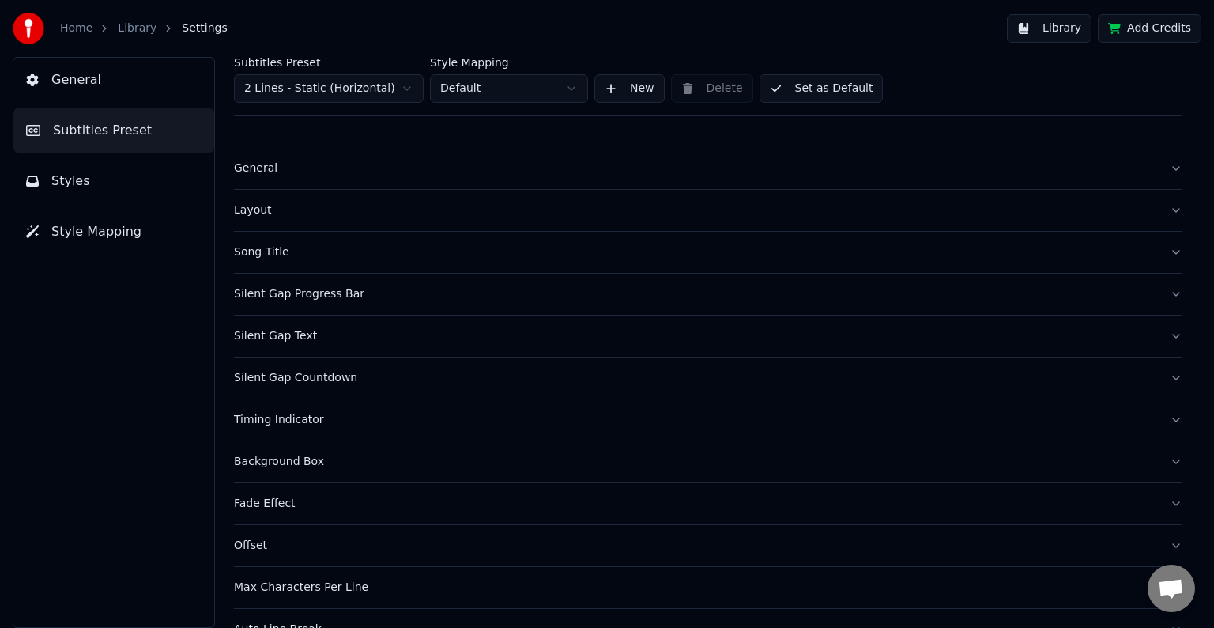
click at [141, 87] on button "General" at bounding box center [113, 80] width 201 height 44
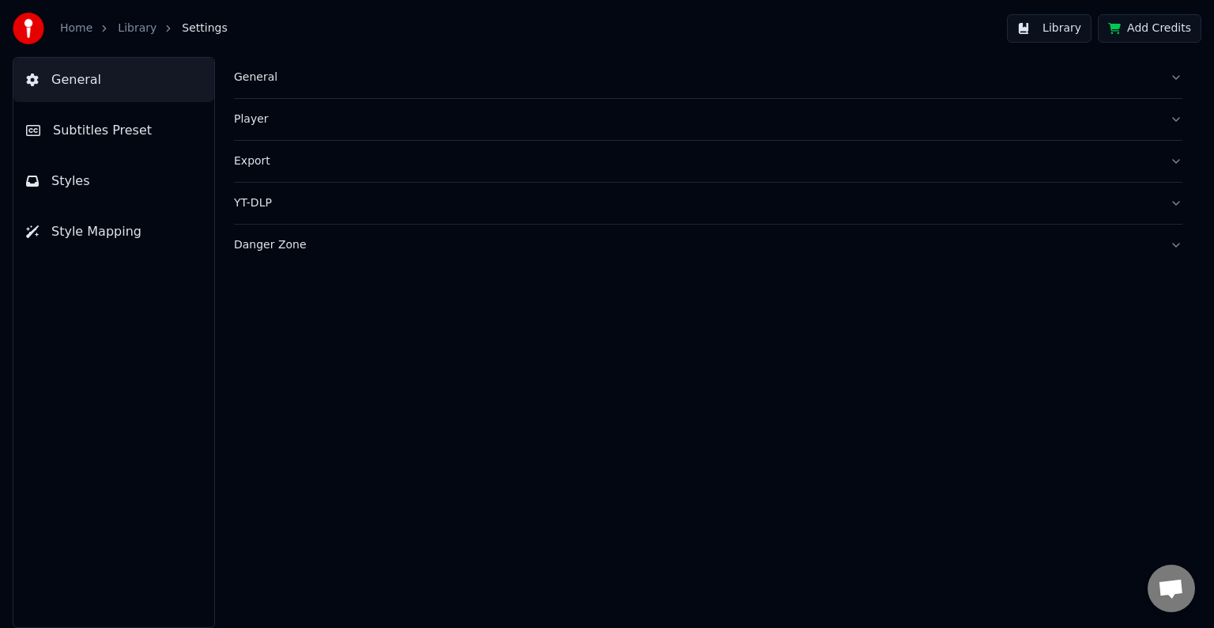
click at [1147, 77] on div "General" at bounding box center [695, 78] width 923 height 16
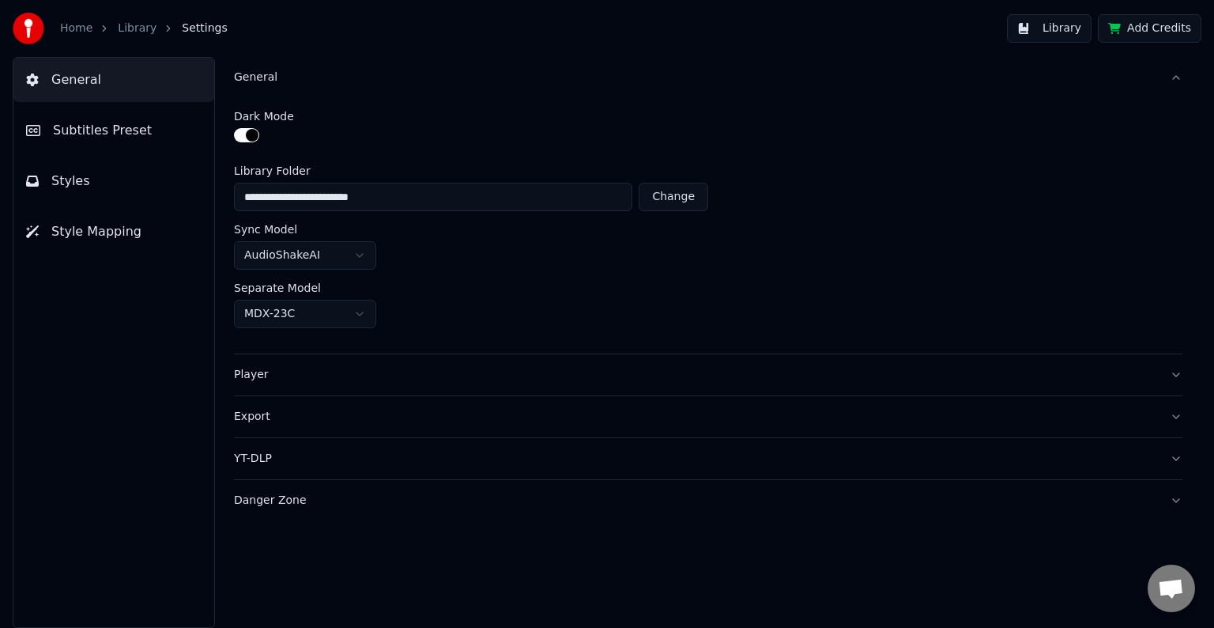
click at [1147, 77] on div "General" at bounding box center [695, 78] width 923 height 16
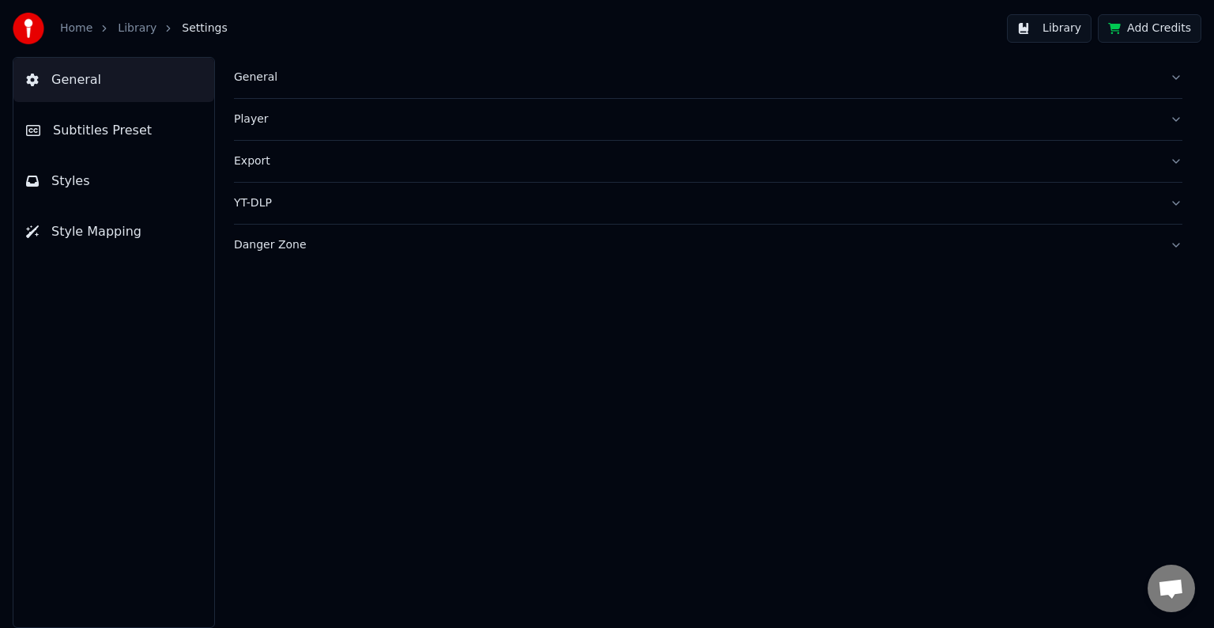
click at [1100, 127] on button "Player" at bounding box center [708, 119] width 948 height 41
click at [92, 134] on span "Subtitles Preset" at bounding box center [102, 130] width 99 height 19
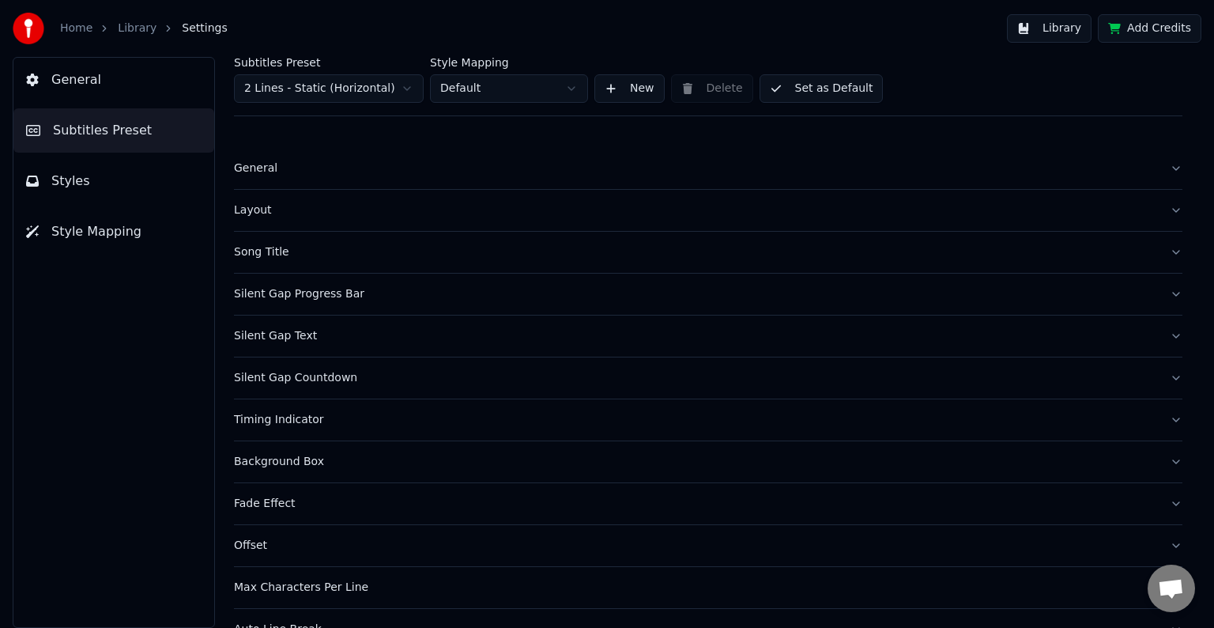
click at [92, 168] on button "Styles" at bounding box center [113, 181] width 201 height 44
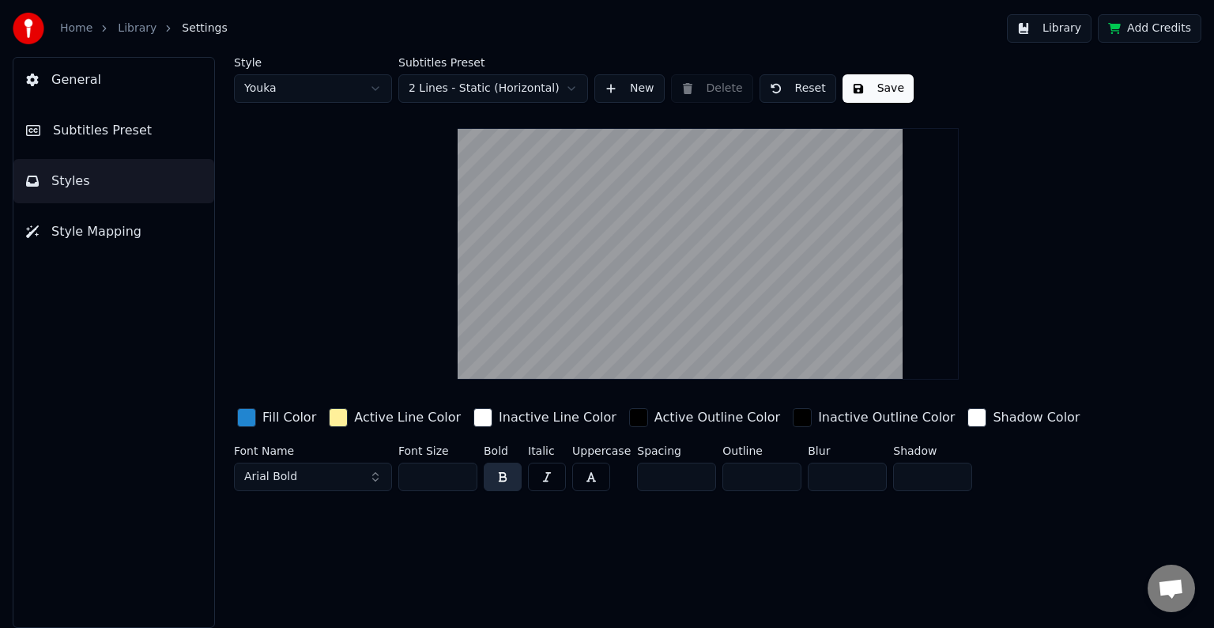
click at [613, 93] on button "New" at bounding box center [629, 88] width 70 height 28
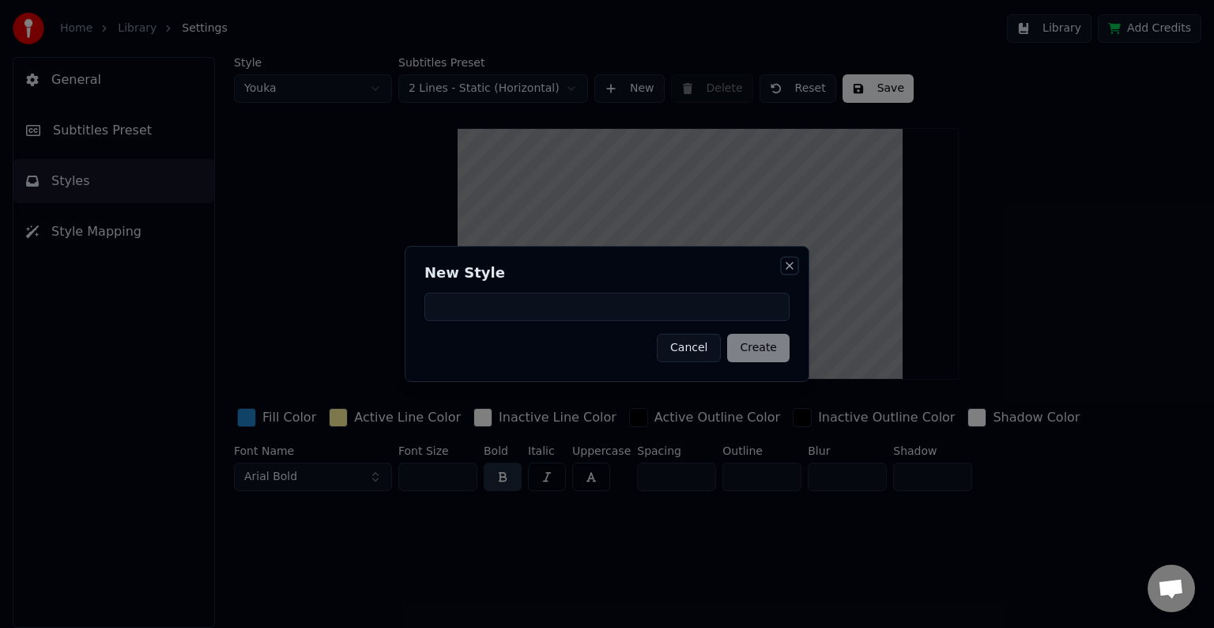
click at [790, 271] on button "Close" at bounding box center [789, 265] width 13 height 13
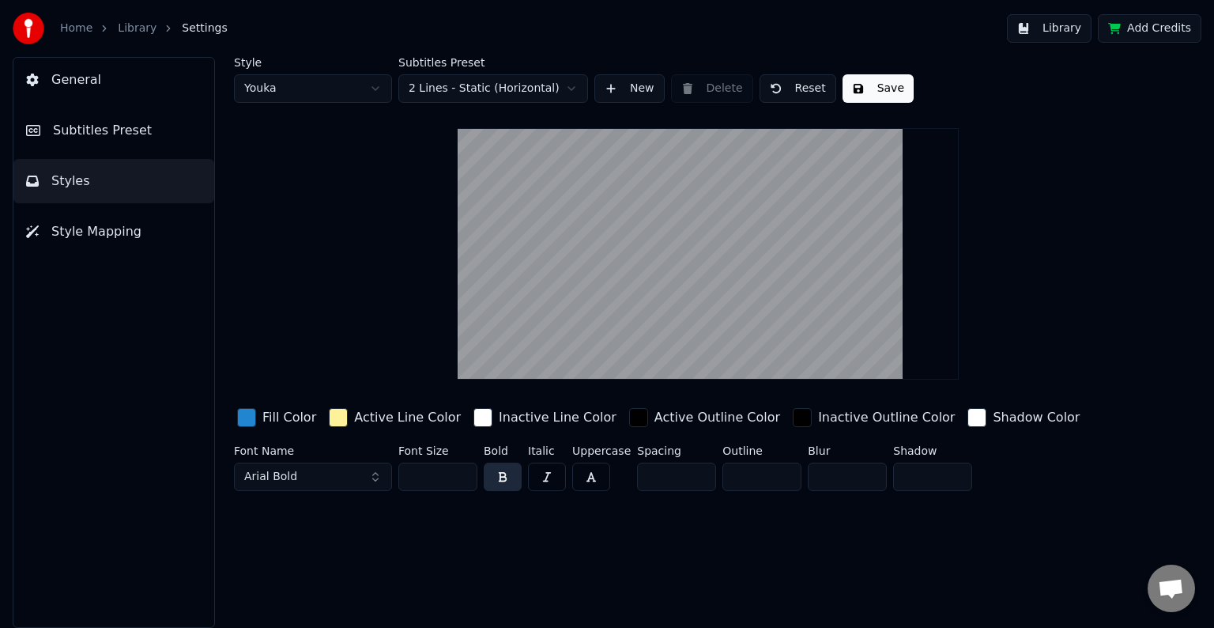
click at [613, 87] on button "New" at bounding box center [629, 88] width 70 height 28
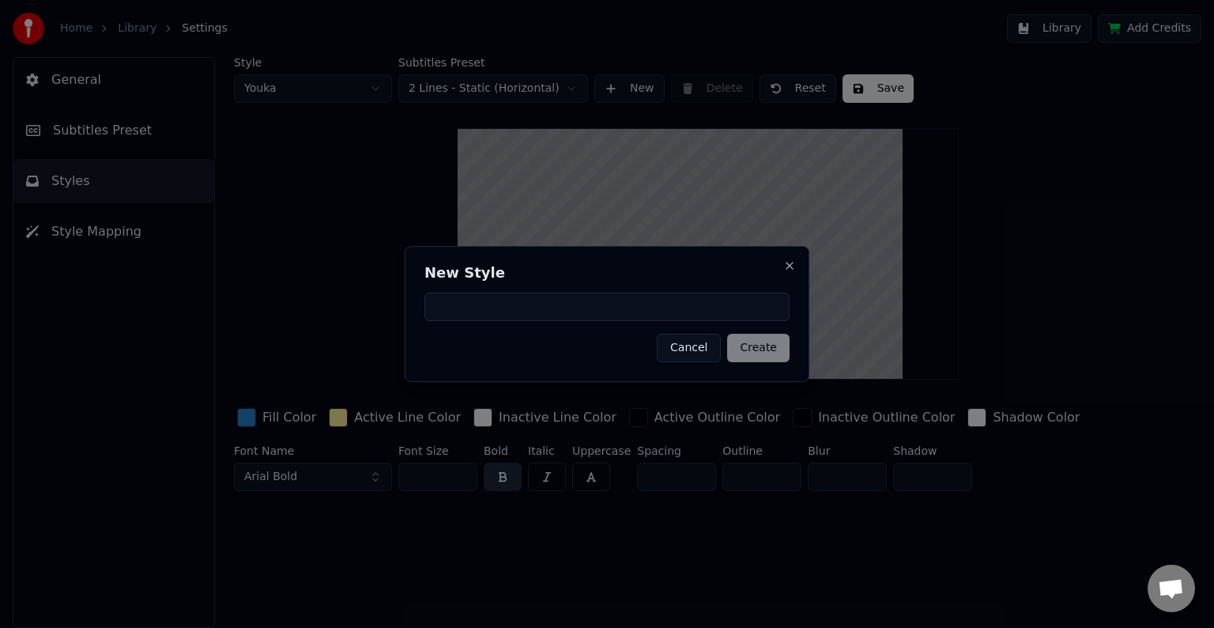
click at [694, 350] on button "Cancel" at bounding box center [689, 348] width 64 height 28
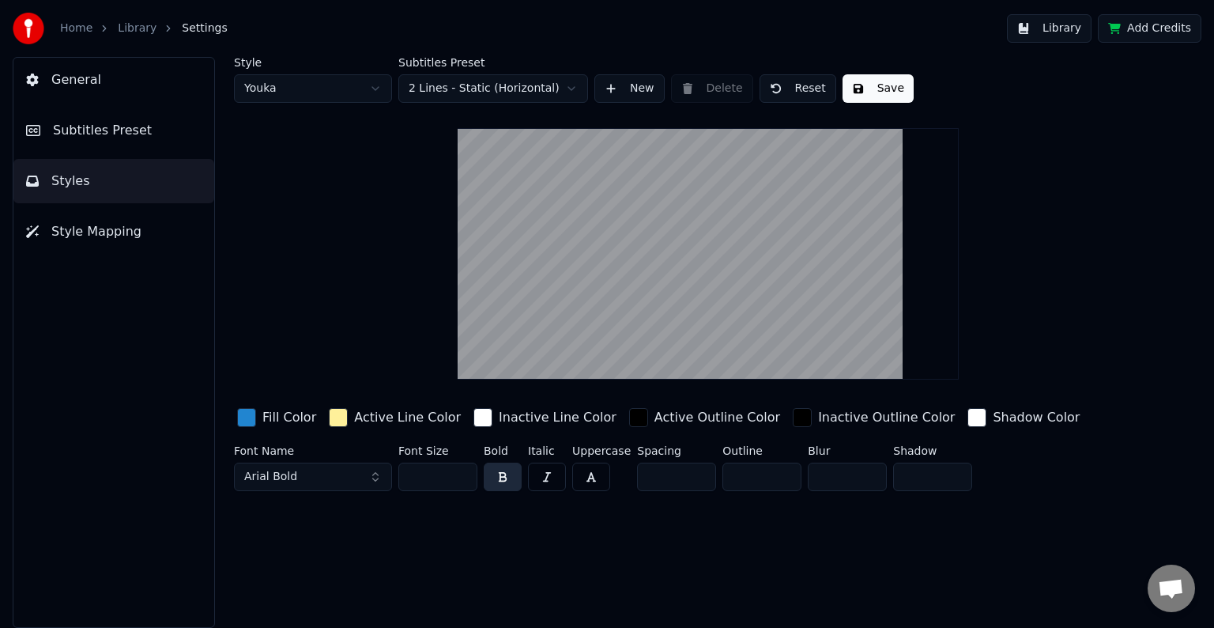
click at [564, 92] on html "Home Library Settings Library Add Credits General Subtitles Preset Styles Style…" at bounding box center [607, 314] width 1214 height 628
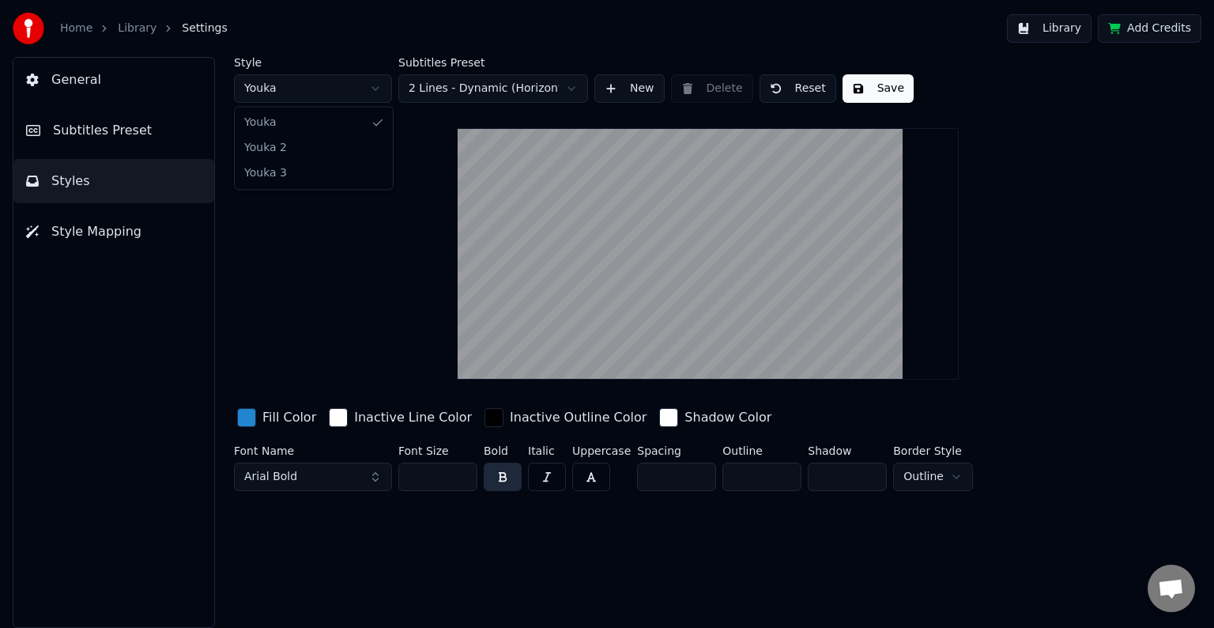
click at [383, 89] on html "Home Library Settings Library Add Credits General Subtitles Preset Styles Style…" at bounding box center [607, 314] width 1214 height 628
click at [367, 88] on html "Home Library Settings Library Add Credits General Subtitles Preset Styles Style…" at bounding box center [607, 314] width 1214 height 628
click at [364, 80] on html "Home Library Settings Library Add Credits General Subtitles Preset Styles Style…" at bounding box center [607, 314] width 1214 height 628
click at [379, 78] on html "Home Library Settings Library Add Credits General Subtitles Preset Styles Style…" at bounding box center [607, 314] width 1214 height 628
click at [129, 228] on span "Style Mapping" at bounding box center [96, 231] width 90 height 19
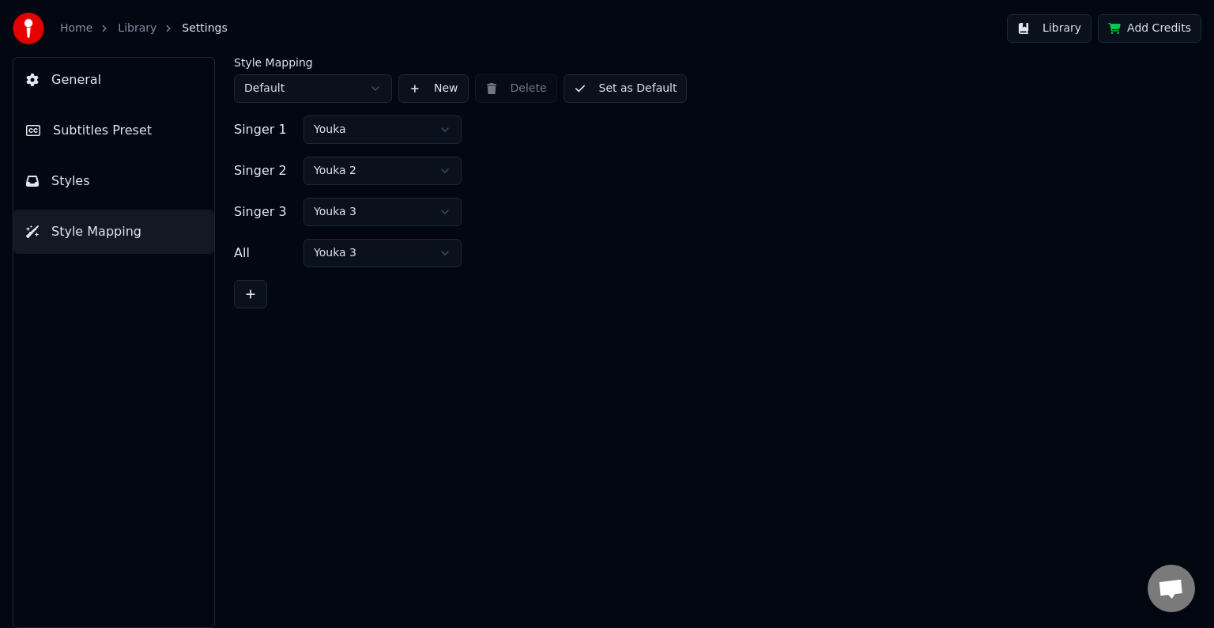
click at [420, 89] on button "New" at bounding box center [433, 88] width 70 height 28
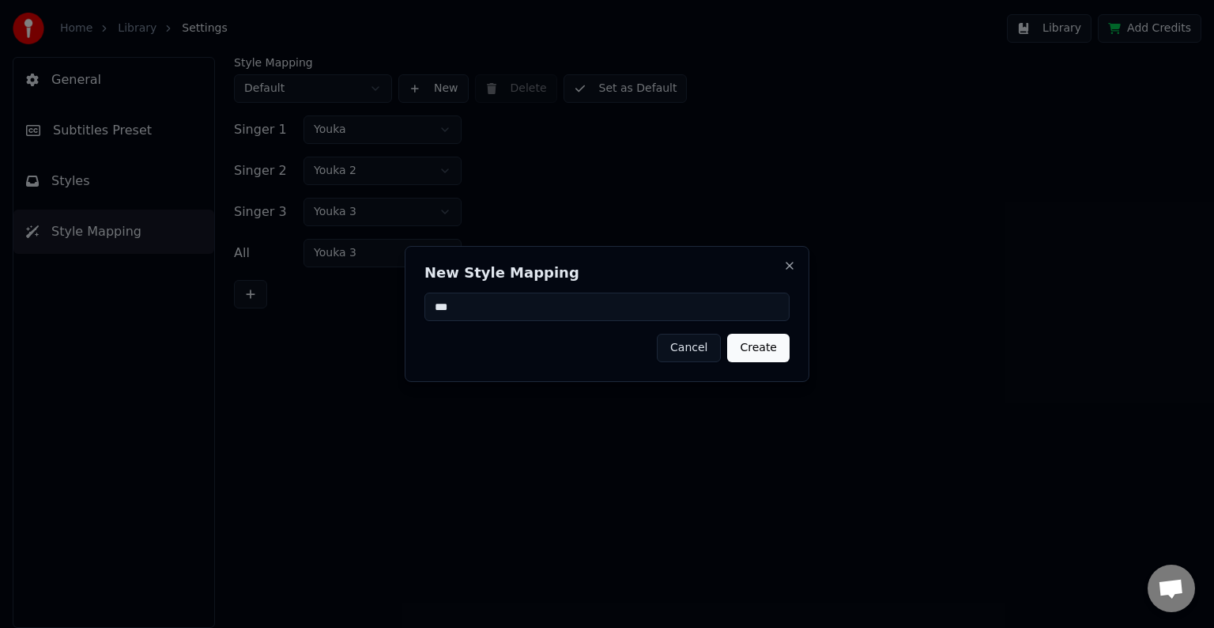
type input "***"
click at [759, 341] on button "Create" at bounding box center [758, 348] width 62 height 28
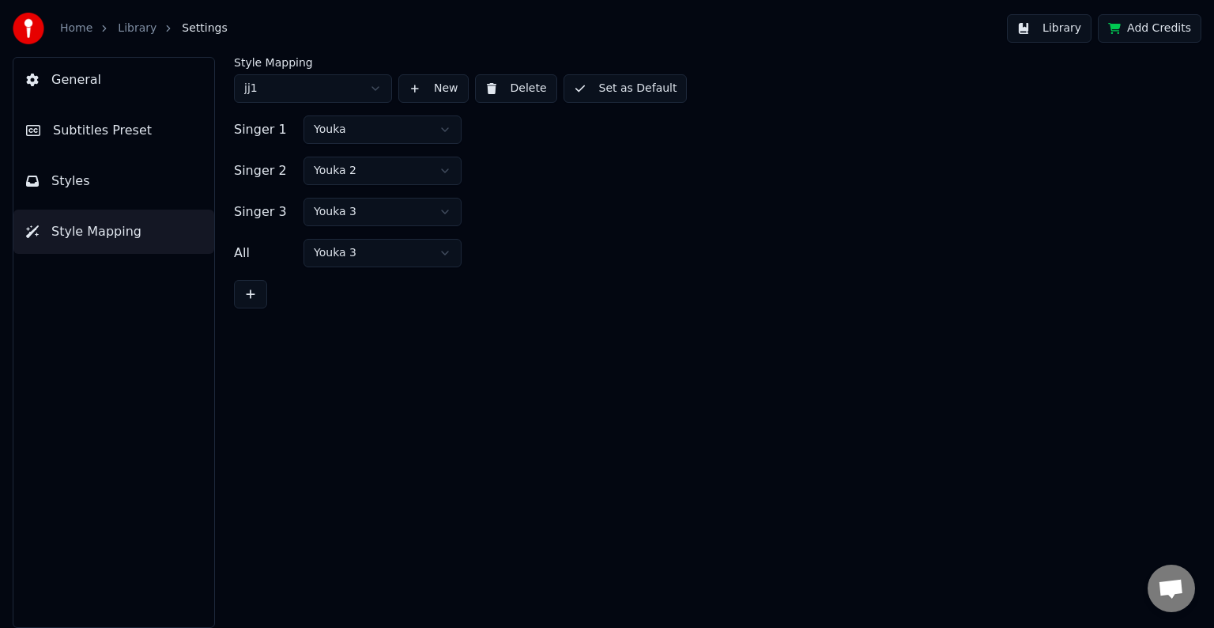
click at [442, 126] on html "Home Library Settings Library Add Credits General Subtitles Preset Styles Style…" at bounding box center [607, 314] width 1214 height 628
click at [442, 258] on html "Home Library Settings Library Add Credits General Subtitles Preset Styles Style…" at bounding box center [607, 314] width 1214 height 628
click at [377, 91] on html "Home Library Settings Library Add Credits General Subtitles Preset Styles Style…" at bounding box center [607, 314] width 1214 height 628
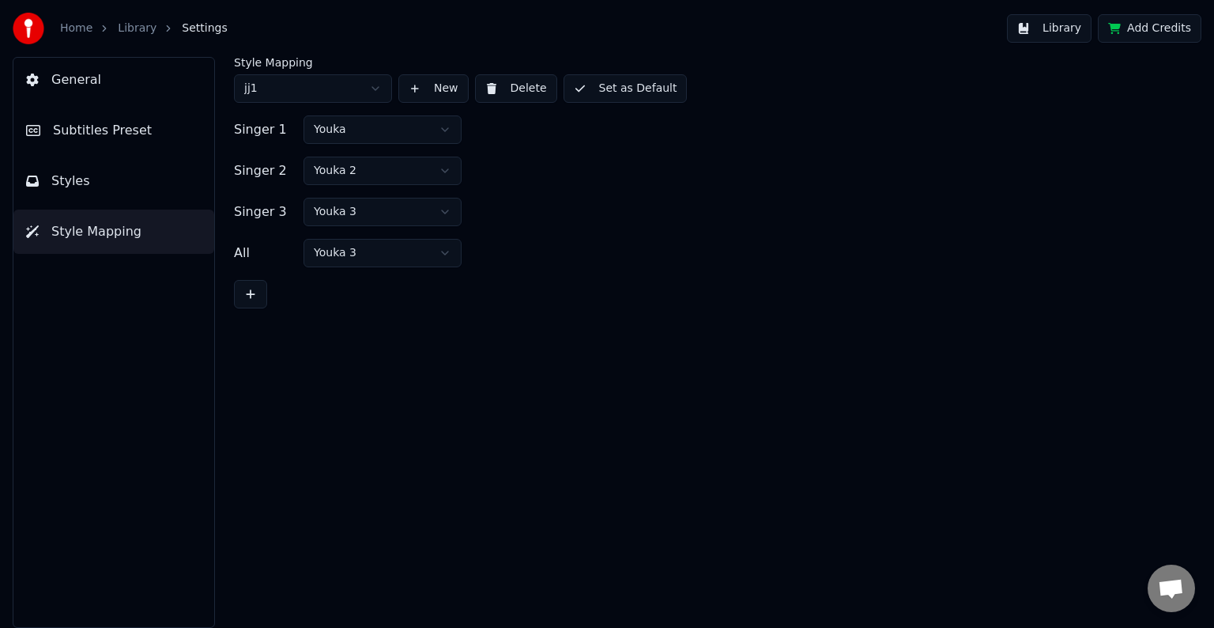
click at [377, 91] on html "Home Library Settings Library Add Credits General Subtitles Preset Styles Style…" at bounding box center [607, 314] width 1214 height 628
click at [375, 86] on html "Home Library Settings Library Add Credits General Subtitles Preset Styles Style…" at bounding box center [607, 314] width 1214 height 628
click at [185, 180] on button "Styles" at bounding box center [113, 181] width 201 height 44
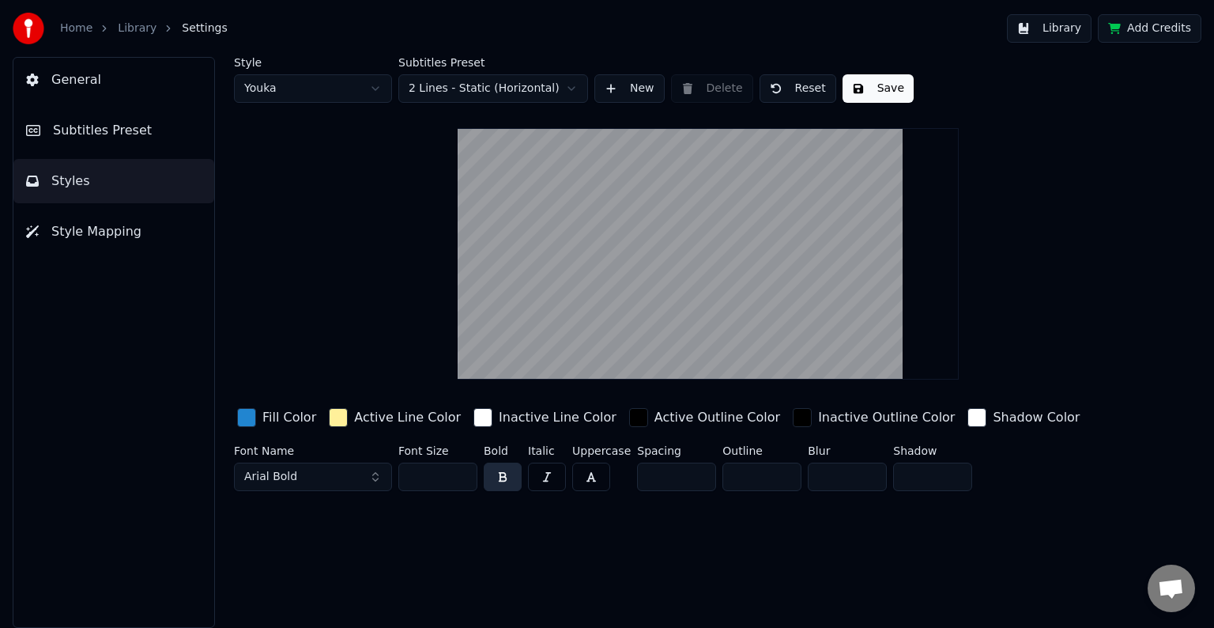
click at [619, 89] on button "New" at bounding box center [629, 88] width 70 height 28
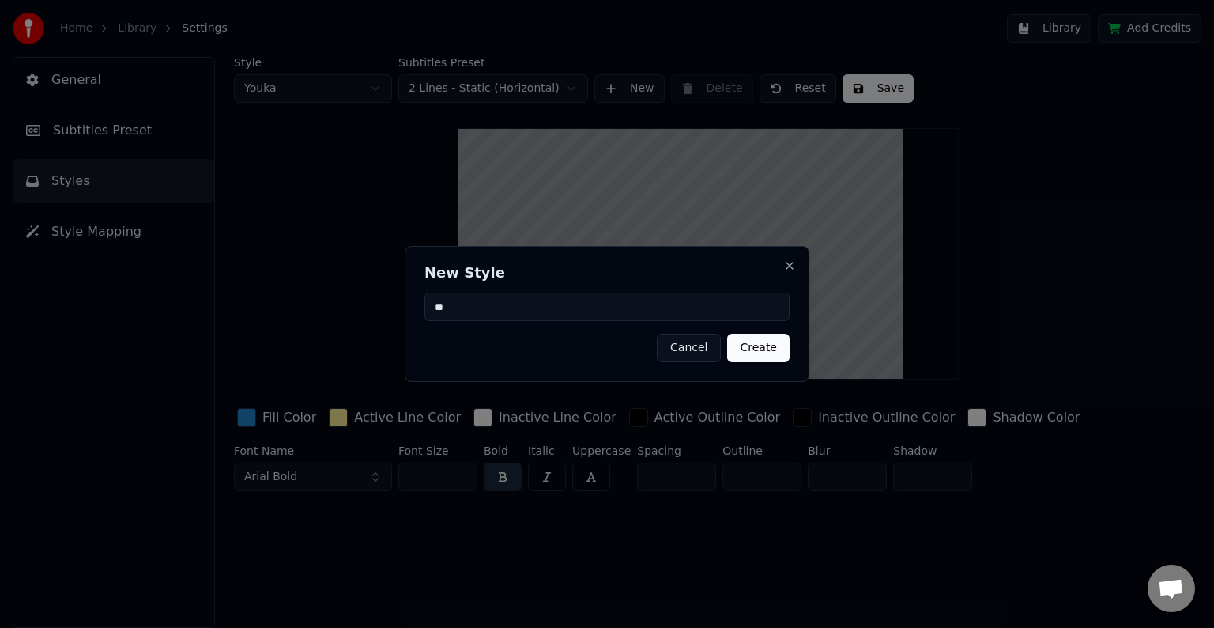
type input "**"
click at [752, 354] on button "Create" at bounding box center [758, 348] width 62 height 28
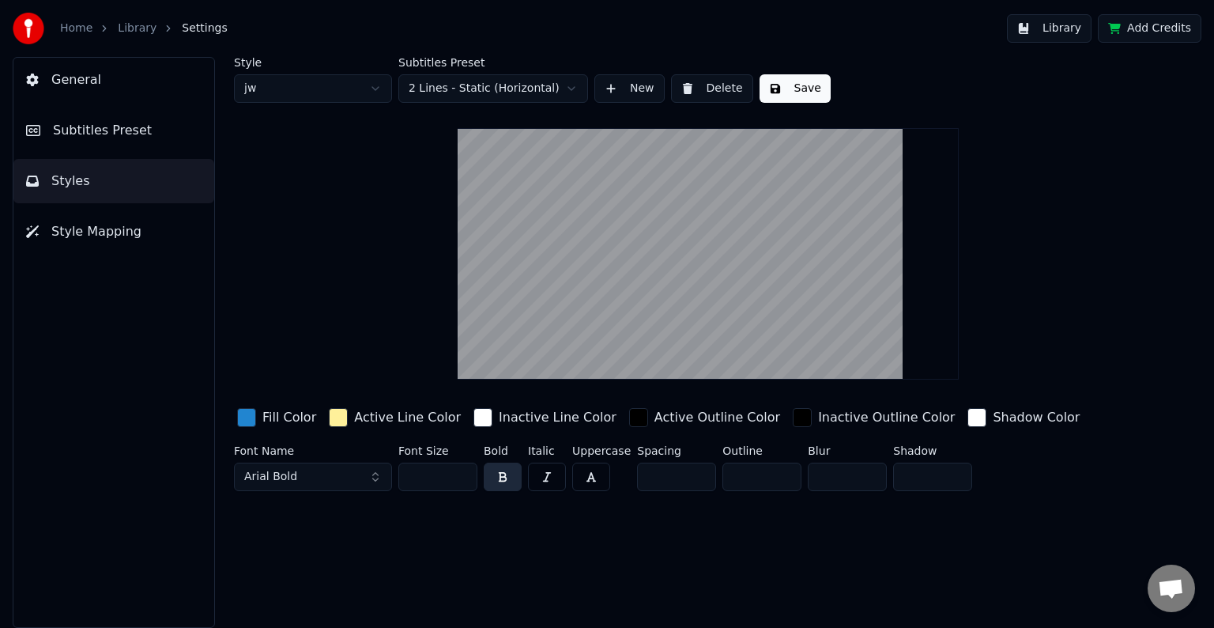
click at [251, 413] on div "button" at bounding box center [246, 417] width 19 height 19
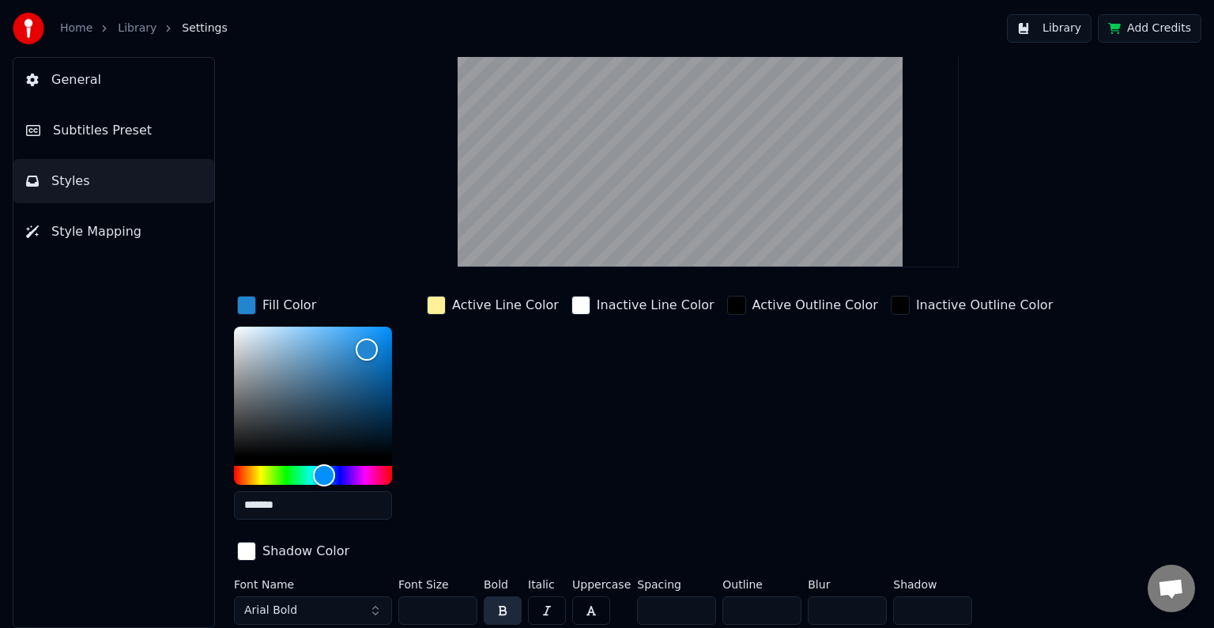
scroll to position [113, 0]
click at [317, 504] on input "*******" at bounding box center [313, 504] width 158 height 28
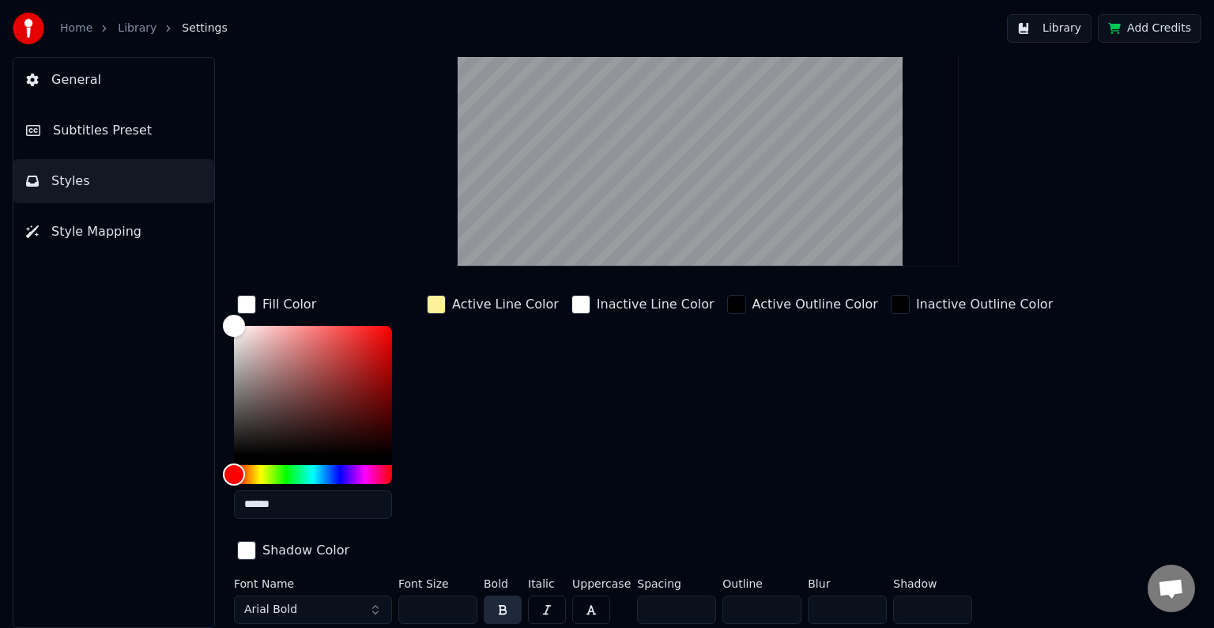
type input "******"
click at [436, 309] on div "button" at bounding box center [436, 304] width 19 height 19
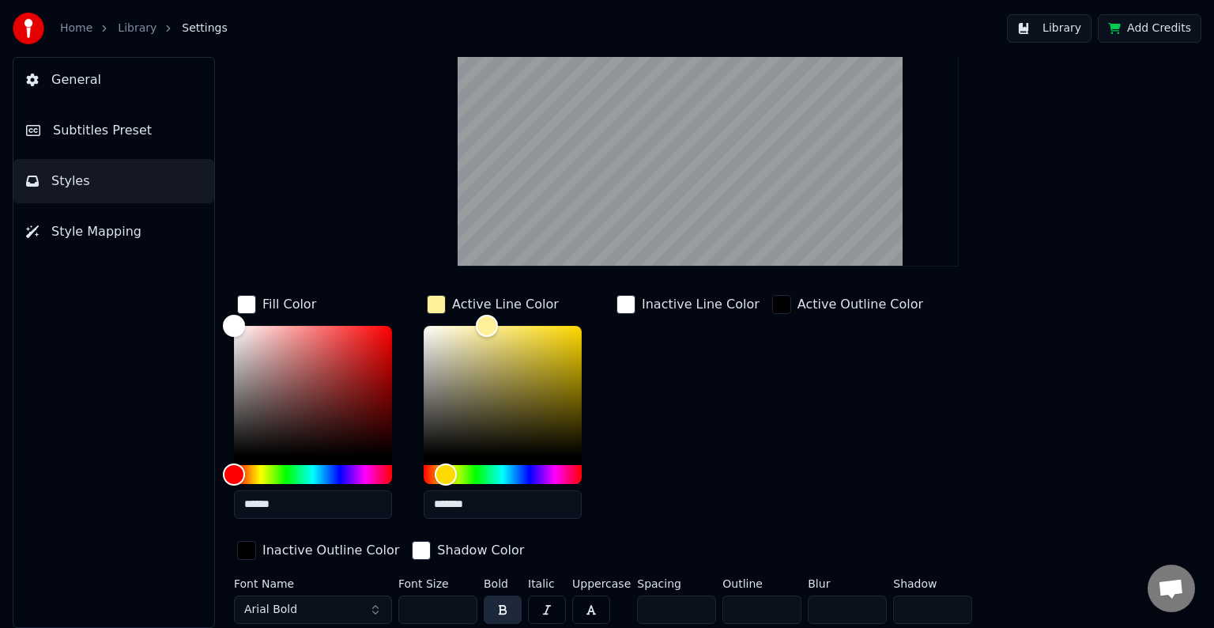
click at [486, 500] on input "*******" at bounding box center [503, 504] width 158 height 28
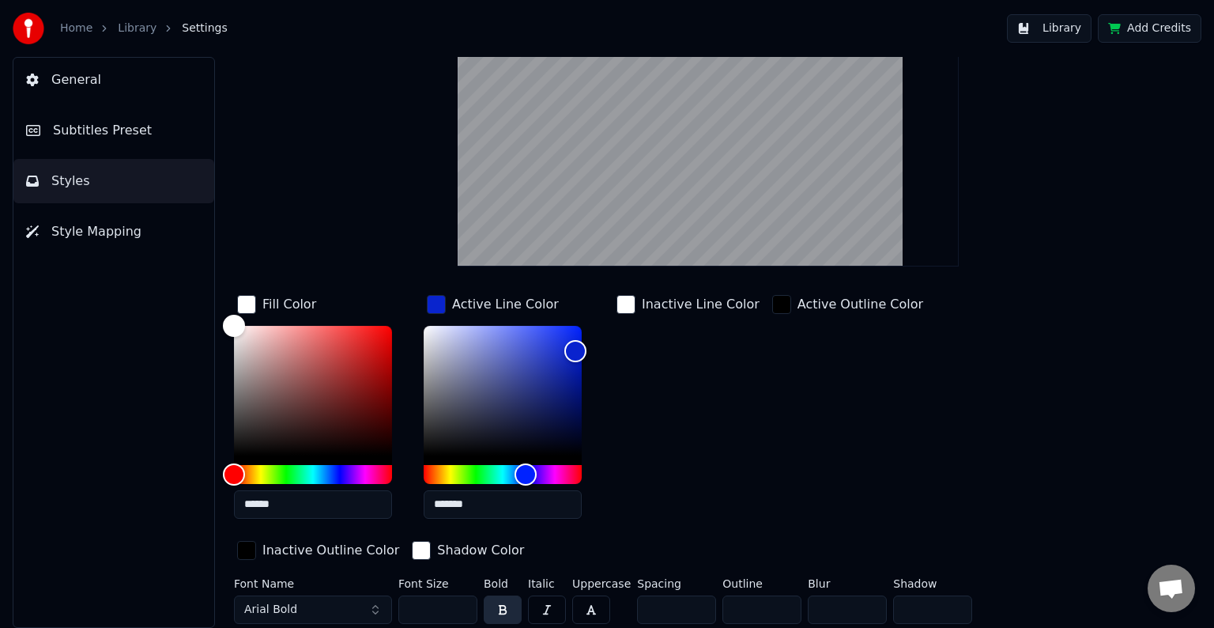
type input "*******"
click at [626, 300] on div "button" at bounding box center [626, 304] width 19 height 19
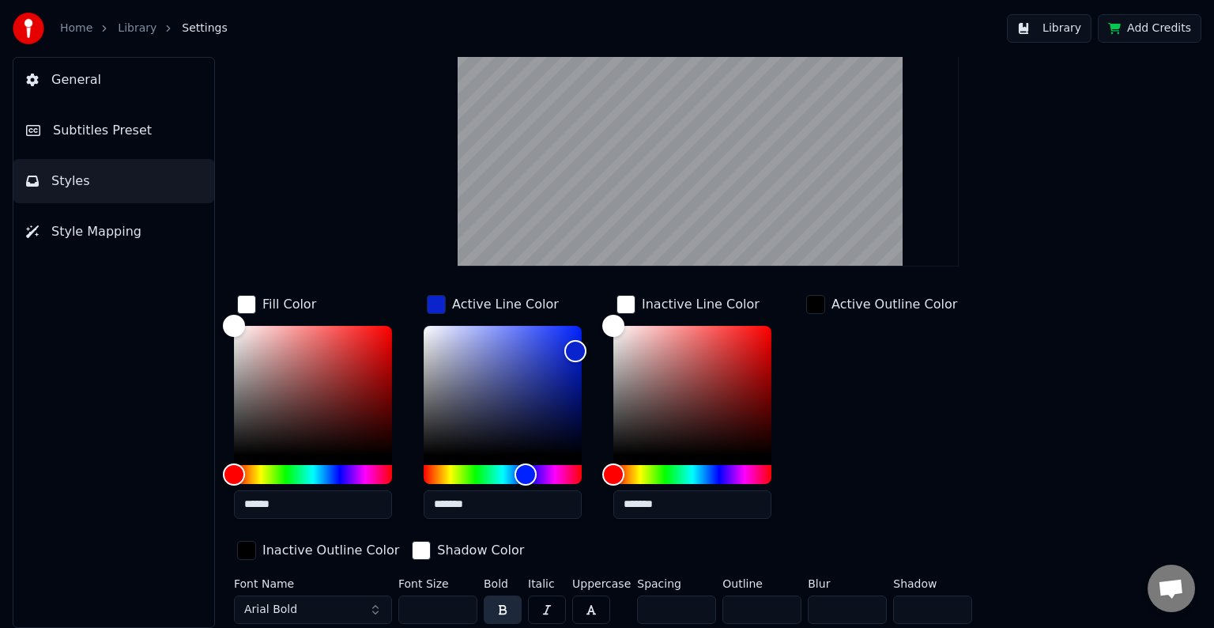
click at [673, 504] on input "*******" at bounding box center [692, 504] width 158 height 28
type input "******"
click at [818, 303] on div "button" at bounding box center [815, 304] width 19 height 19
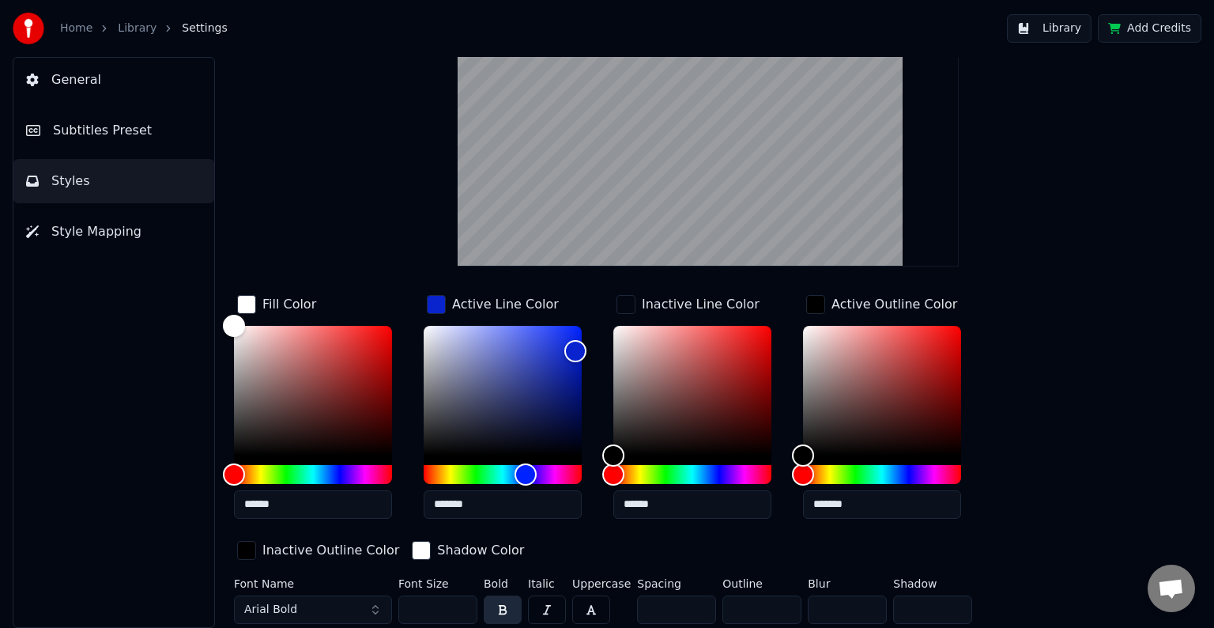
click at [867, 505] on input "*******" at bounding box center [882, 504] width 158 height 28
type input "******"
click at [677, 508] on input "******" at bounding box center [692, 504] width 158 height 28
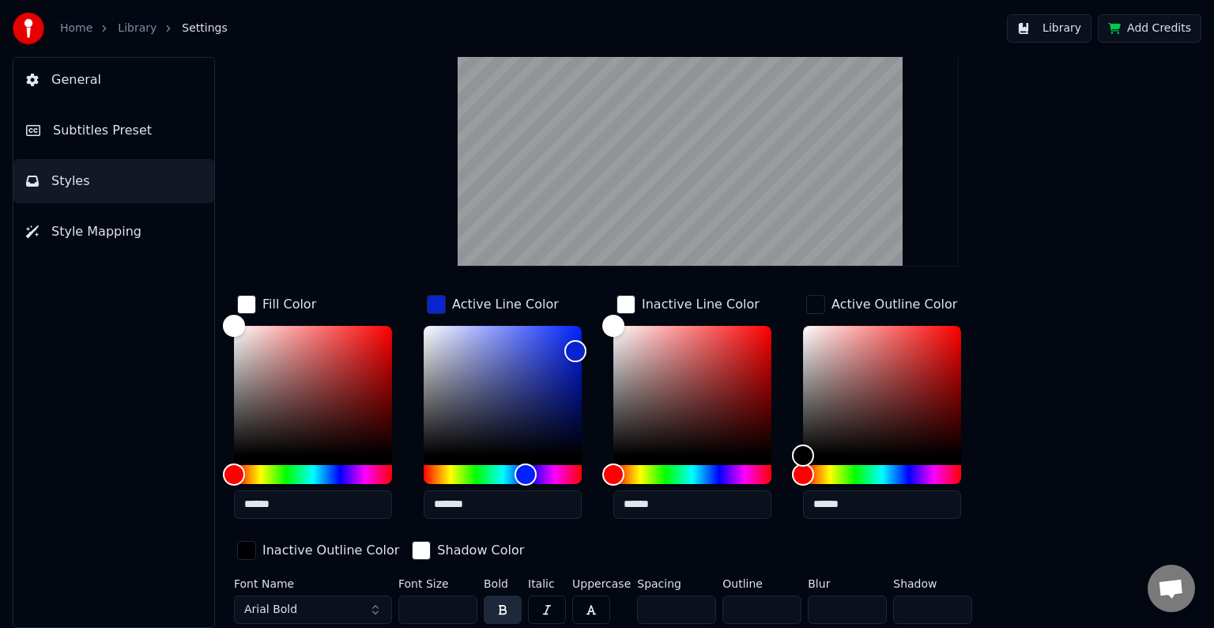
click at [702, 500] on input "******" at bounding box center [692, 504] width 158 height 28
click at [508, 504] on input "*******" at bounding box center [503, 504] width 158 height 28
click at [680, 507] on input "******" at bounding box center [692, 504] width 158 height 28
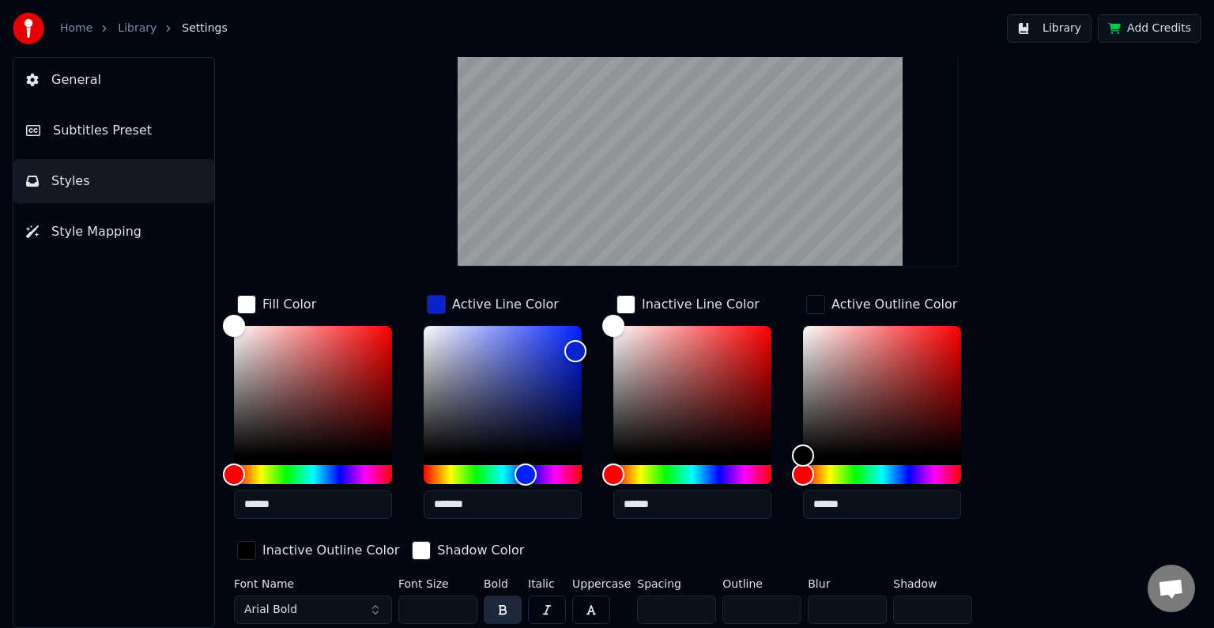
click at [680, 507] on input "******" at bounding box center [692, 504] width 158 height 28
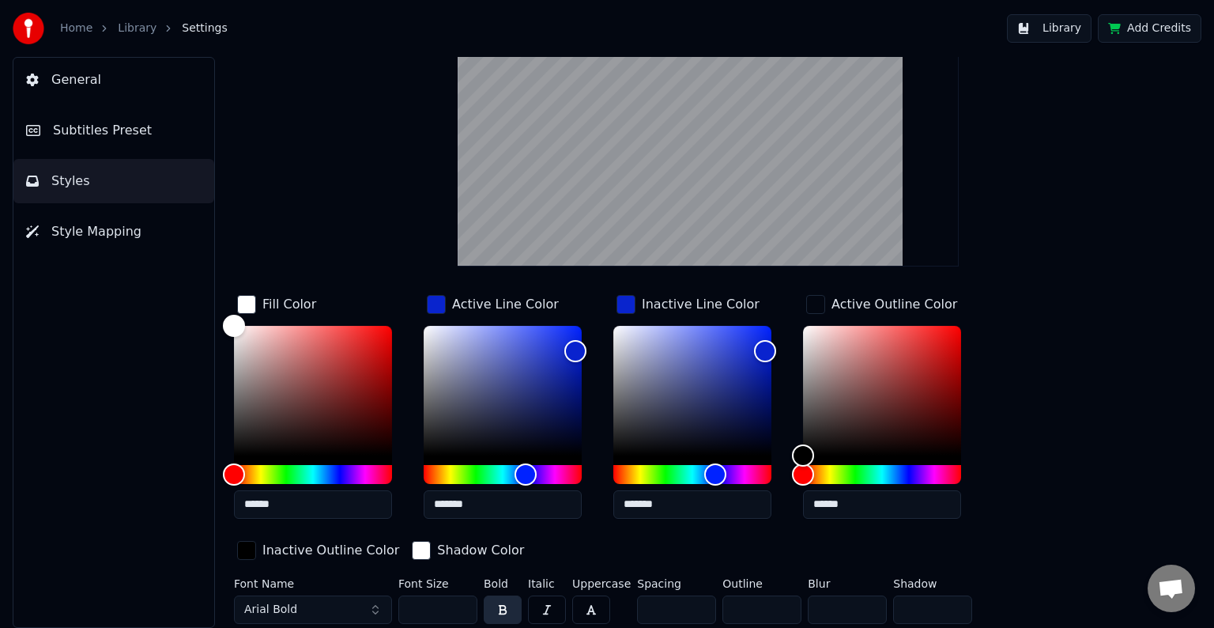
type input "*******"
click at [248, 541] on div "button" at bounding box center [246, 550] width 19 height 19
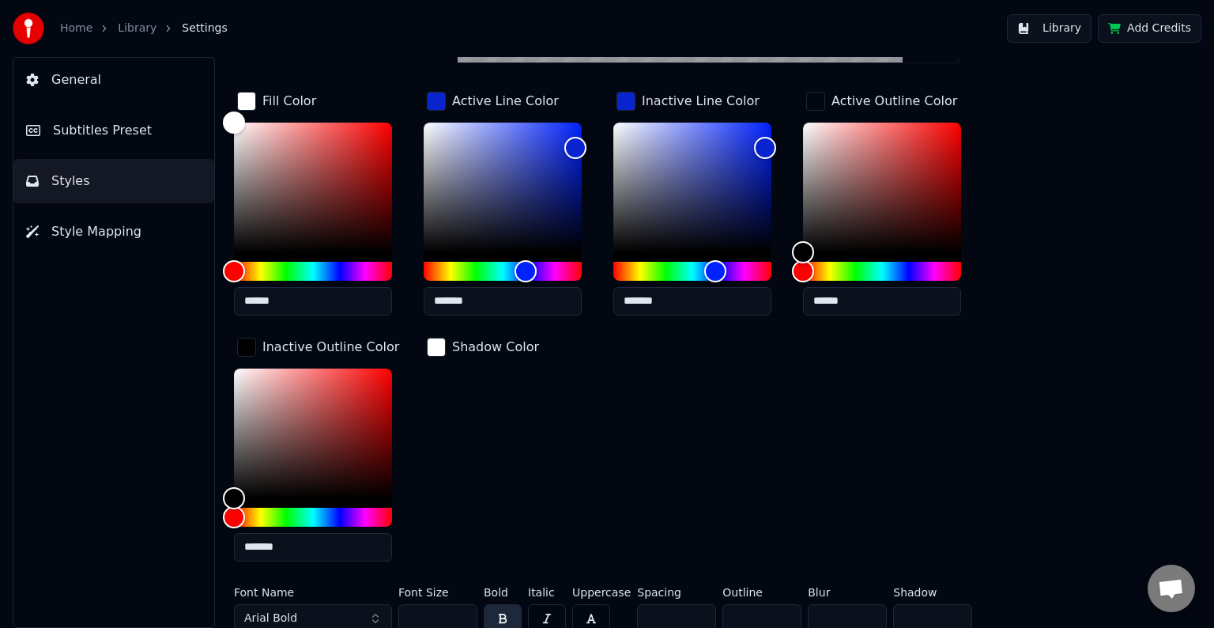
scroll to position [325, 0]
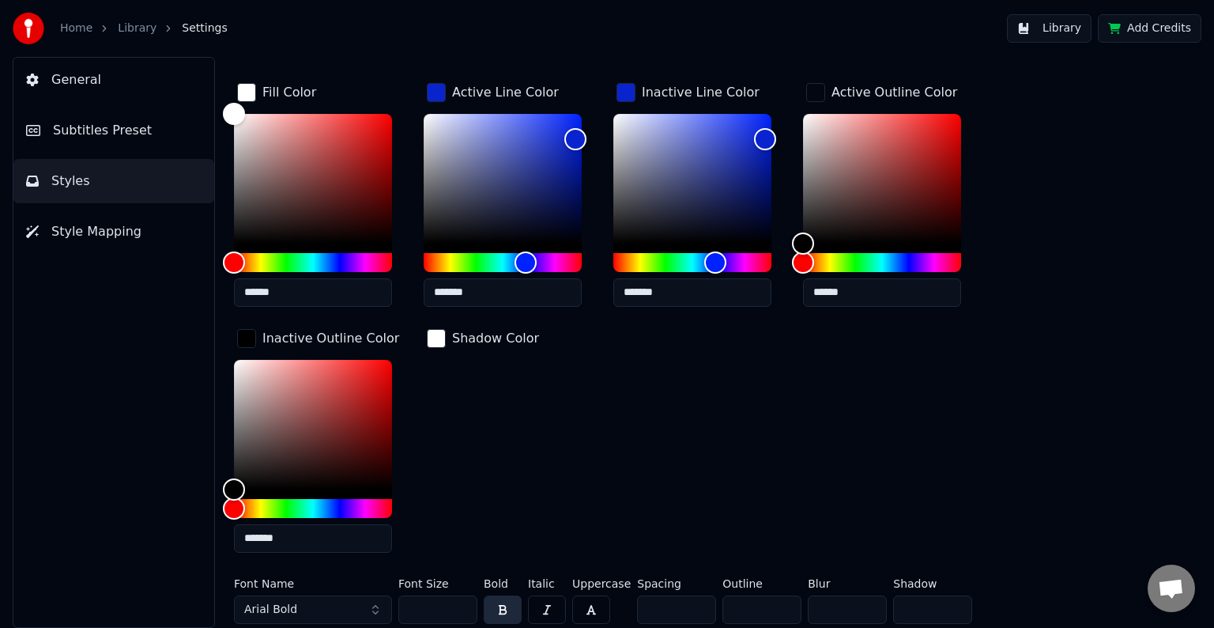
click at [300, 534] on input "*******" at bounding box center [313, 538] width 158 height 28
type input "*******"
click at [871, 291] on input "******" at bounding box center [882, 292] width 158 height 28
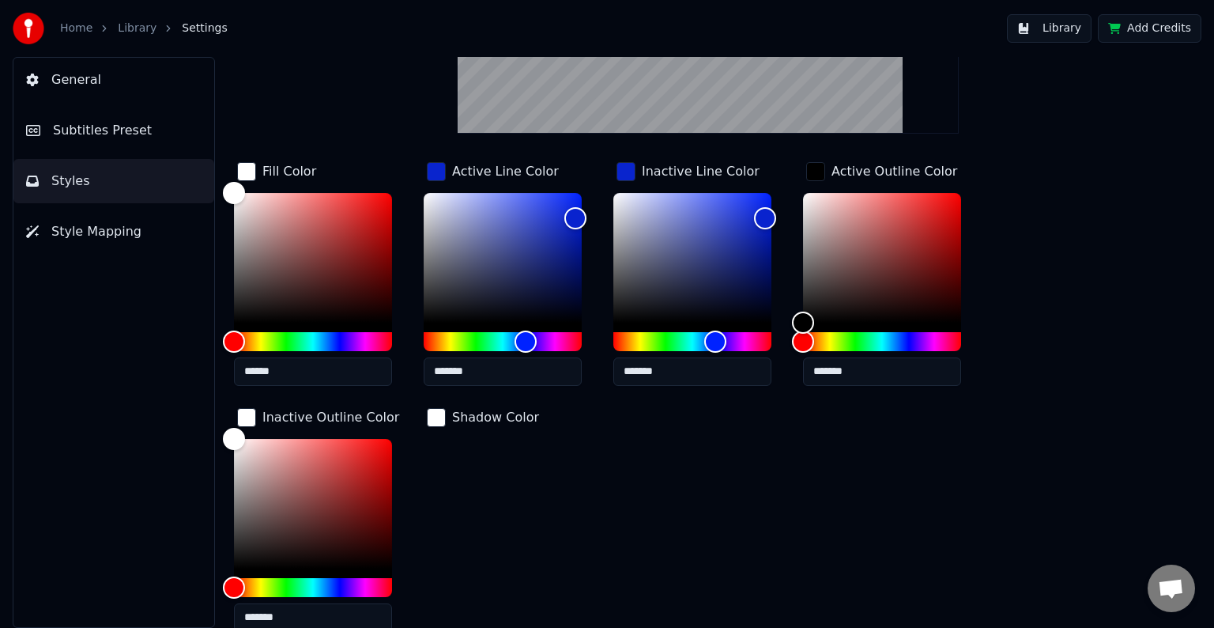
scroll to position [0, 0]
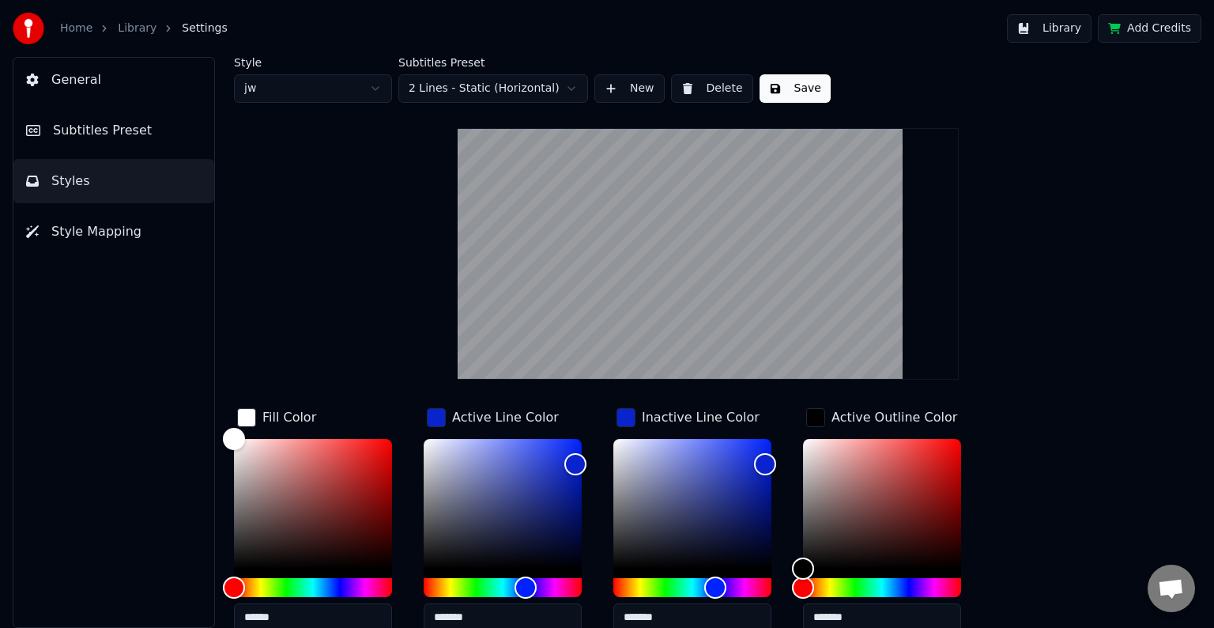
type input "*******"
click at [597, 221] on video at bounding box center [708, 253] width 500 height 251
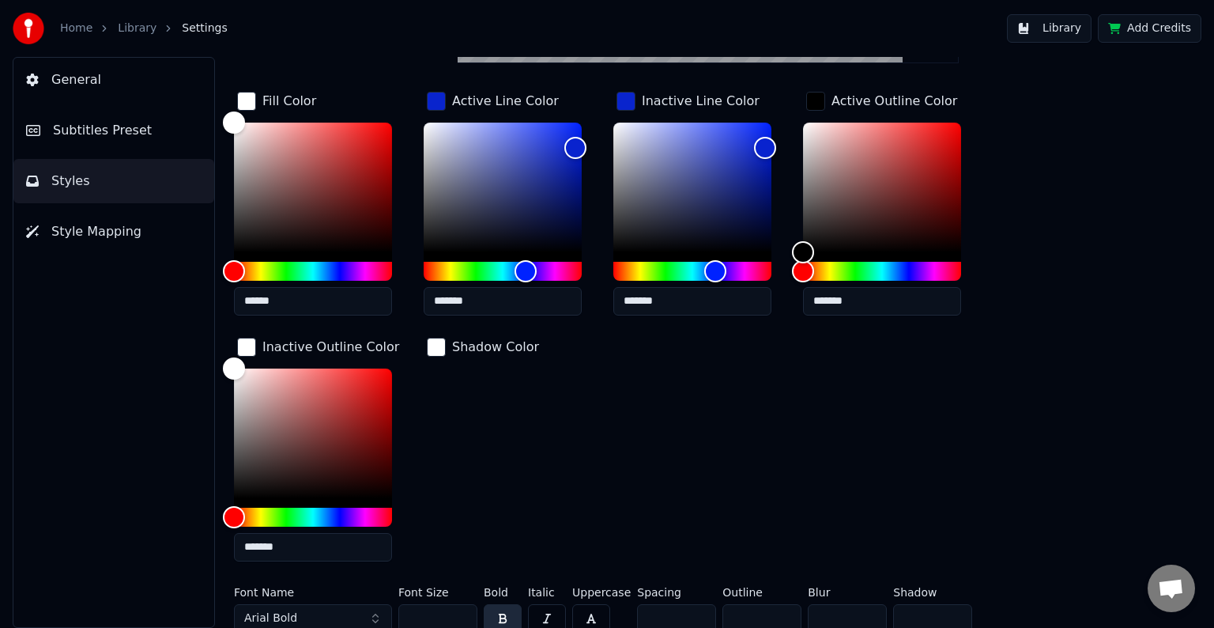
scroll to position [325, 0]
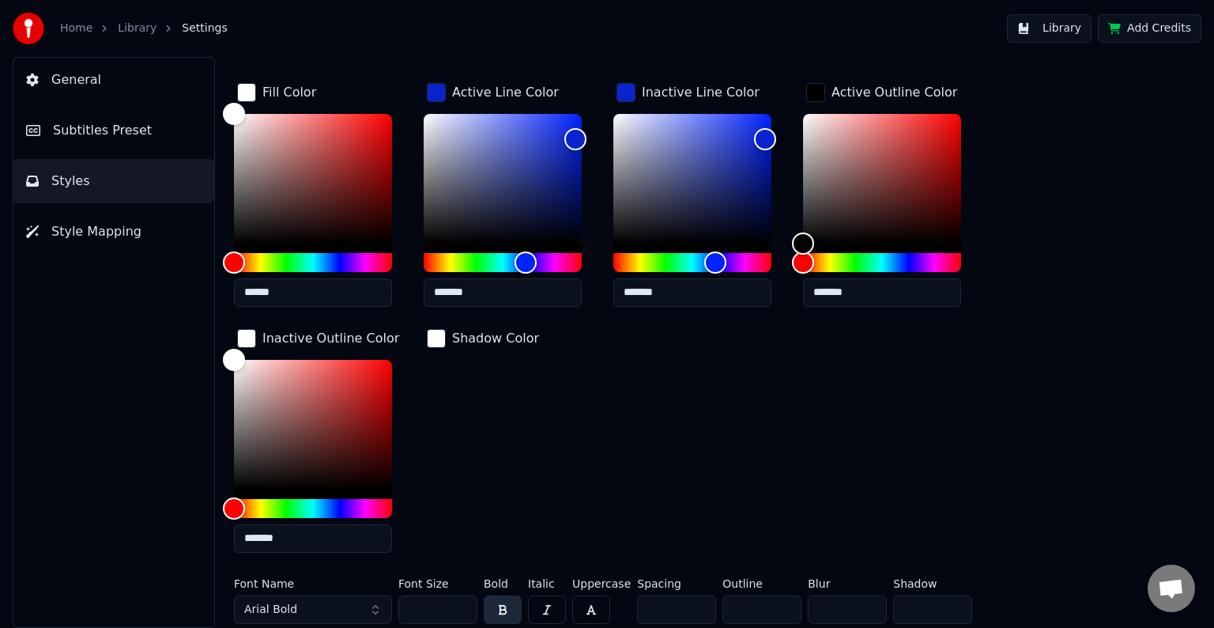
click at [379, 604] on button "Arial Bold" at bounding box center [313, 609] width 158 height 28
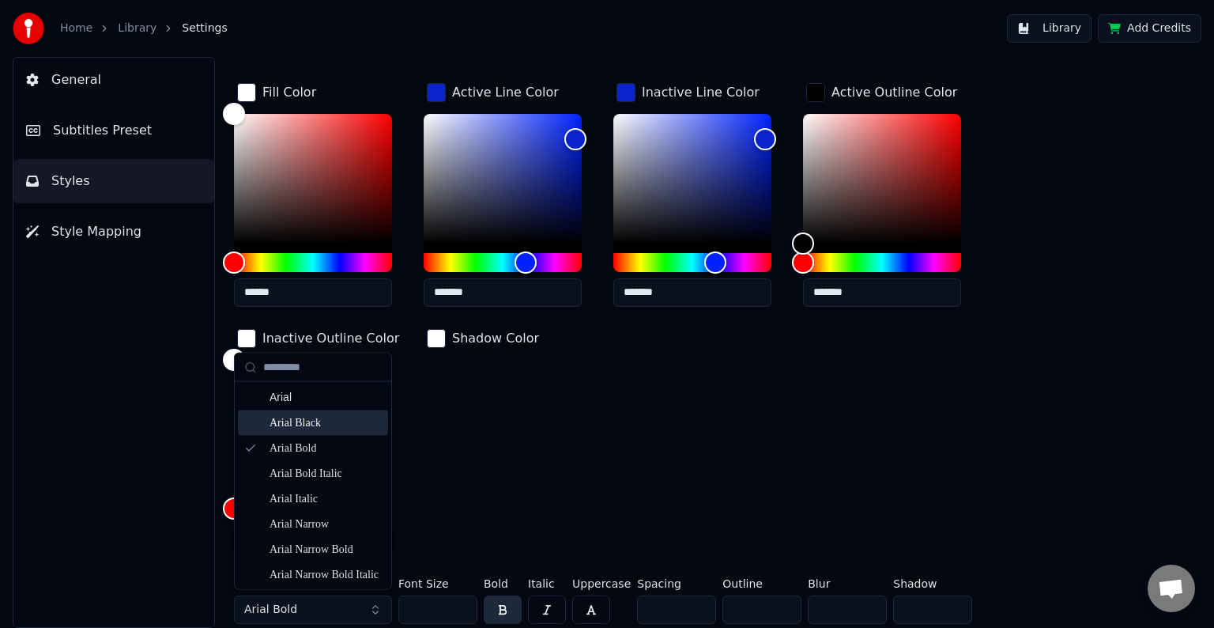
click at [311, 427] on div "Arial Black" at bounding box center [326, 423] width 112 height 16
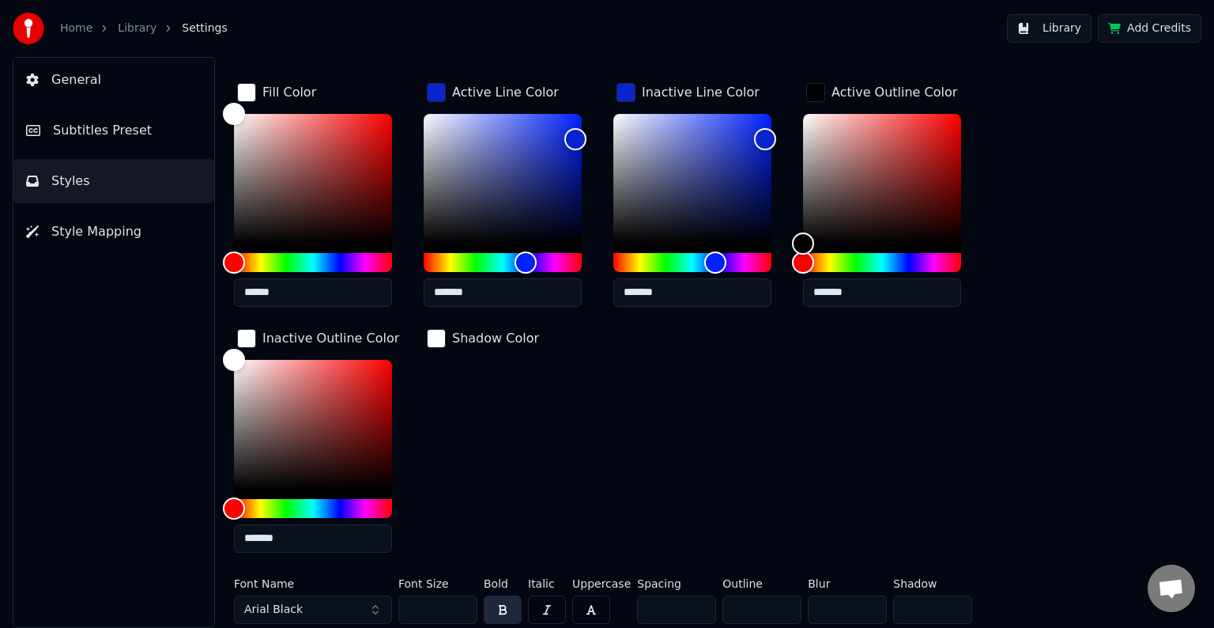
scroll to position [0, 0]
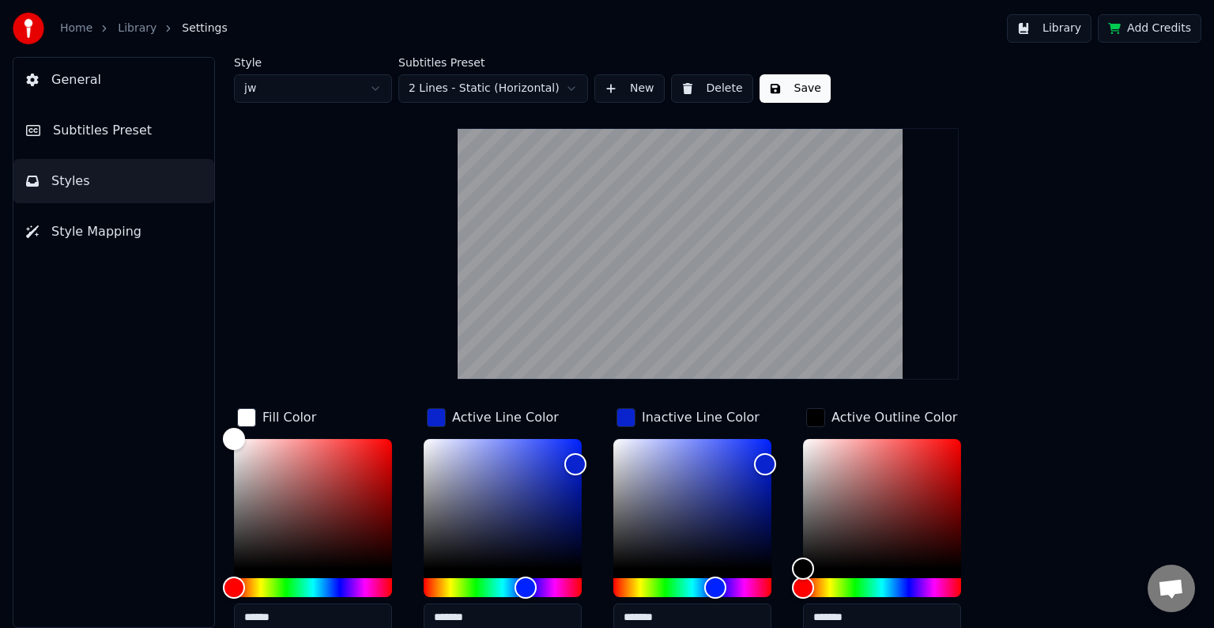
click at [820, 420] on div "button" at bounding box center [815, 417] width 19 height 19
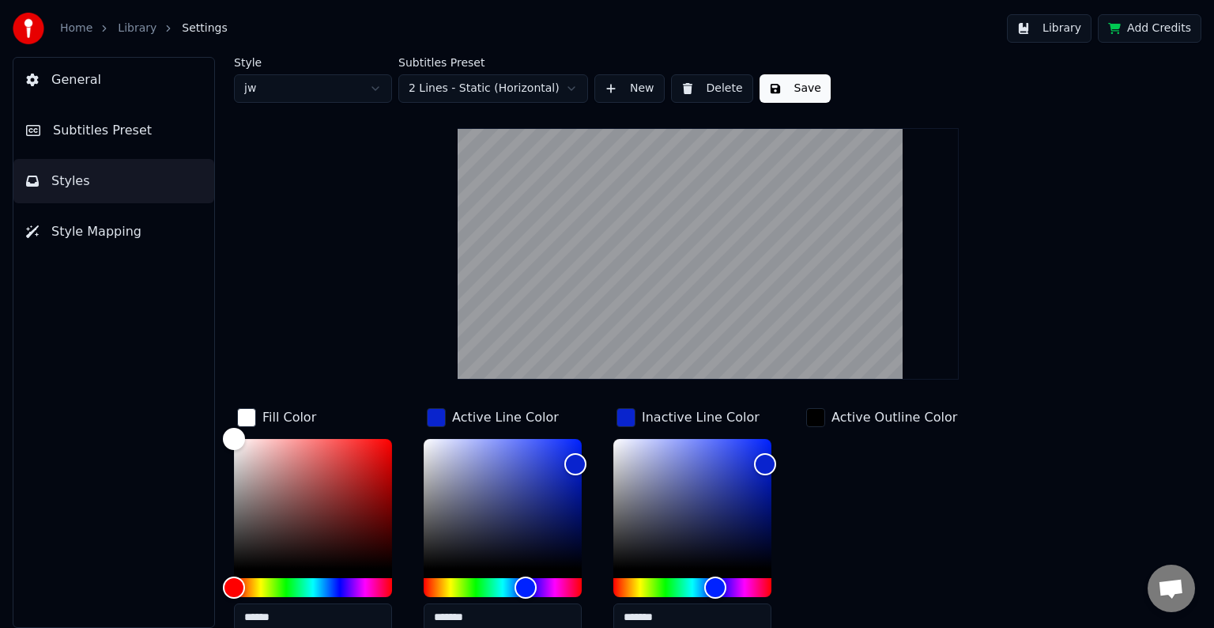
click at [629, 424] on div "button" at bounding box center [626, 417] width 19 height 19
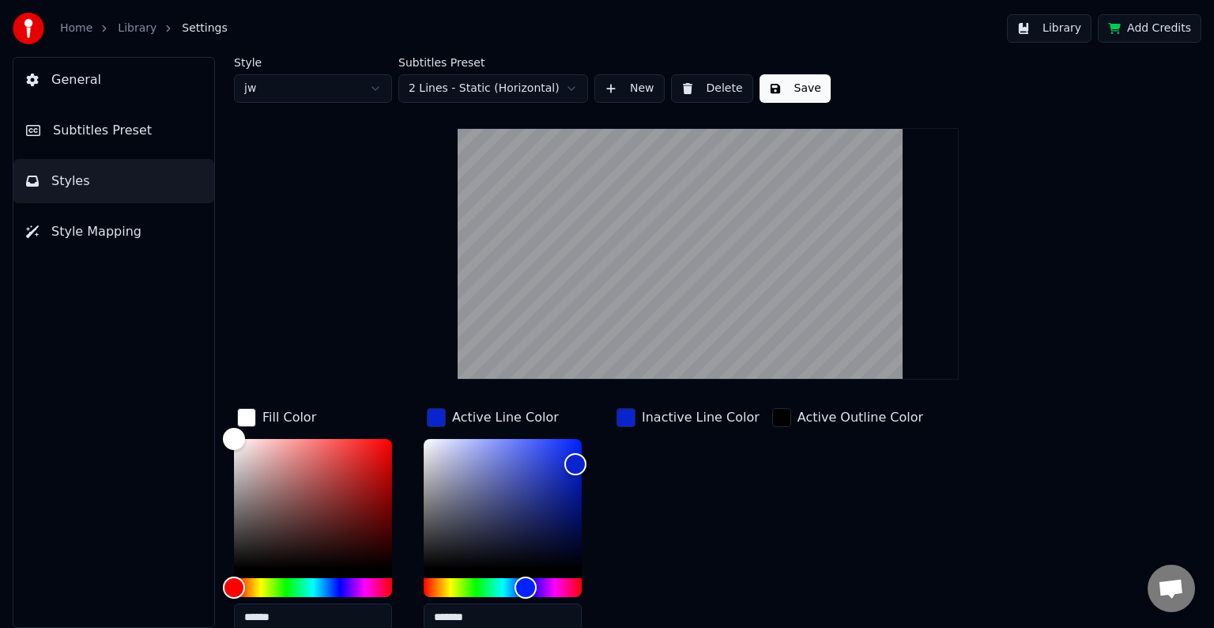
click at [440, 413] on div "button" at bounding box center [436, 417] width 19 height 19
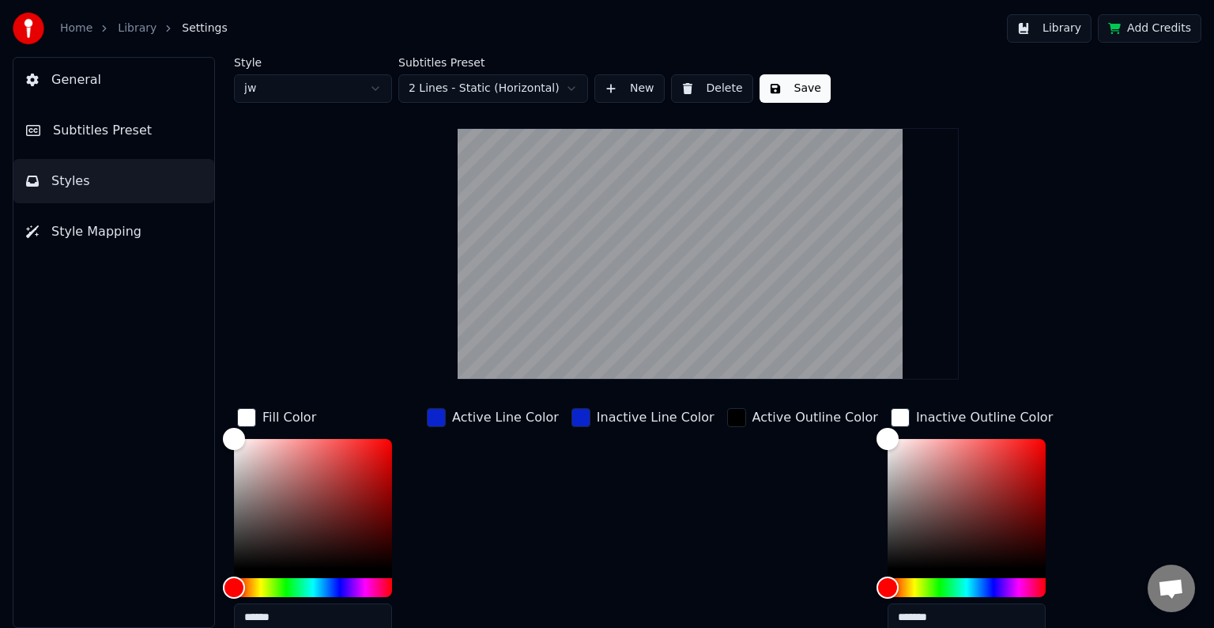
click at [250, 413] on div "button" at bounding box center [246, 417] width 19 height 19
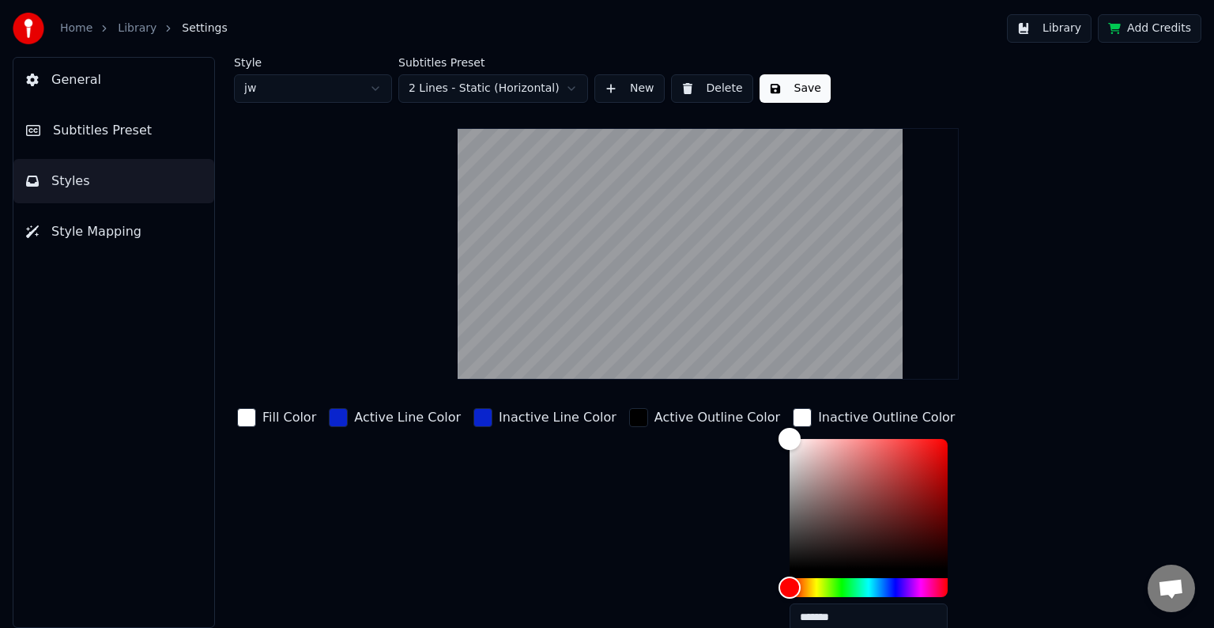
click at [793, 411] on div "button" at bounding box center [802, 417] width 19 height 19
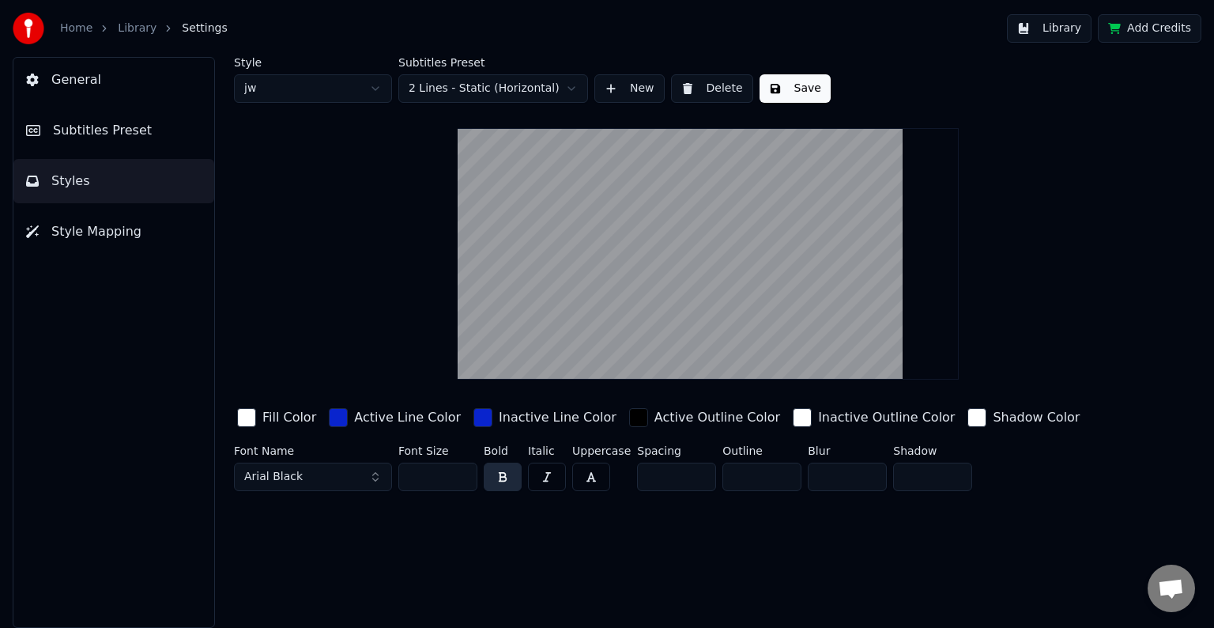
click at [473, 415] on div "button" at bounding box center [482, 417] width 19 height 19
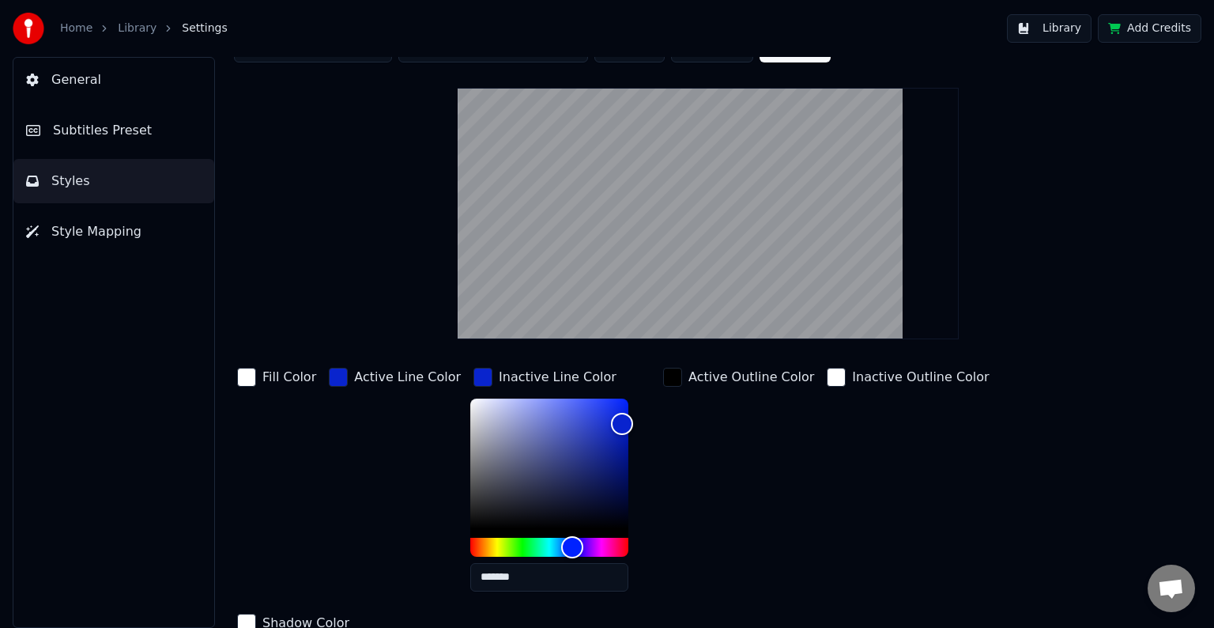
scroll to position [79, 0]
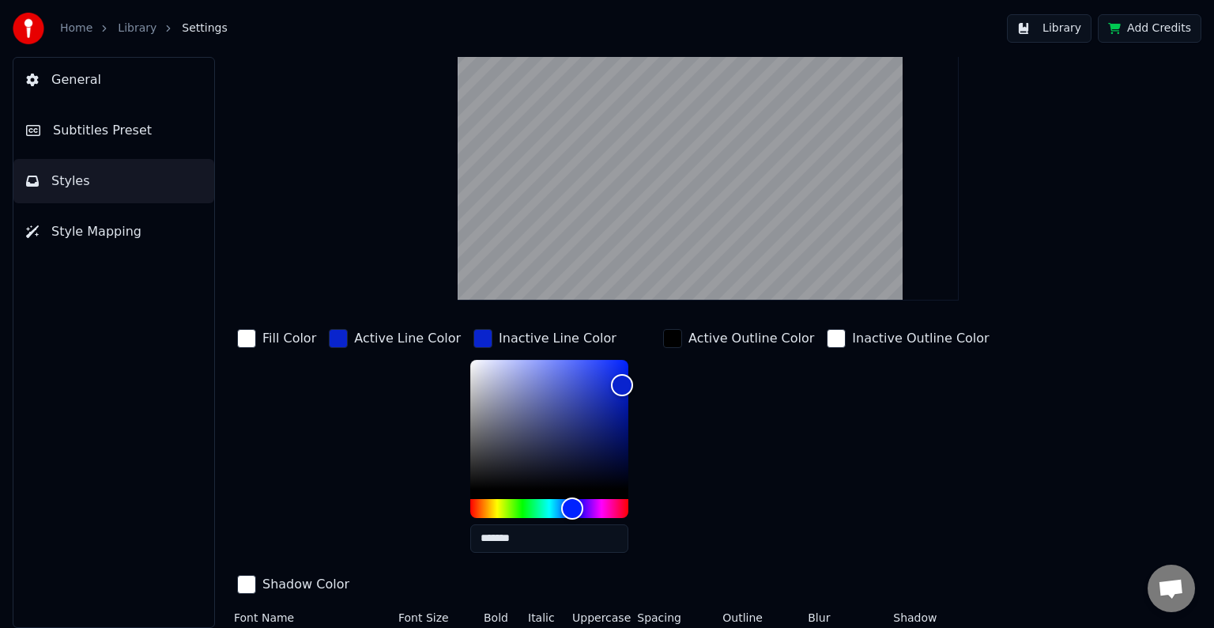
click at [542, 544] on input "*******" at bounding box center [549, 538] width 158 height 28
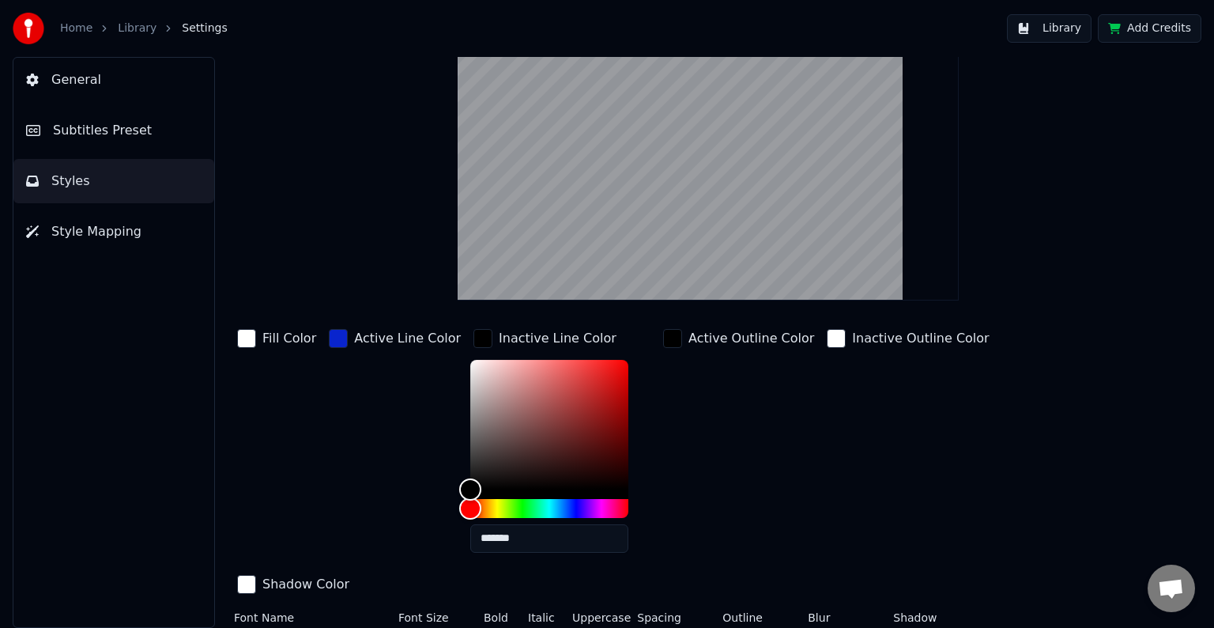
type input "*******"
click at [663, 341] on div "button" at bounding box center [672, 338] width 19 height 19
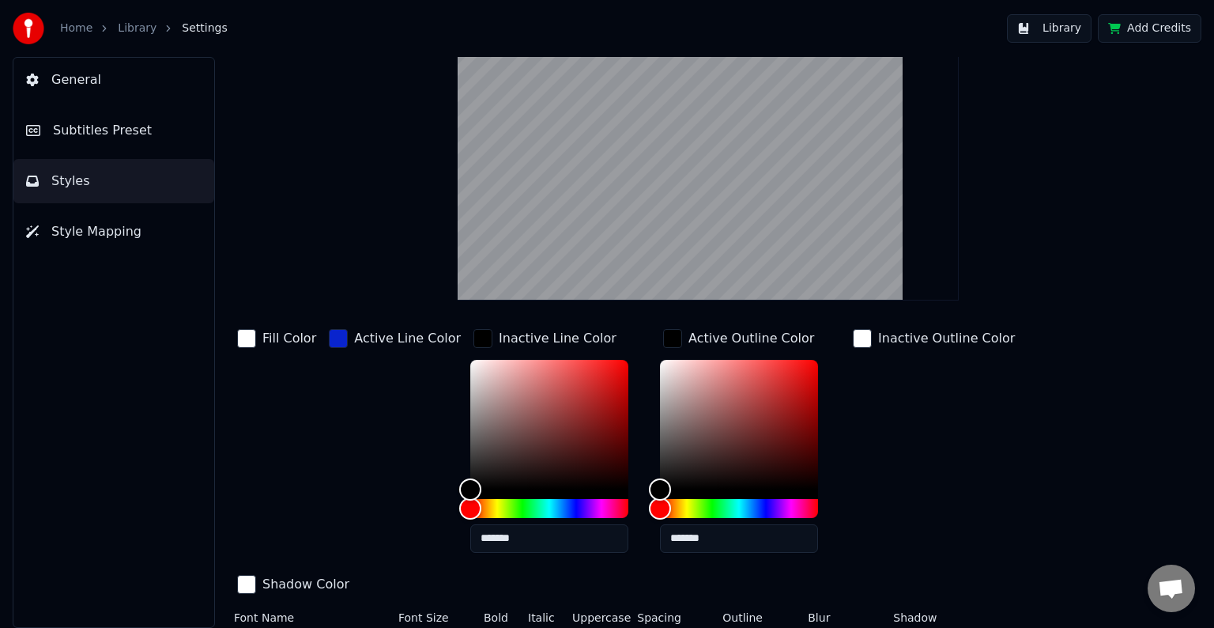
click at [711, 538] on input "*******" at bounding box center [739, 538] width 158 height 28
click at [334, 341] on div "button" at bounding box center [338, 338] width 19 height 19
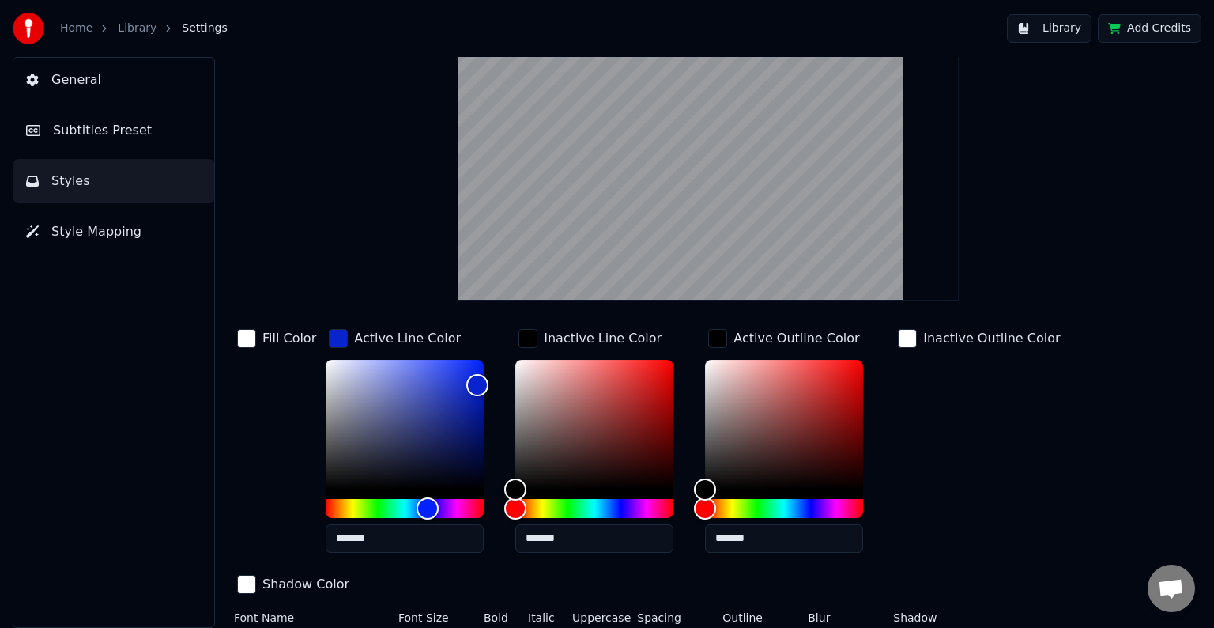
click at [763, 537] on input "*******" at bounding box center [784, 538] width 158 height 28
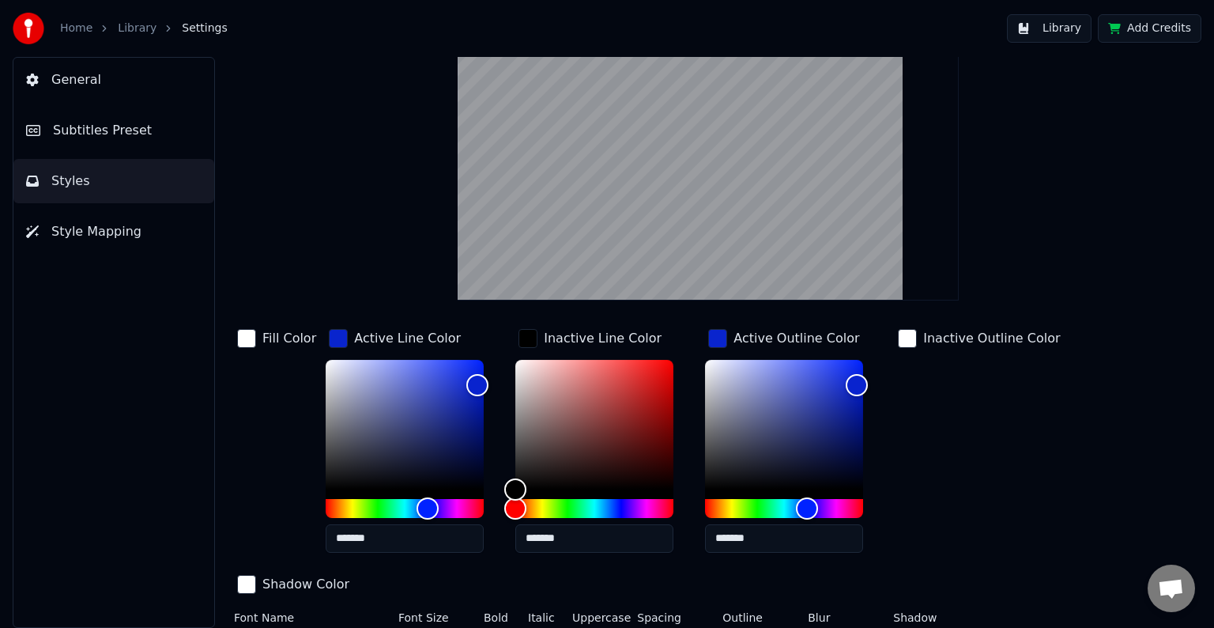
click at [721, 541] on input "*******" at bounding box center [784, 538] width 158 height 28
drag, startPoint x: 718, startPoint y: 541, endPoint x: 762, endPoint y: 538, distance: 43.5
click at [762, 538] on input "*******" at bounding box center [784, 538] width 158 height 28
type input "*******"
click at [565, 534] on input "*******" at bounding box center [594, 538] width 158 height 28
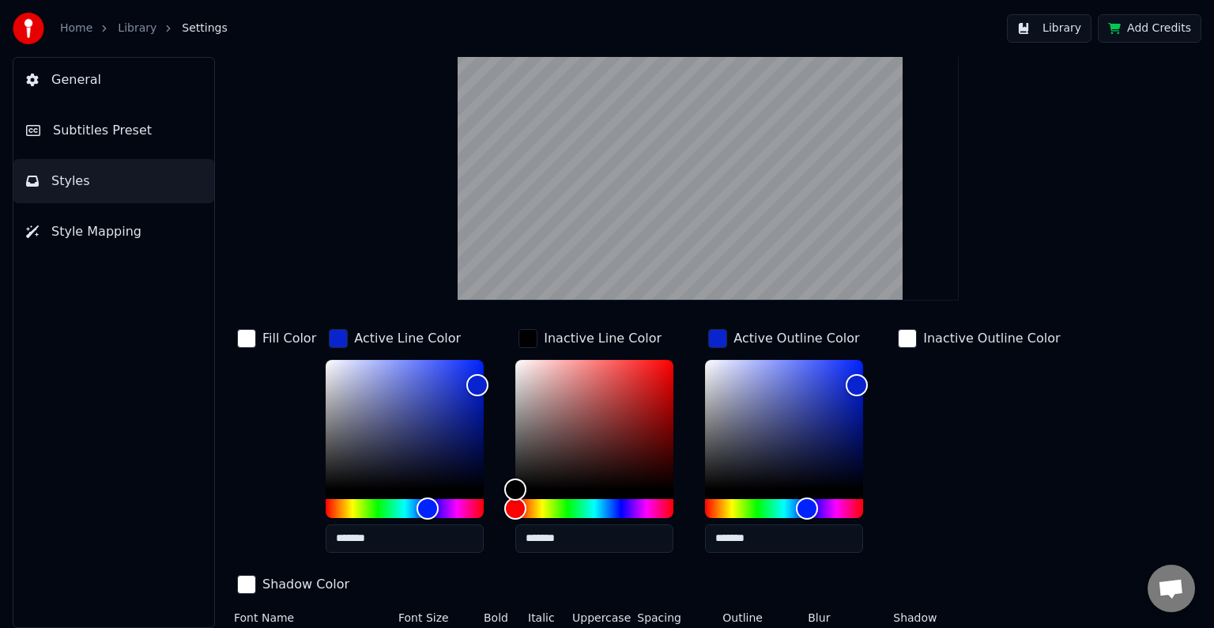
click at [571, 534] on input "*******" at bounding box center [594, 538] width 158 height 28
paste input "text"
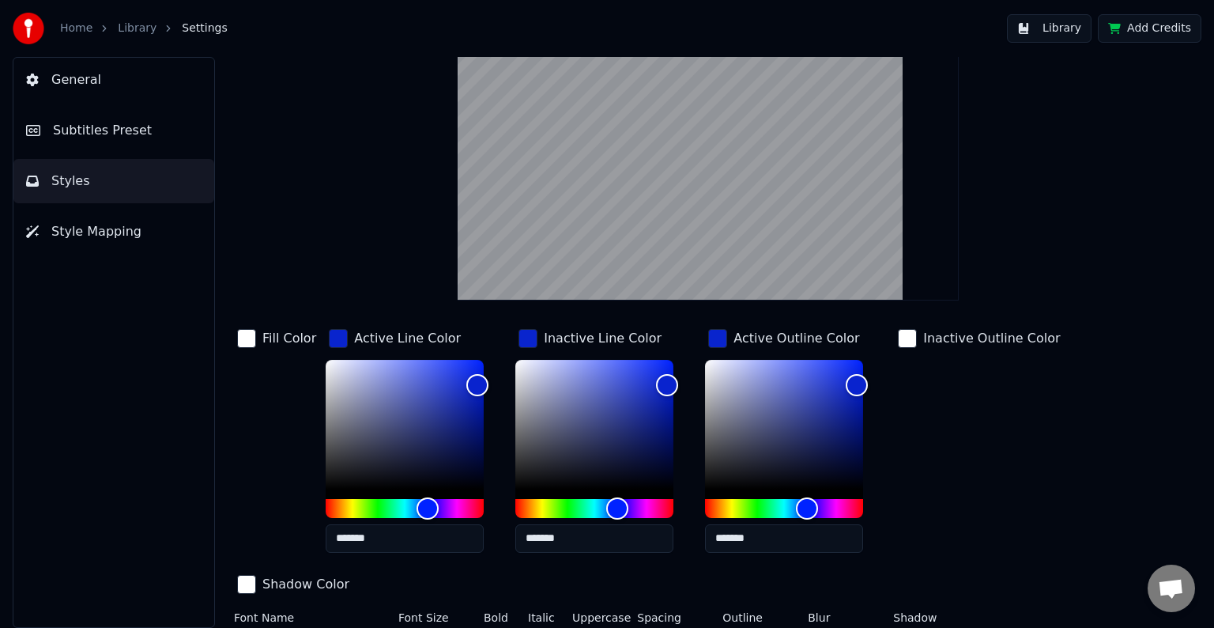
scroll to position [113, 0]
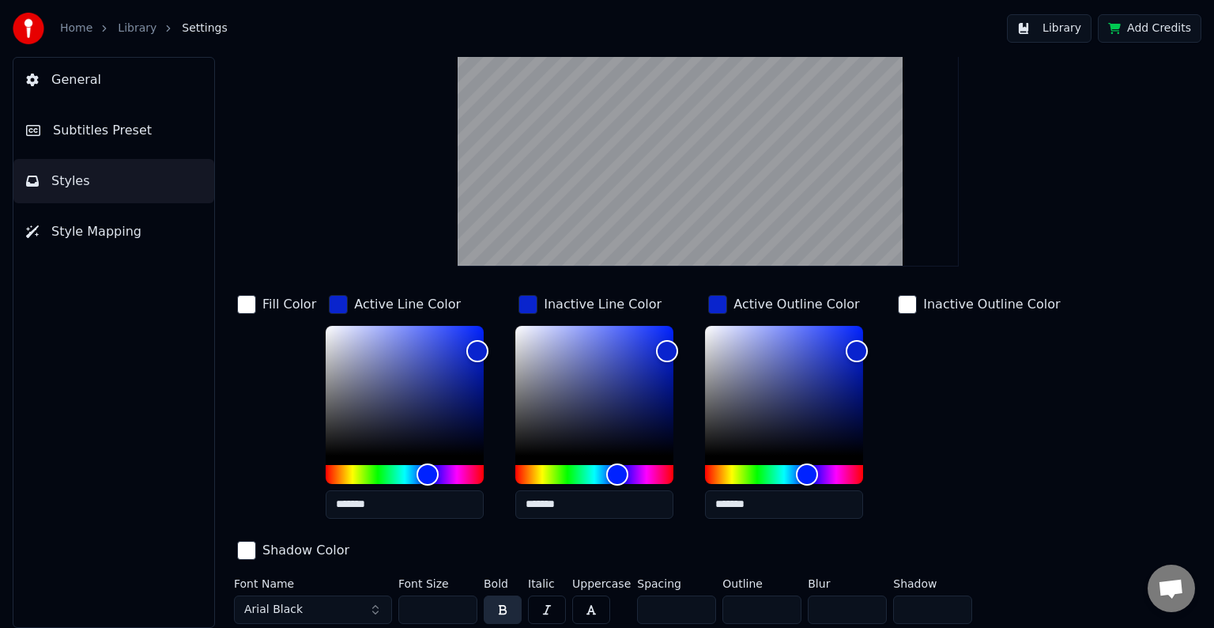
type input "*******"
click at [773, 497] on input "*******" at bounding box center [784, 504] width 158 height 28
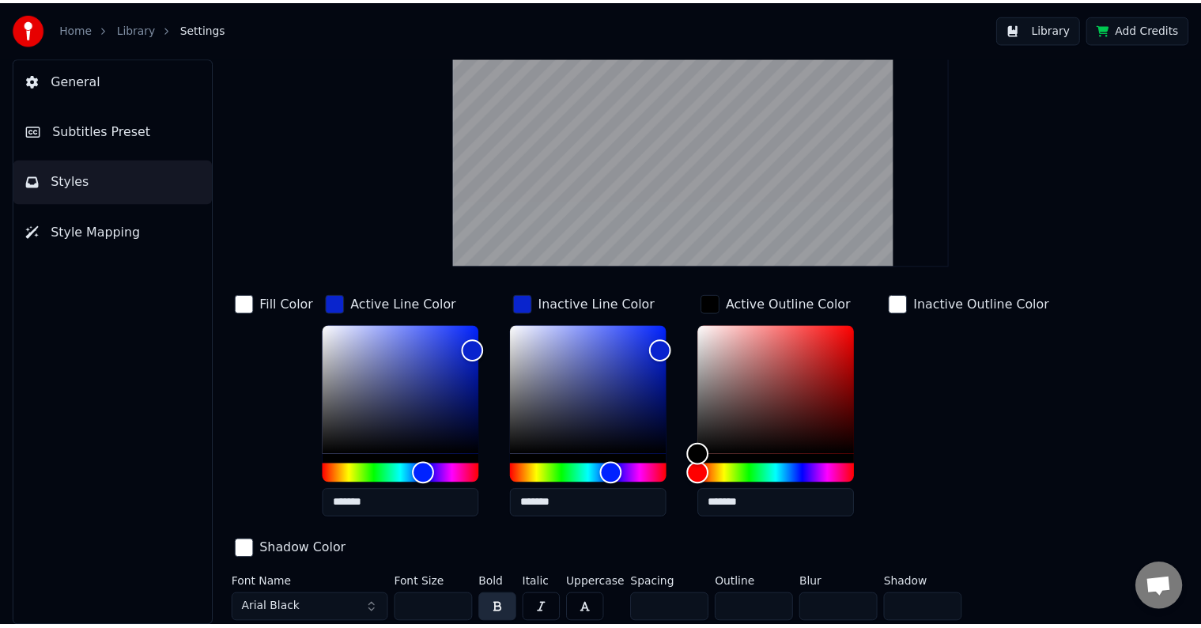
scroll to position [0, 0]
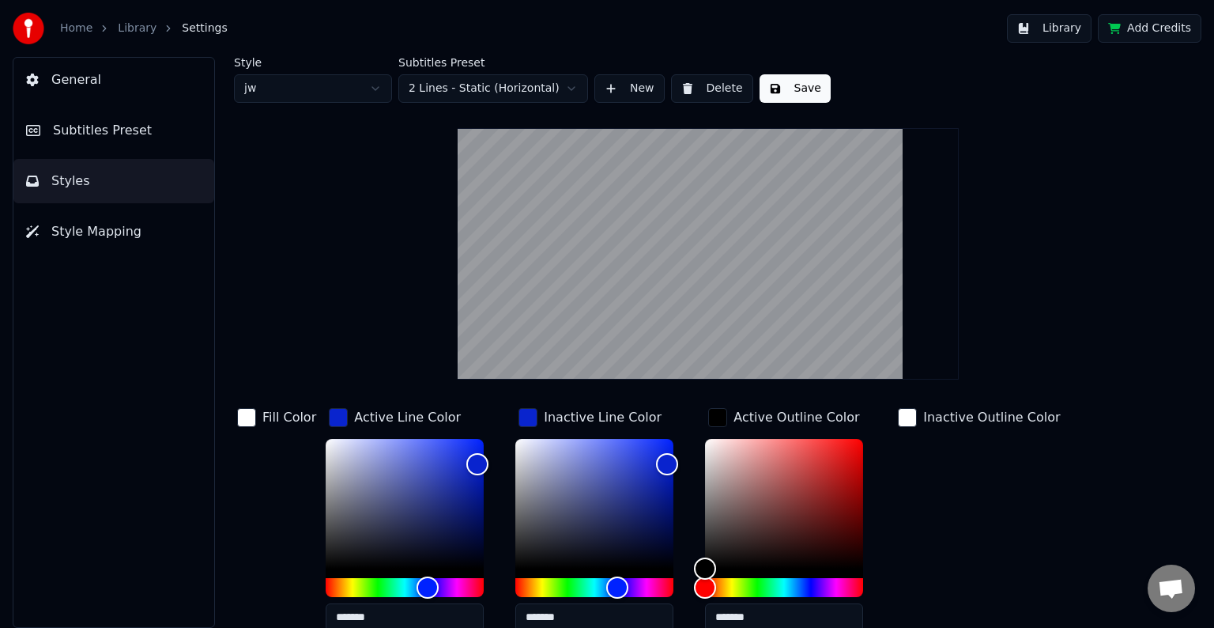
type input "*******"
click at [783, 94] on button "Save" at bounding box center [795, 88] width 71 height 28
click at [134, 221] on button "Style Mapping" at bounding box center [113, 231] width 201 height 44
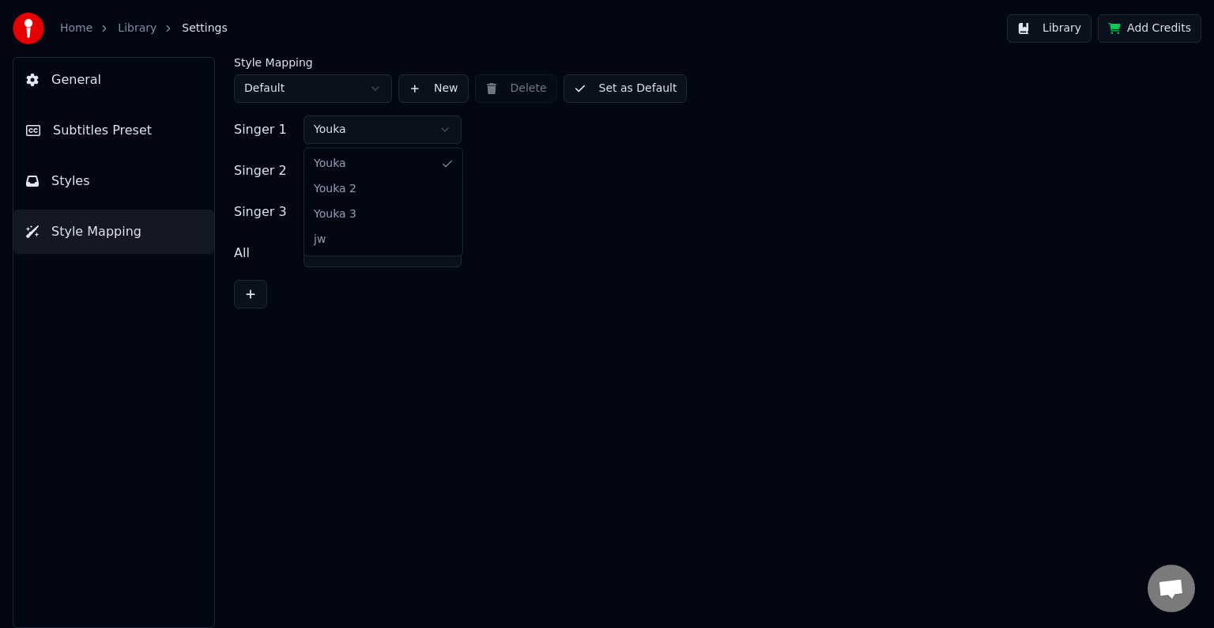
click at [438, 134] on html "Home Library Settings Library Add Credits General Subtitles Preset Styles Style…" at bounding box center [607, 314] width 1214 height 628
click at [447, 129] on html "Home Library Settings Library Add Credits General Subtitles Preset Styles Style…" at bounding box center [607, 314] width 1214 height 628
click at [443, 216] on html "Home Library Settings Library Add Credits General Subtitles Preset Styles Style…" at bounding box center [607, 314] width 1214 height 628
click at [609, 97] on button "Set as Default" at bounding box center [626, 88] width 124 height 28
click at [128, 34] on link "Library" at bounding box center [137, 29] width 39 height 16
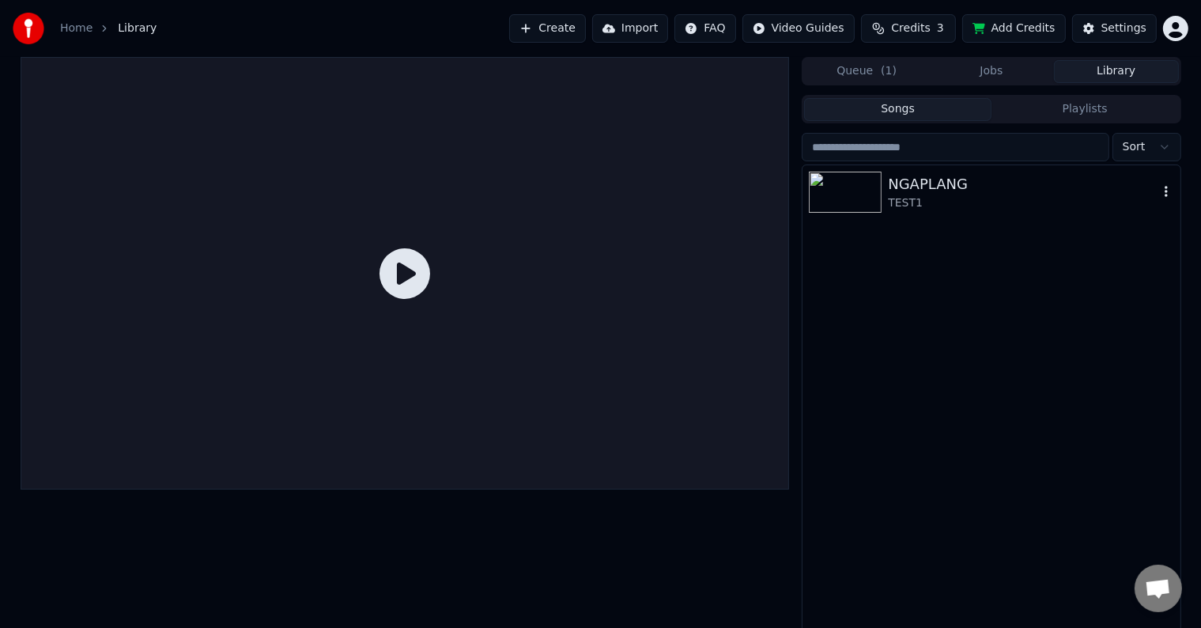
click at [835, 193] on img at bounding box center [845, 192] width 73 height 41
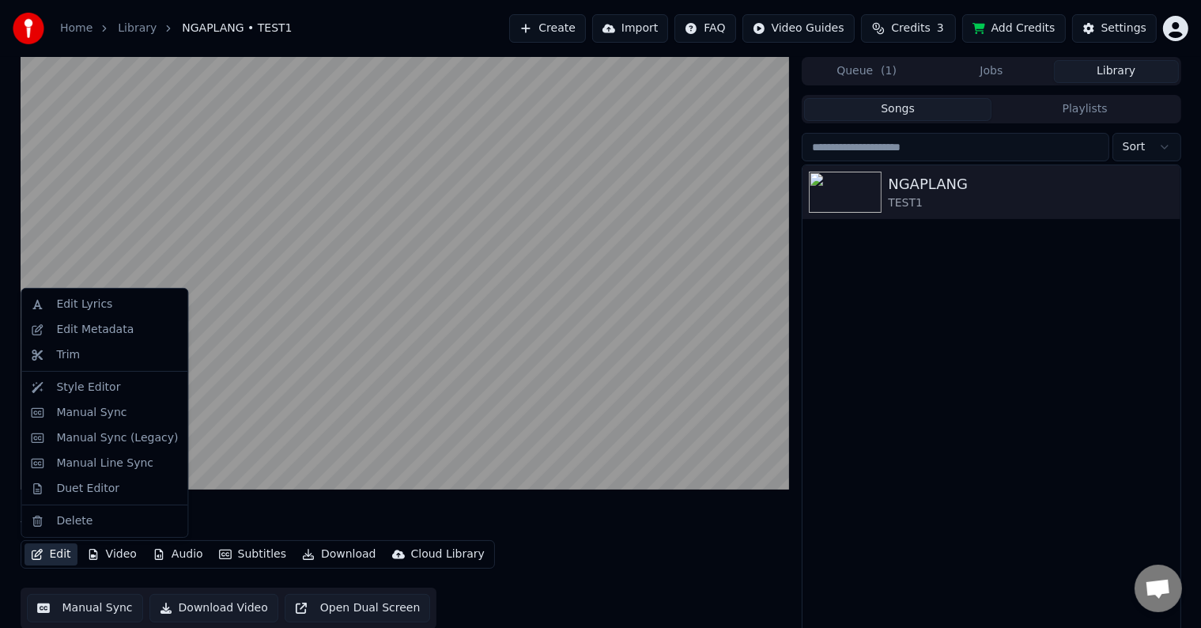
click at [58, 552] on button "Edit" at bounding box center [51, 554] width 53 height 22
click at [92, 485] on div "Duet Editor" at bounding box center [87, 489] width 63 height 16
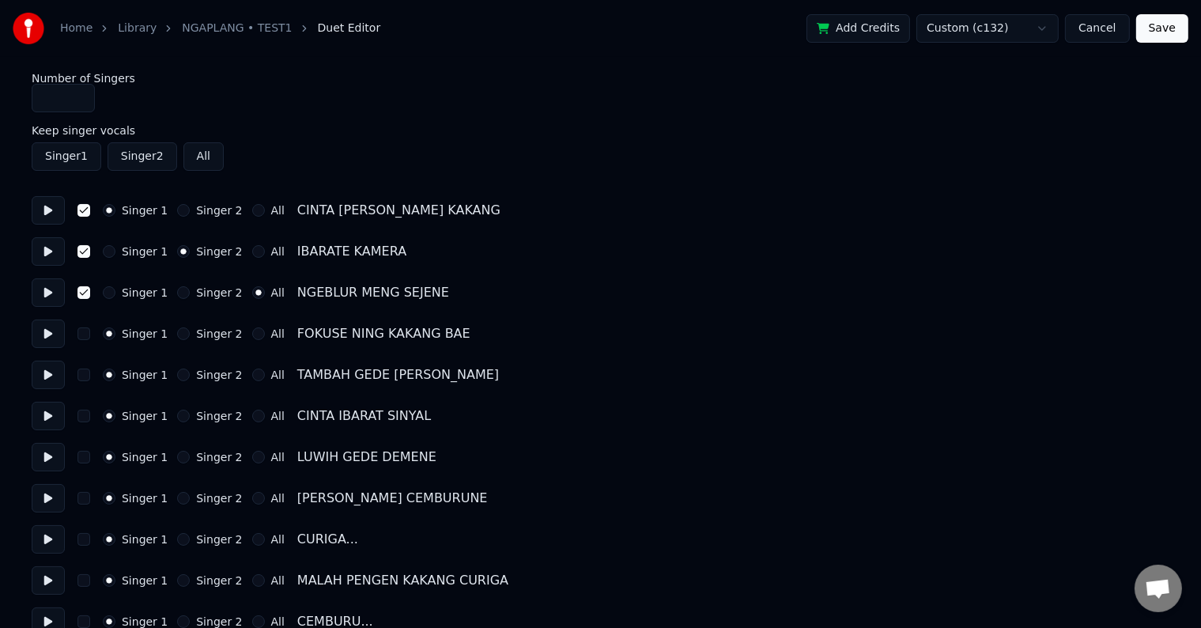
click at [77, 291] on button "button" at bounding box center [83, 292] width 13 height 13
click at [81, 249] on button "button" at bounding box center [83, 251] width 13 height 13
click at [83, 207] on button "button" at bounding box center [83, 210] width 13 height 13
click at [75, 105] on input "*" at bounding box center [63, 98] width 63 height 28
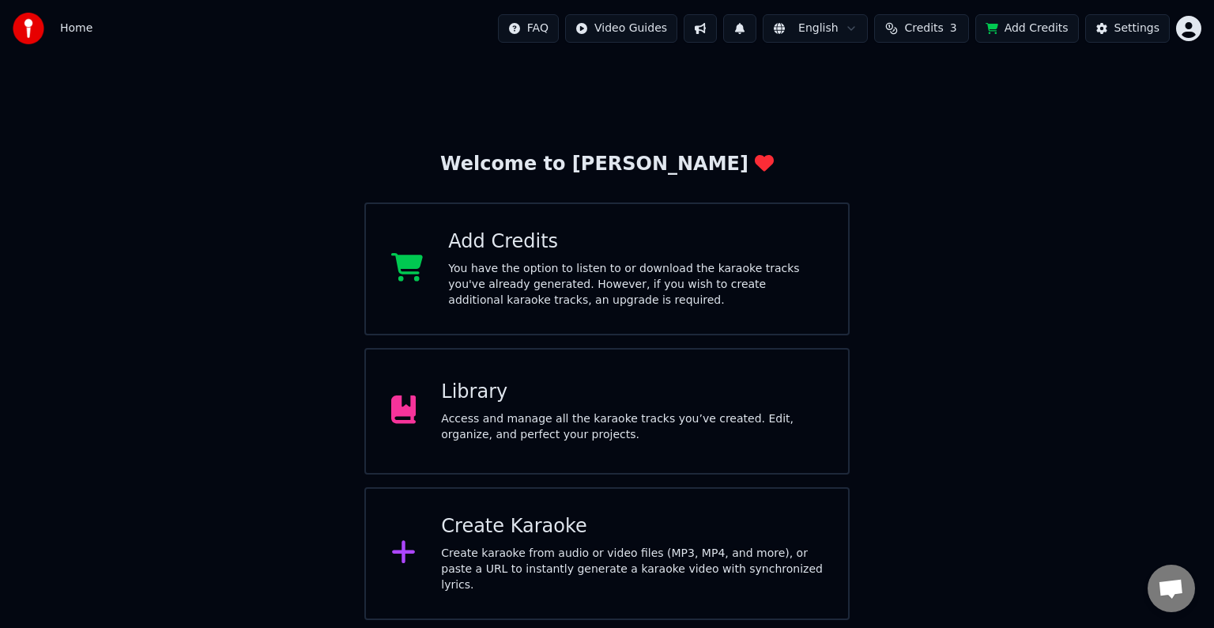
click at [585, 255] on div "Add Credits You have the option to listen to or download the karaoke tracks you…" at bounding box center [635, 268] width 375 height 79
click at [615, 387] on div "Library" at bounding box center [632, 391] width 382 height 25
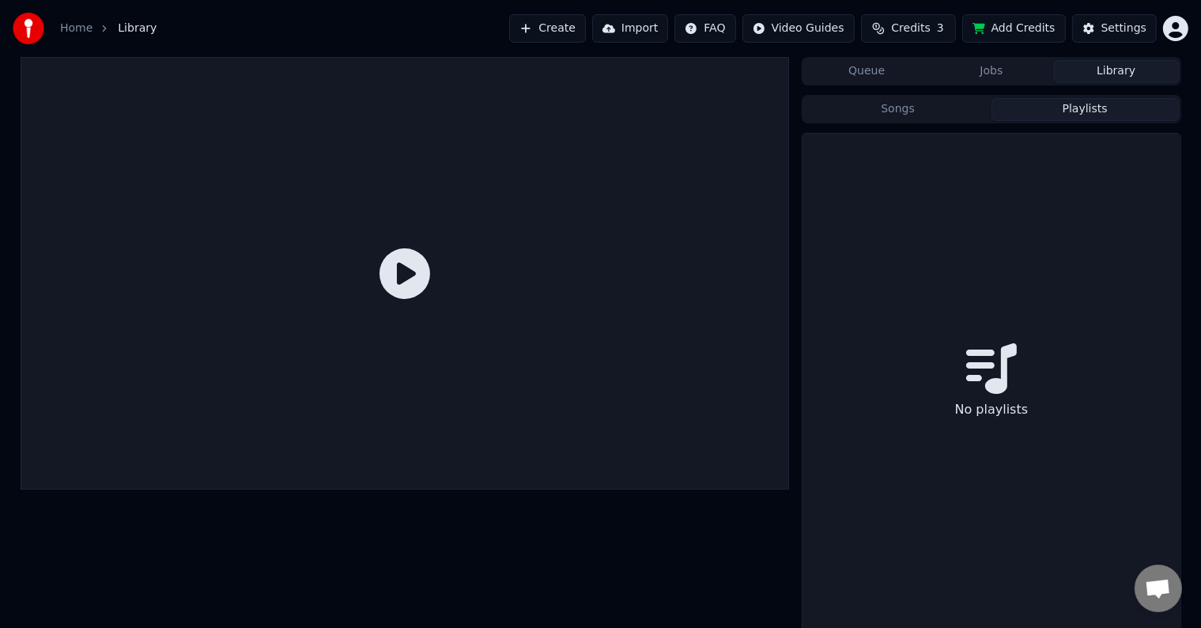
click at [1065, 113] on button "Playlists" at bounding box center [1084, 109] width 187 height 23
click at [937, 113] on button "Songs" at bounding box center [897, 109] width 187 height 23
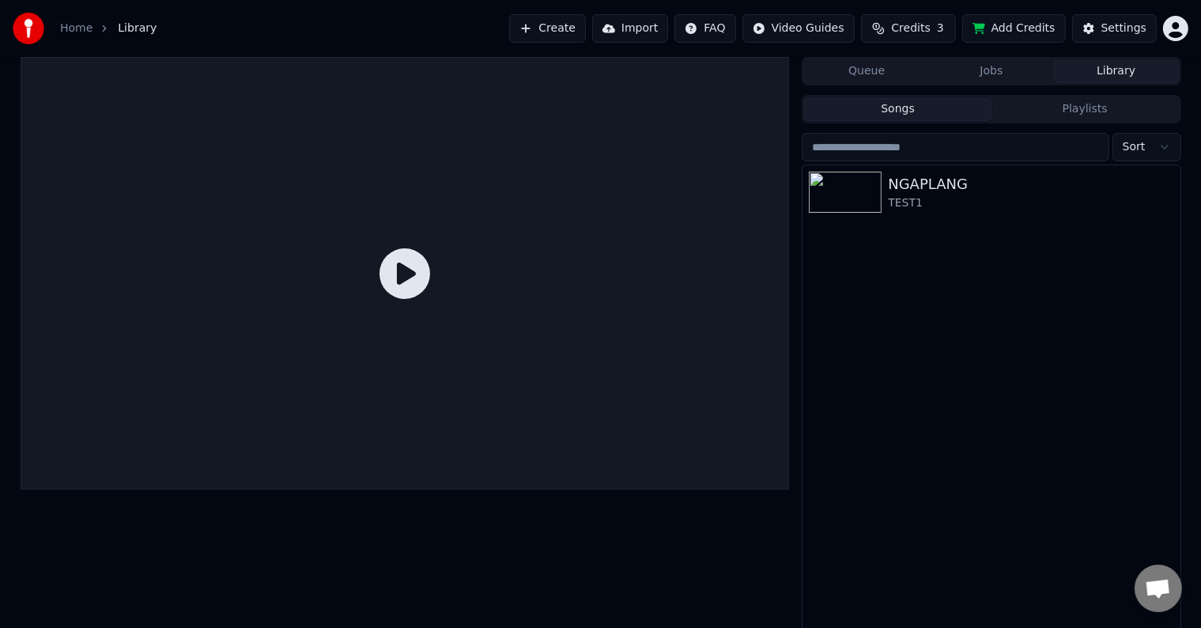
click at [863, 82] on div "Queue Jobs Library" at bounding box center [990, 71] width 379 height 28
click at [863, 74] on button "Queue" at bounding box center [866, 71] width 125 height 23
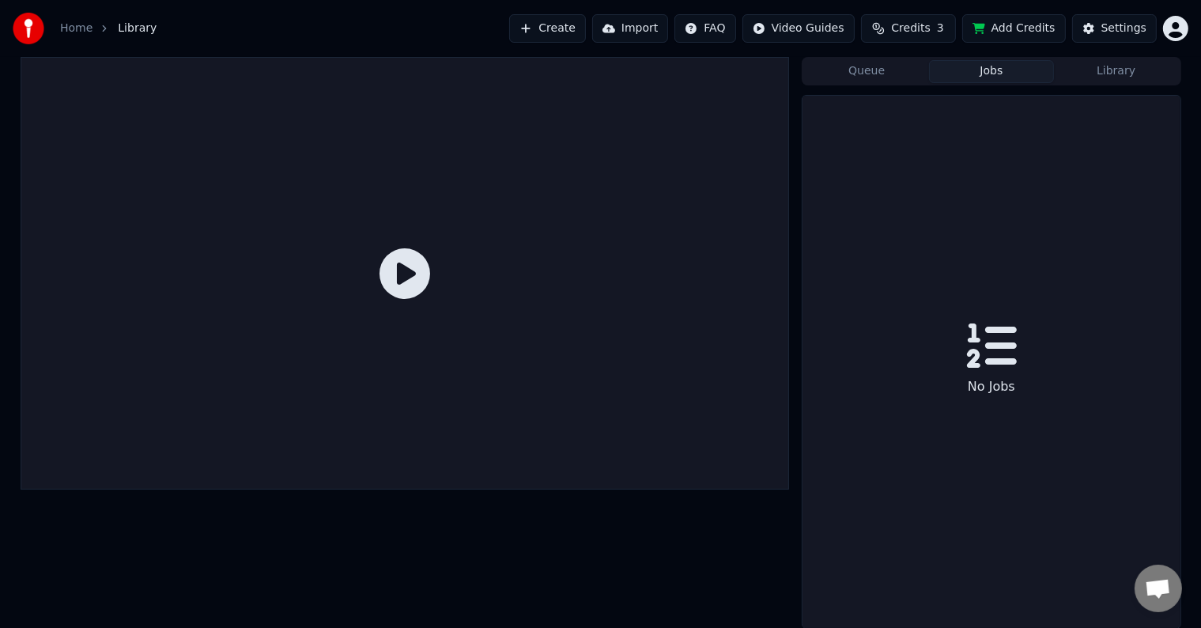
click at [982, 71] on button "Jobs" at bounding box center [991, 71] width 125 height 23
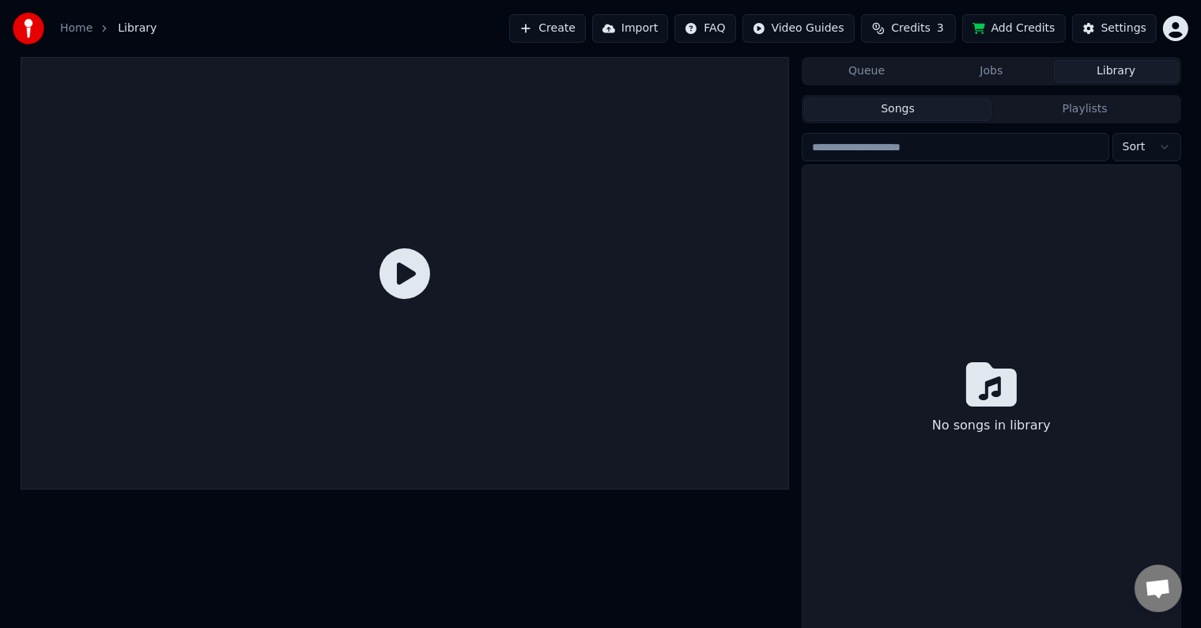
click at [1117, 65] on button "Library" at bounding box center [1116, 71] width 125 height 23
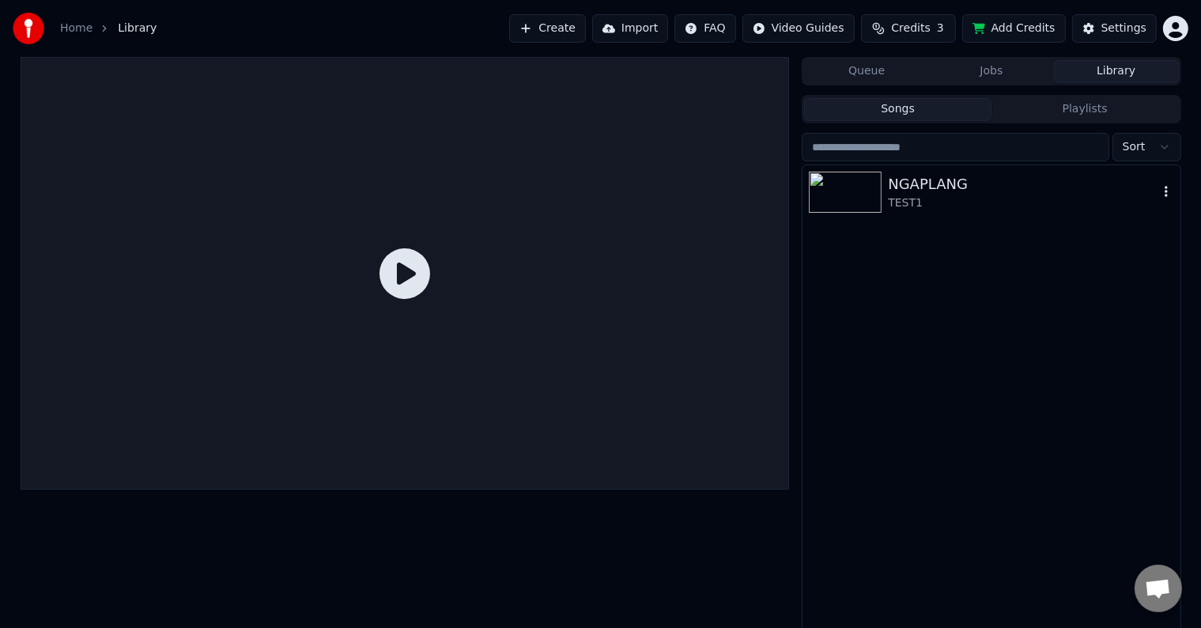
click at [1163, 187] on icon "button" at bounding box center [1166, 191] width 16 height 13
click at [923, 202] on div "TEST1" at bounding box center [1023, 203] width 270 height 16
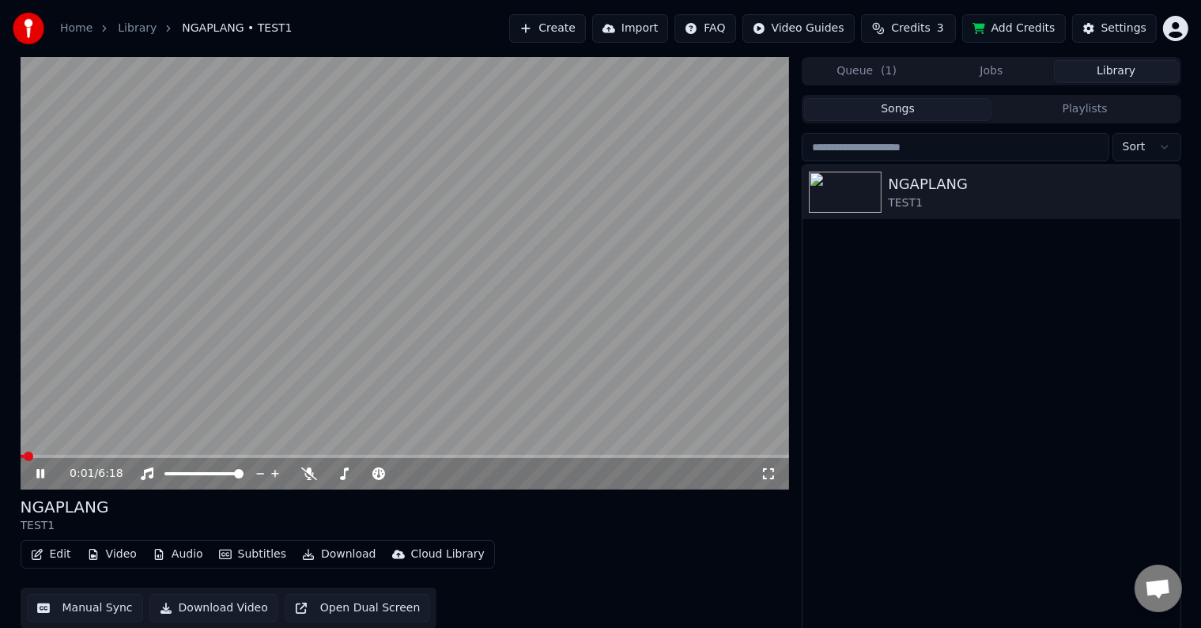
click at [48, 472] on icon at bounding box center [51, 473] width 37 height 13
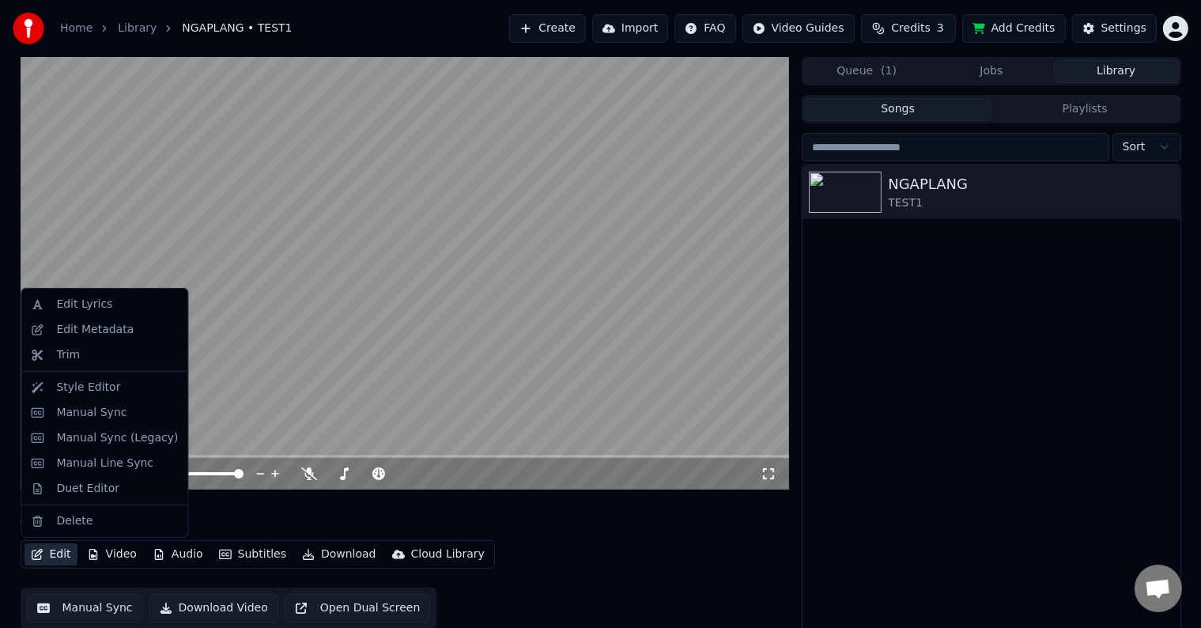
click at [49, 559] on button "Edit" at bounding box center [51, 554] width 53 height 22
click at [70, 484] on div "Duet Editor" at bounding box center [87, 489] width 63 height 16
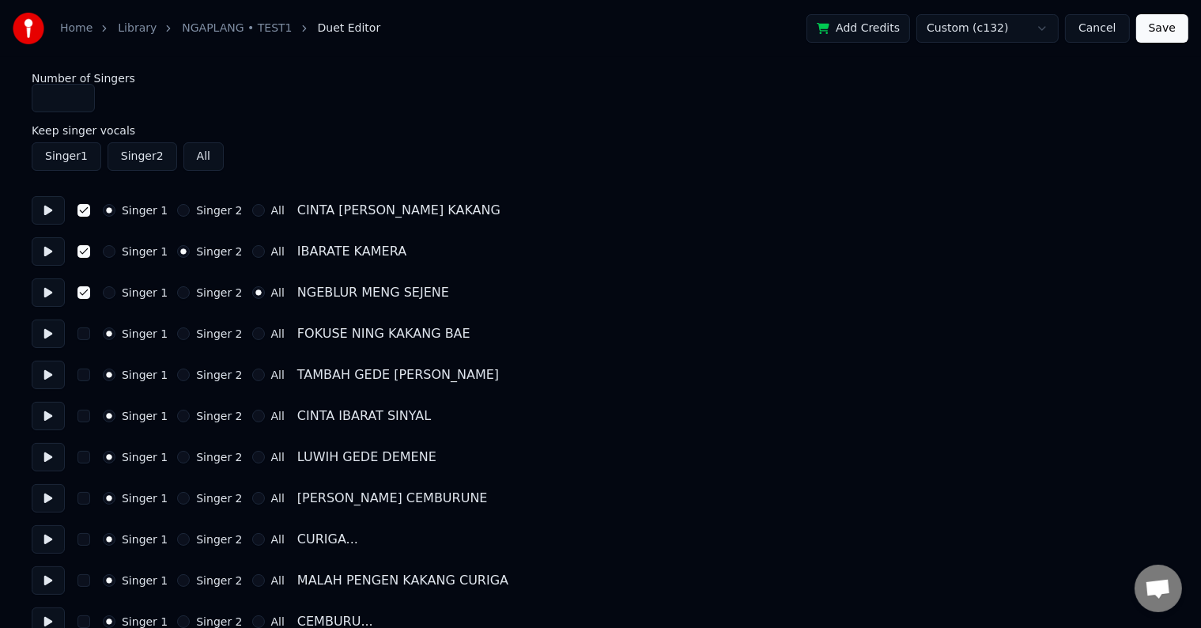
type input "*"
click at [77, 91] on input "*" at bounding box center [63, 98] width 63 height 28
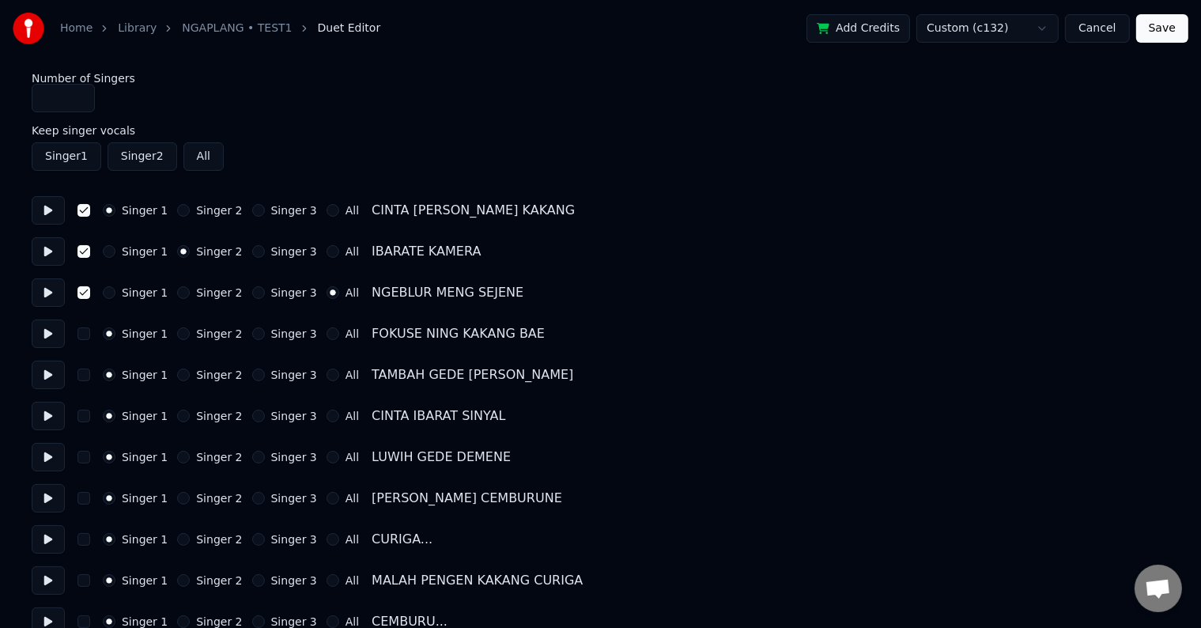
click at [253, 296] on div "Singer 3" at bounding box center [284, 292] width 65 height 13
click at [252, 296] on button "Singer 3" at bounding box center [258, 292] width 13 height 13
click at [87, 212] on button "button" at bounding box center [83, 210] width 13 height 13
click at [87, 250] on button "button" at bounding box center [83, 251] width 13 height 13
click at [87, 287] on button "button" at bounding box center [83, 292] width 13 height 13
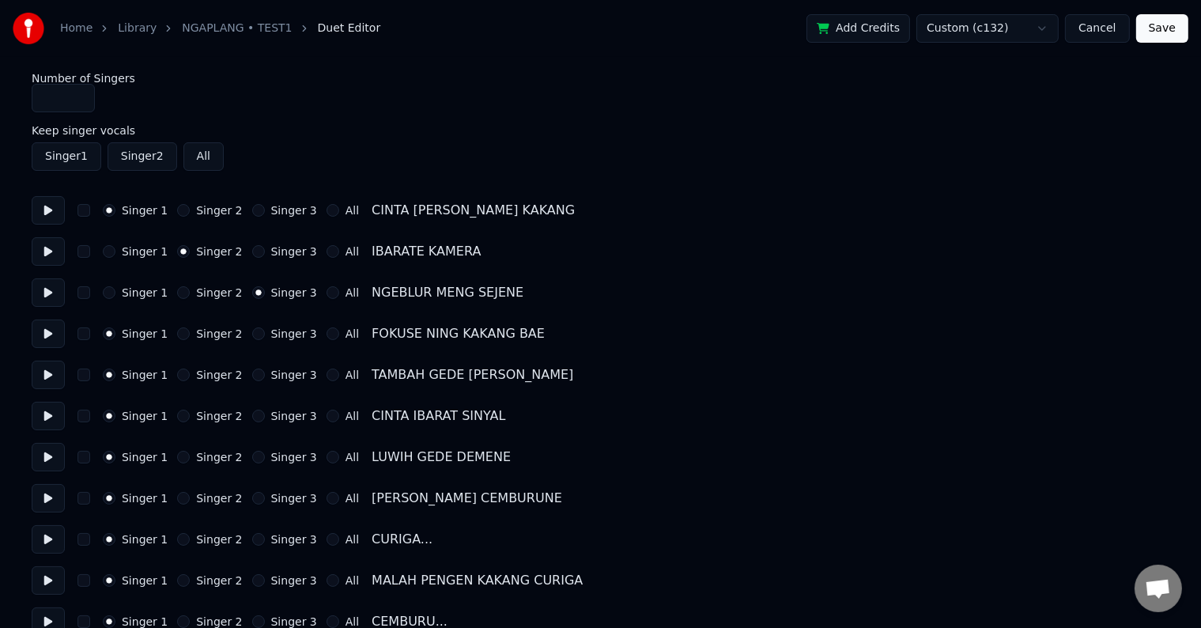
click at [1162, 28] on button "Save" at bounding box center [1162, 28] width 52 height 28
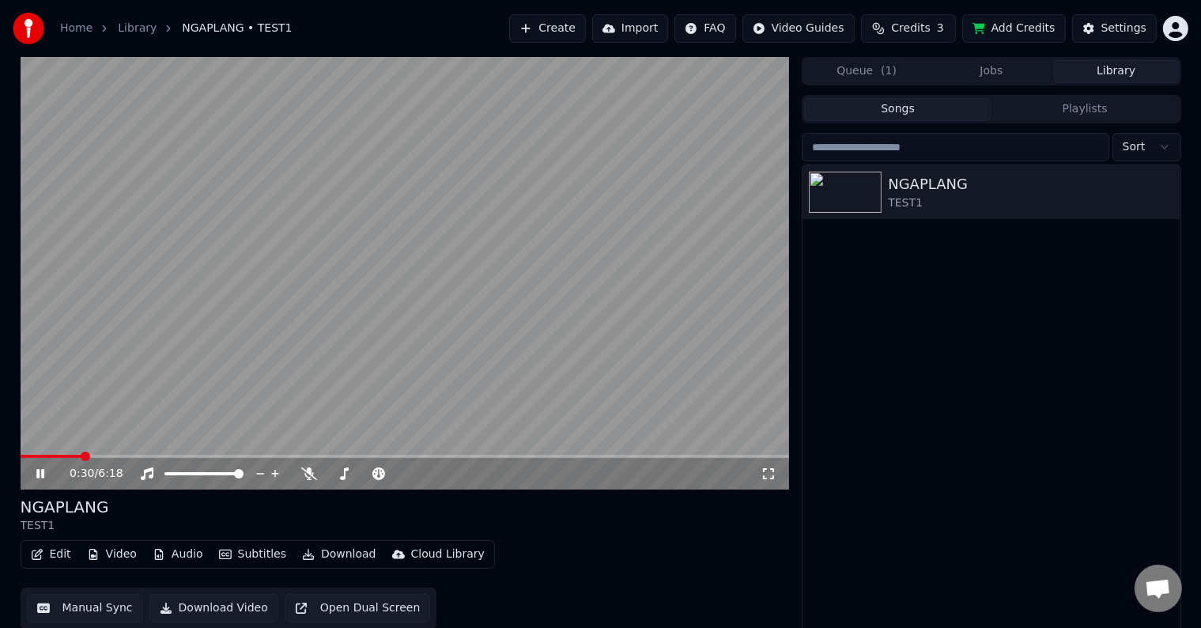
click at [81, 454] on span at bounding box center [405, 455] width 769 height 3
click at [881, 62] on button "Queue ( 1 )" at bounding box center [866, 71] width 125 height 23
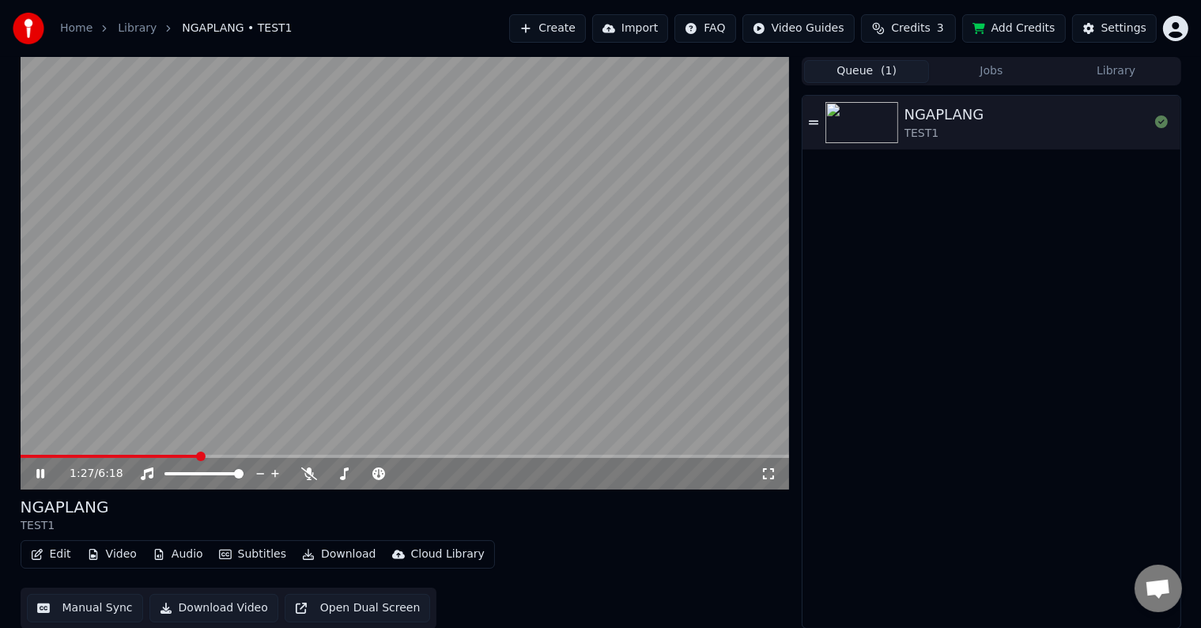
click at [43, 473] on icon at bounding box center [40, 473] width 8 height 9
click at [1176, 23] on html "Home Library NGAPLANG • TEST1 Create Import FAQ Video Guides Credits 3 Add Cred…" at bounding box center [600, 314] width 1201 height 628
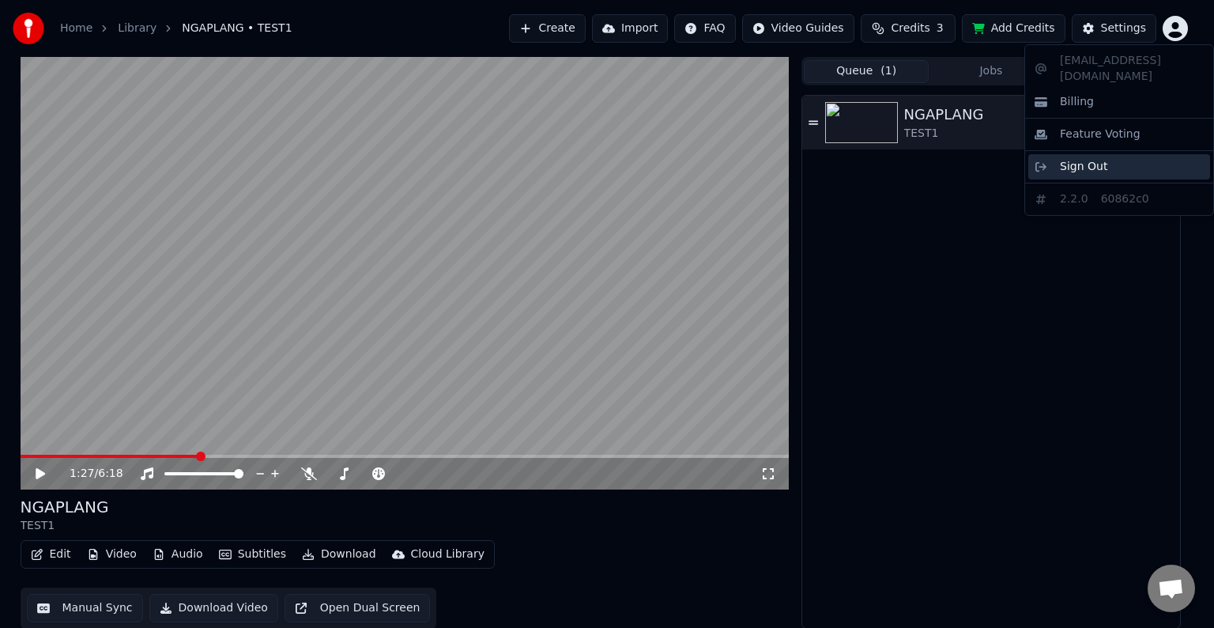
click at [1134, 154] on div "Sign Out" at bounding box center [1119, 166] width 182 height 25
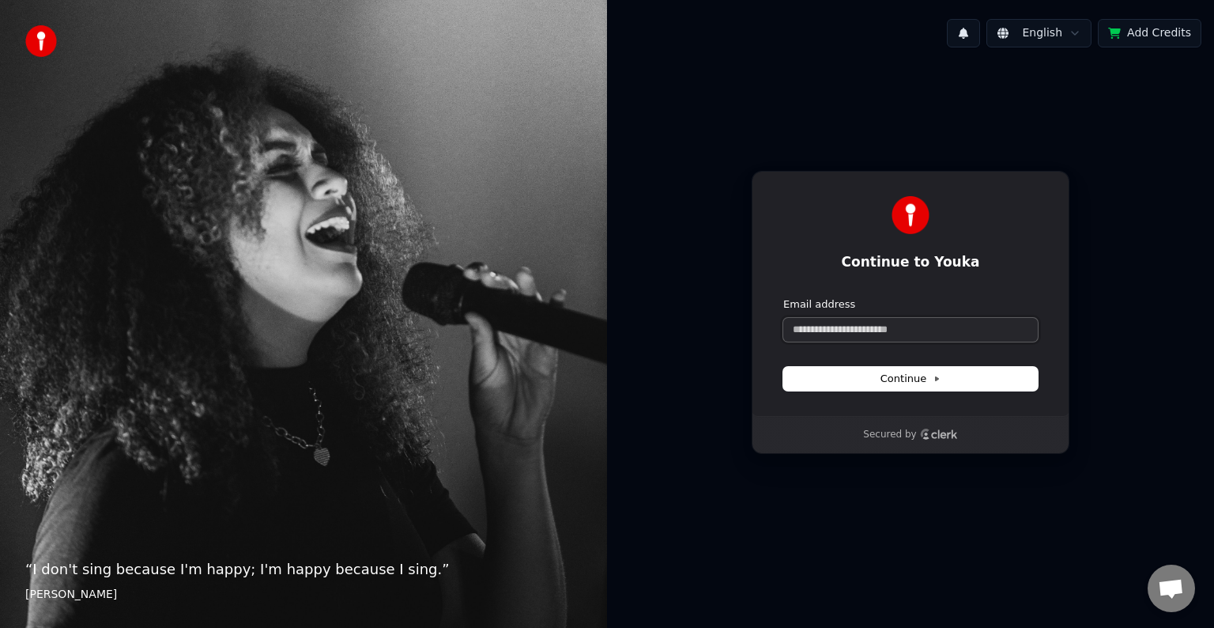
click at [945, 332] on input "Email address" at bounding box center [910, 330] width 255 height 24
click at [933, 375] on icon at bounding box center [937, 379] width 8 height 8
type input "**********"
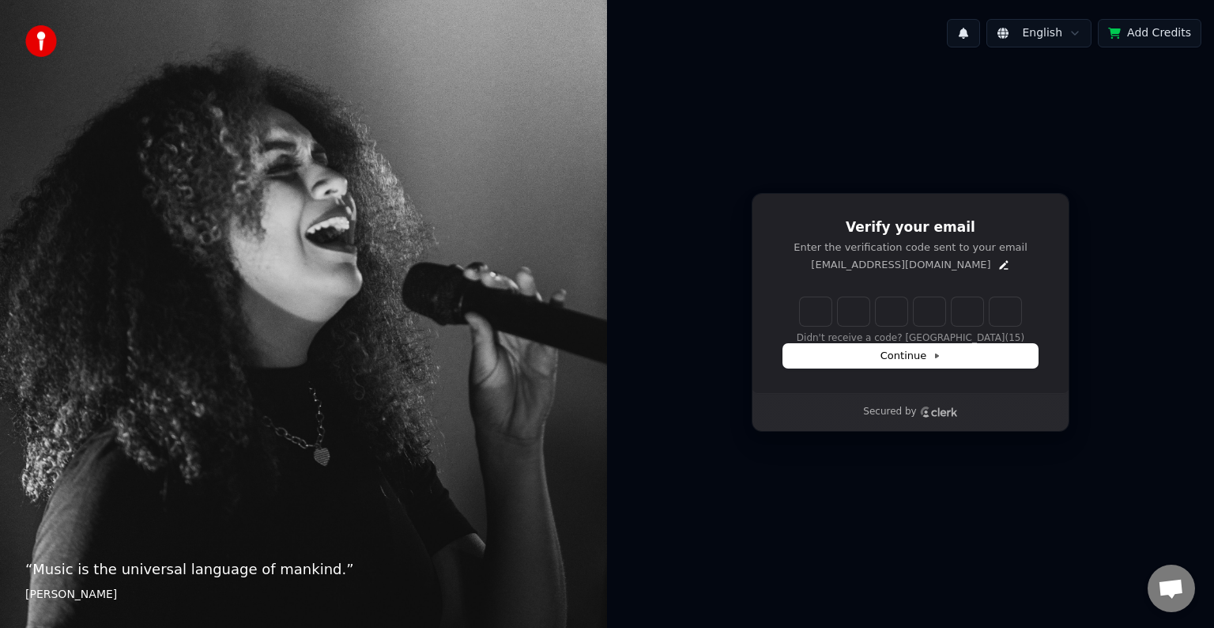
click at [1122, 260] on div "Verify your email Enter the verification code sent to your email [EMAIL_ADDRESS…" at bounding box center [910, 312] width 607 height 504
click at [814, 309] on input "Enter verification code" at bounding box center [910, 311] width 221 height 28
type input "******"
